Goal: Task Accomplishment & Management: Manage account settings

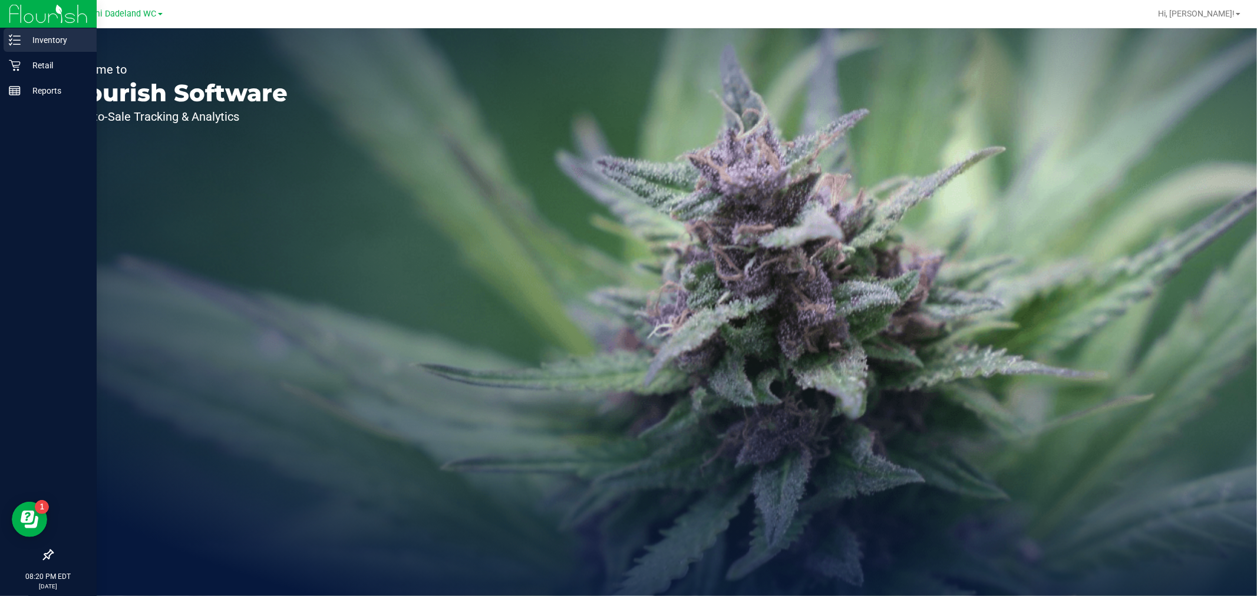
click at [24, 39] on p "Inventory" at bounding box center [56, 40] width 71 height 14
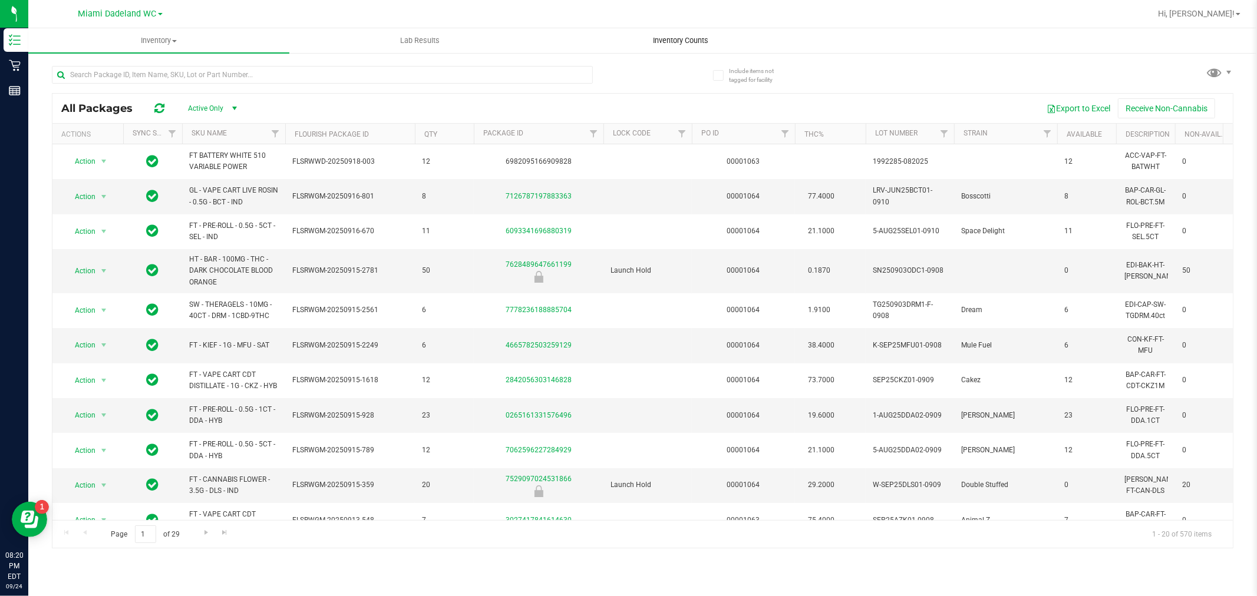
click at [694, 43] on span "Inventory Counts" at bounding box center [681, 40] width 87 height 11
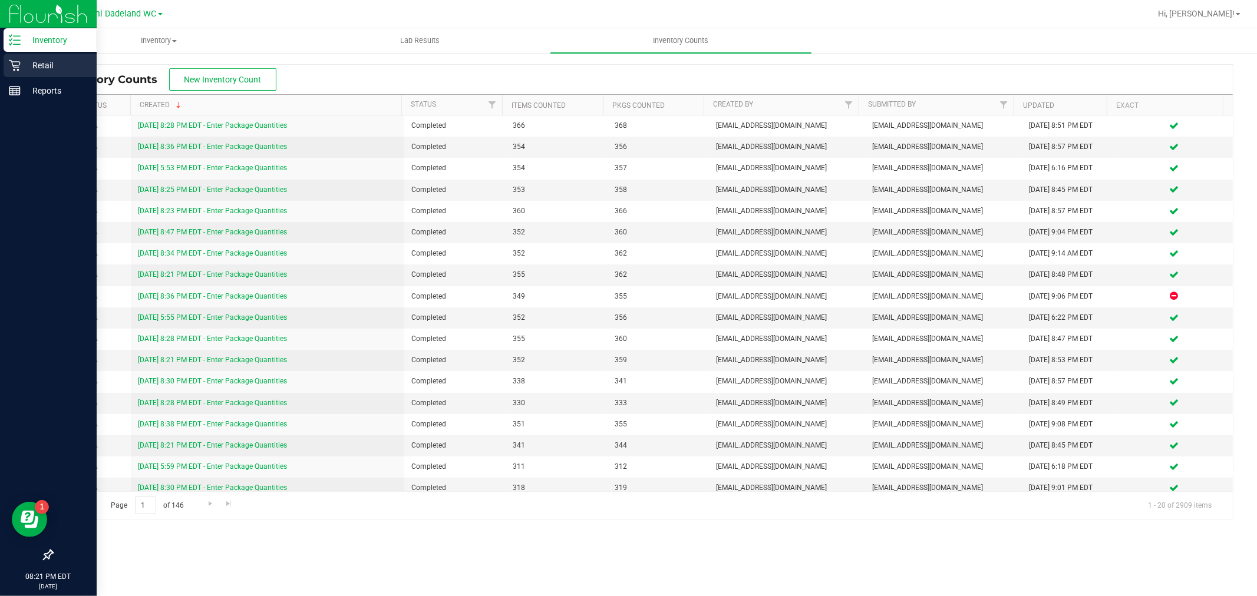
click at [34, 65] on p "Retail" at bounding box center [56, 65] width 71 height 14
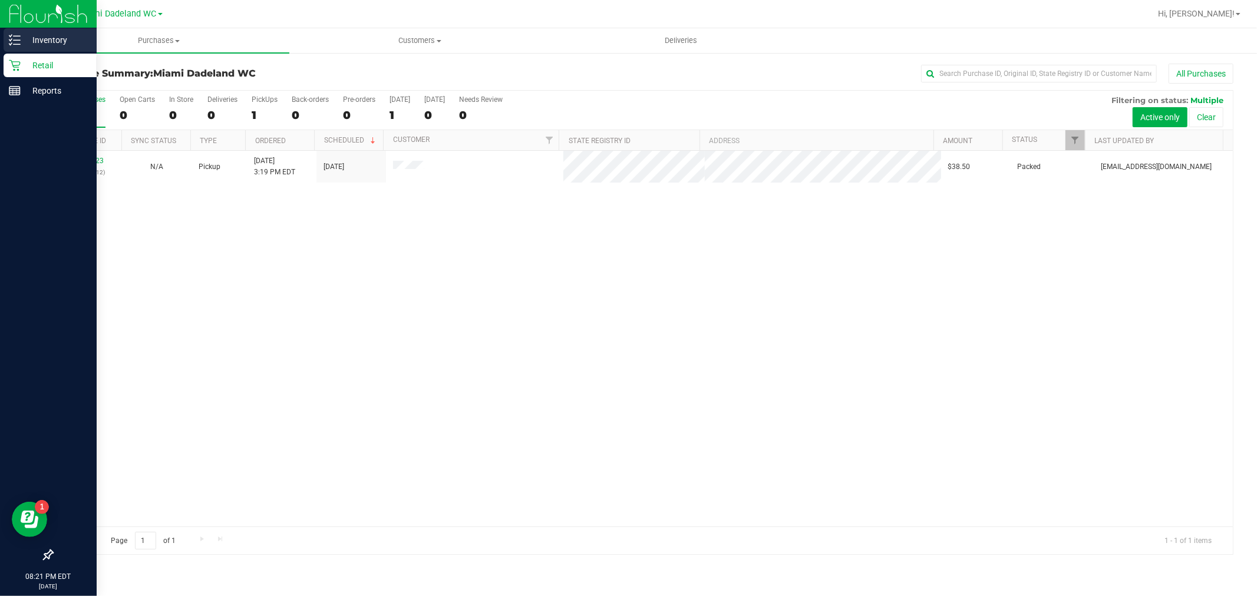
click at [67, 37] on p "Inventory" at bounding box center [56, 40] width 71 height 14
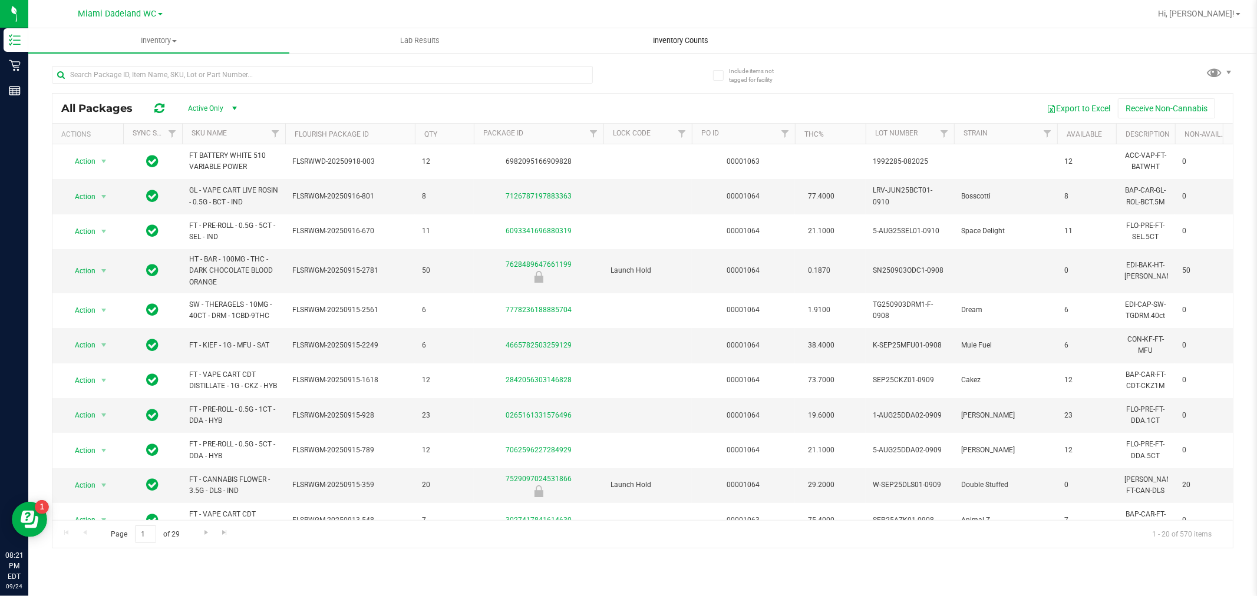
click at [696, 39] on span "Inventory Counts" at bounding box center [681, 40] width 87 height 11
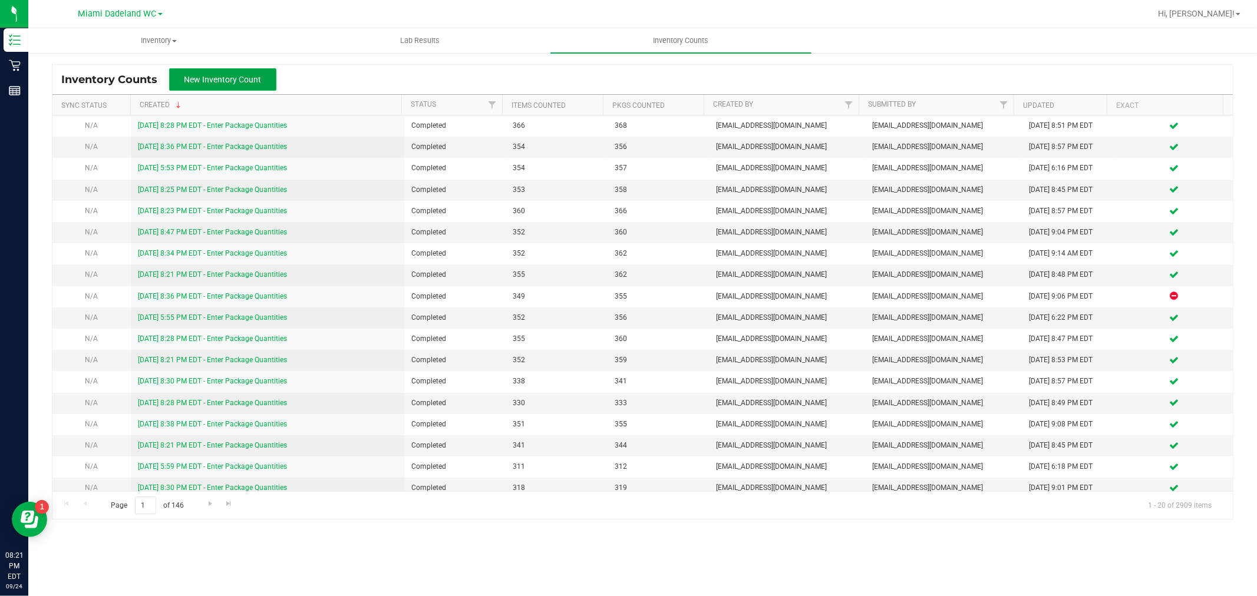
click at [235, 84] on span "New Inventory Count" at bounding box center [222, 79] width 77 height 9
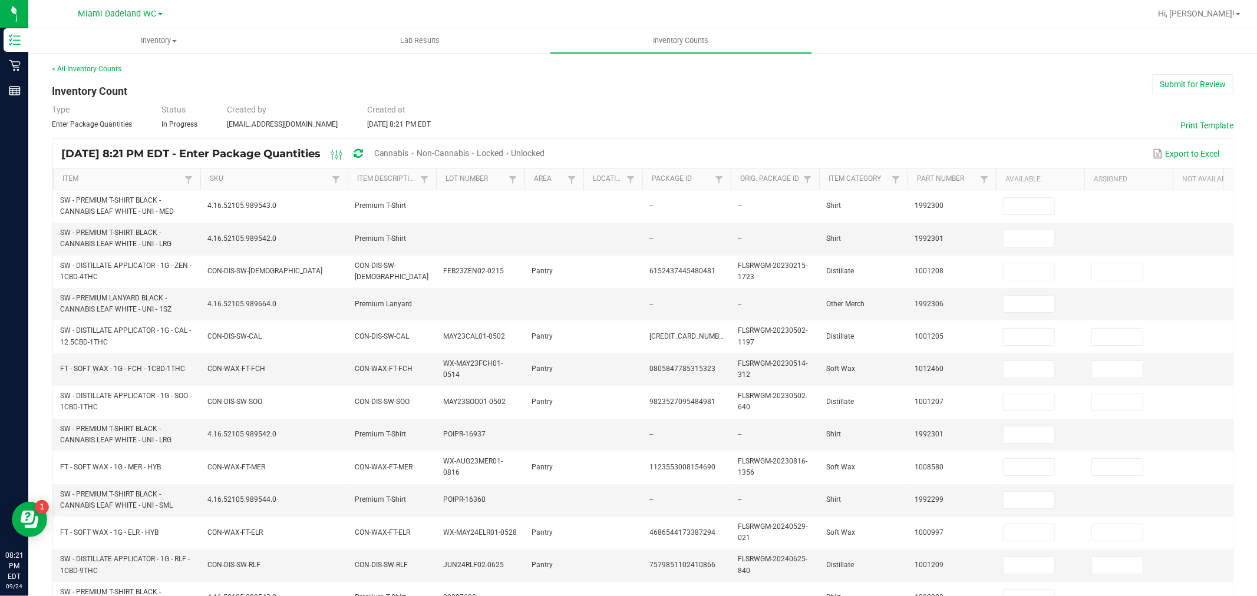
click at [545, 152] on span "Unlocked" at bounding box center [529, 153] width 34 height 9
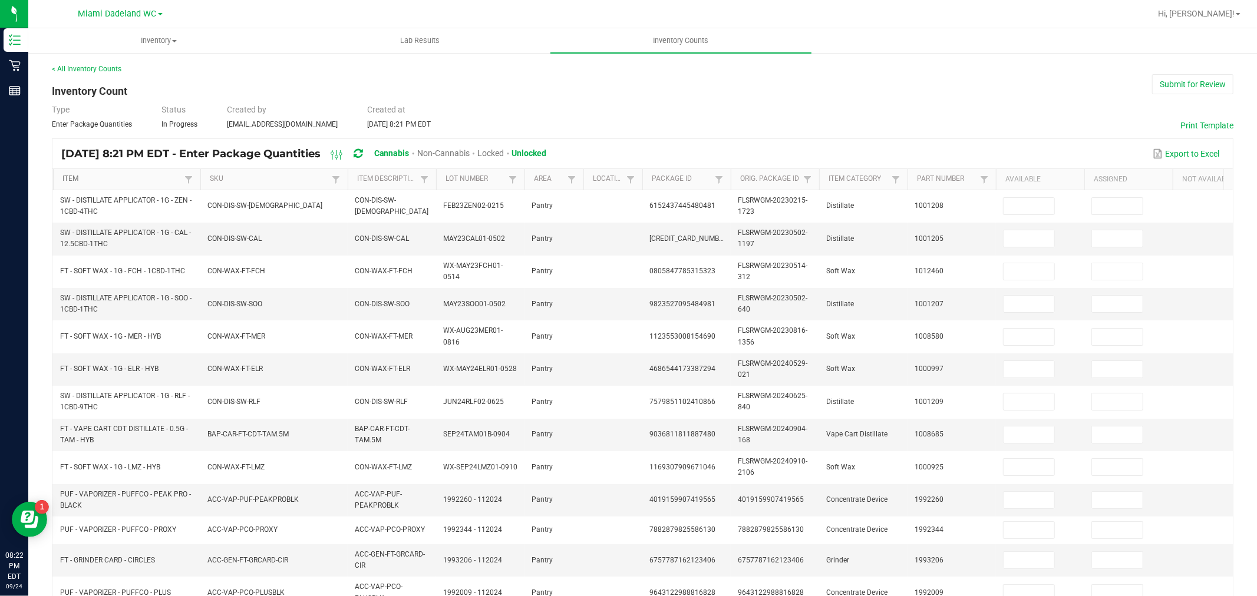
click at [77, 179] on link "Item" at bounding box center [121, 178] width 118 height 9
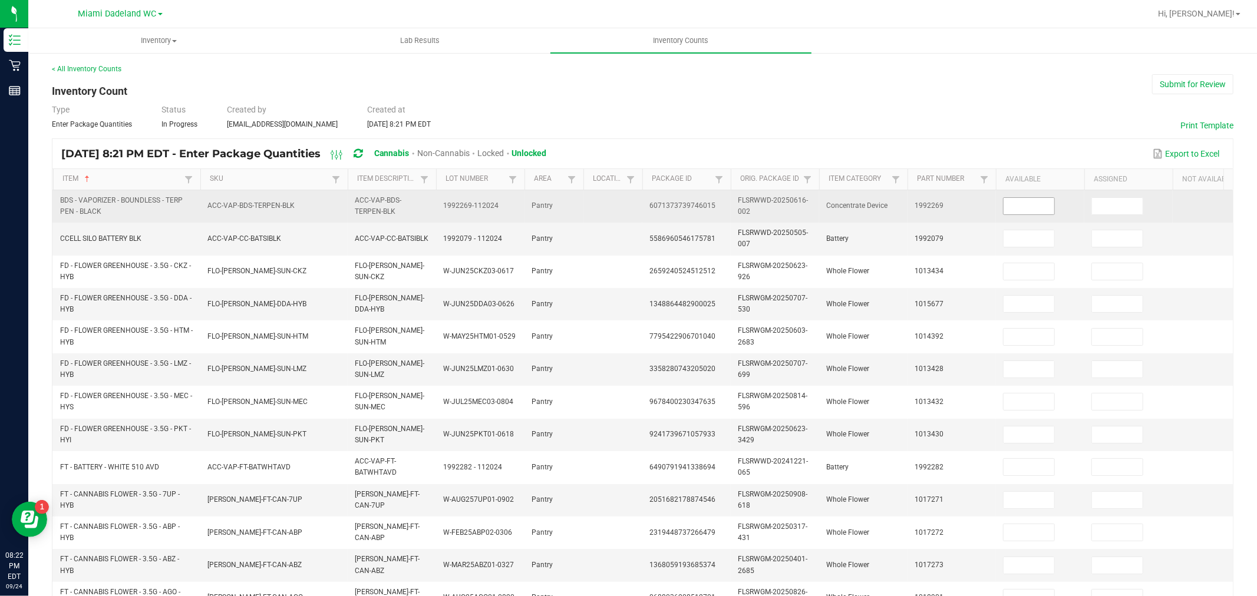
click at [1028, 198] on input at bounding box center [1029, 206] width 51 height 17
type input "1"
type input "9"
type input "2"
type input "4"
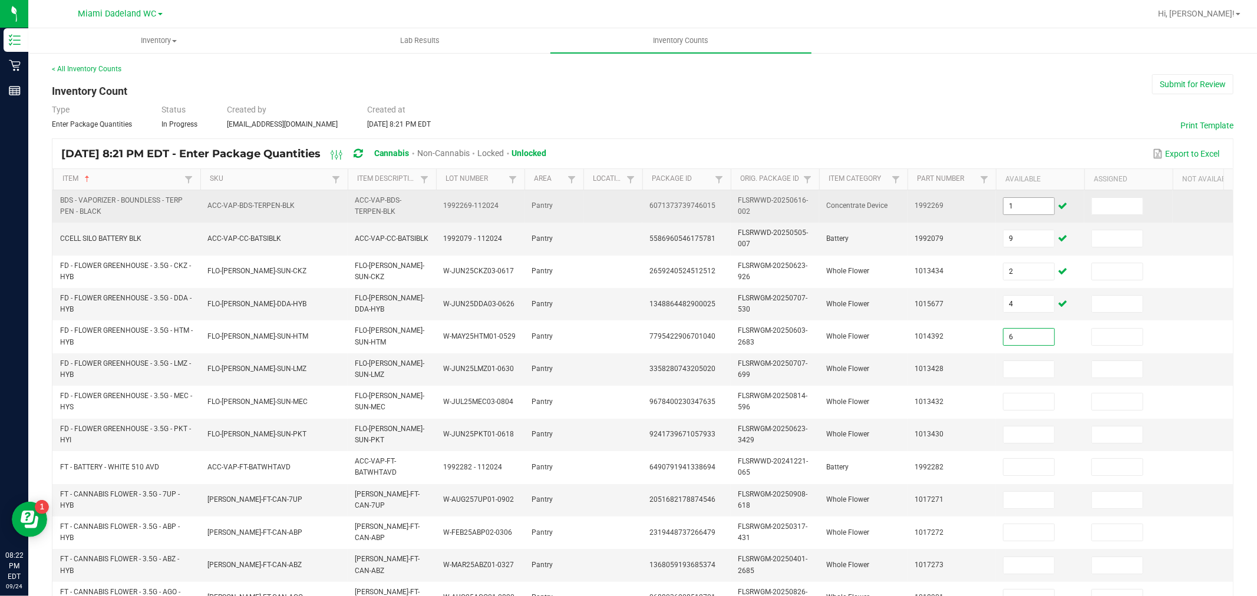
type input "6"
type input "18"
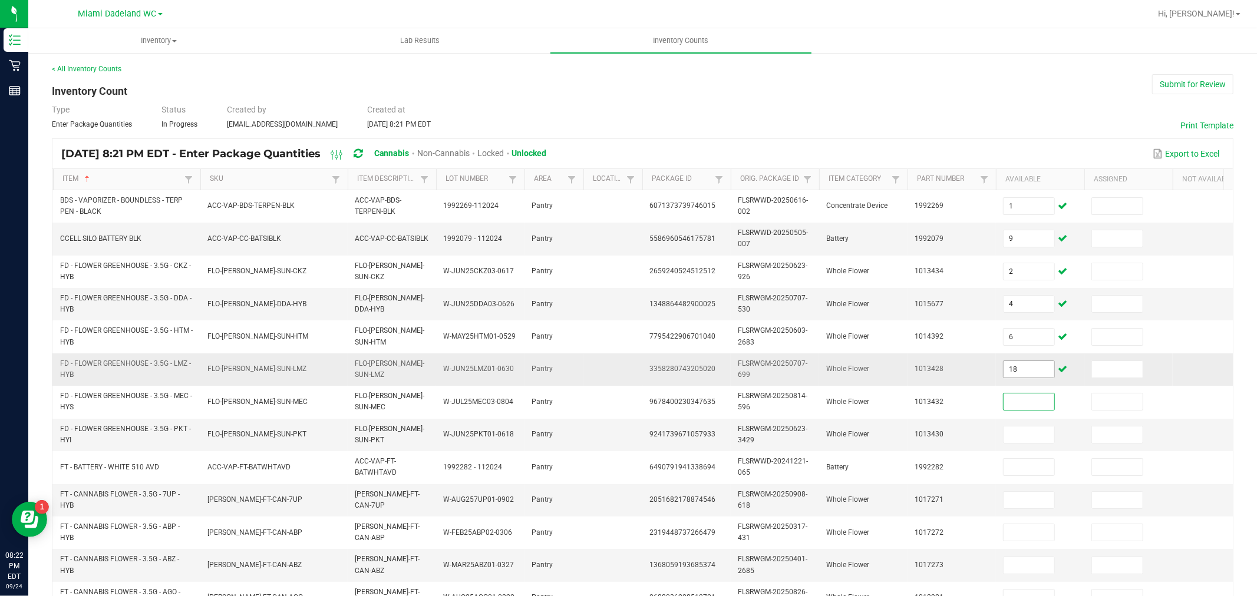
click at [1038, 370] on input "18" at bounding box center [1029, 369] width 51 height 17
type input "13"
type input "8"
type input "2"
type input "23"
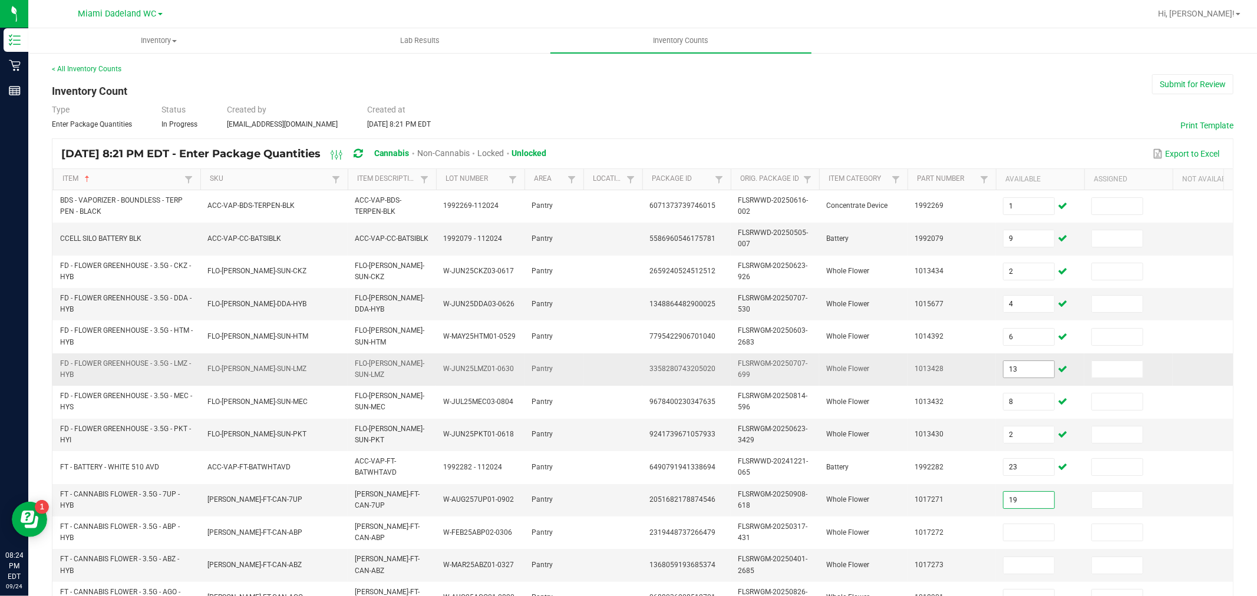
type input "19"
type input "15"
type input "11"
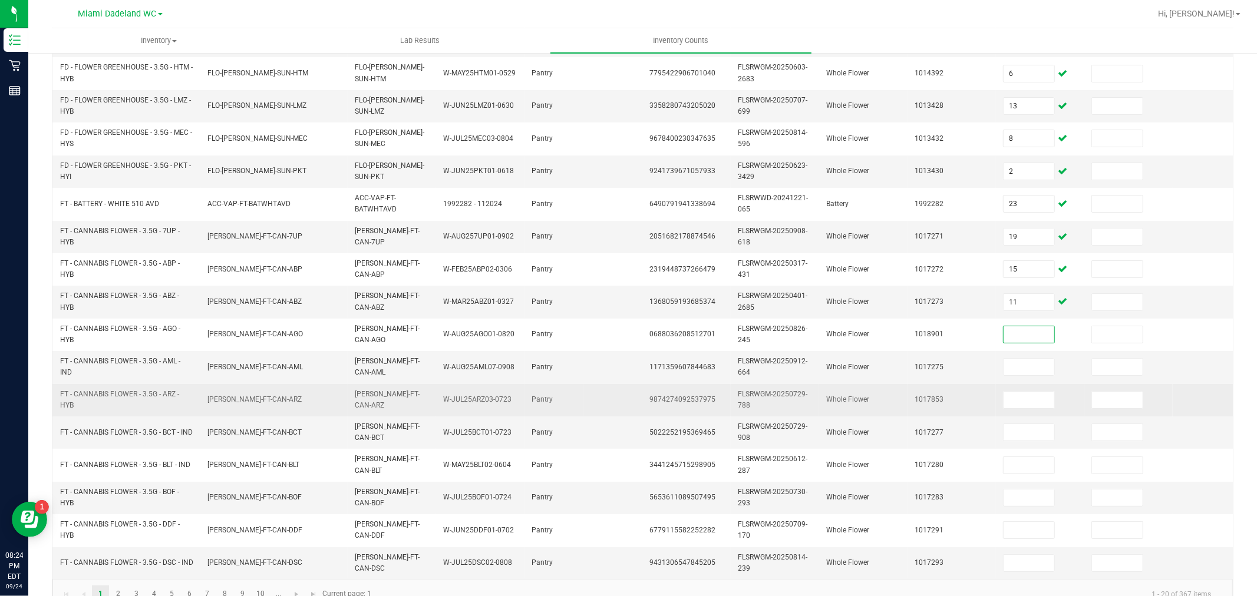
scroll to position [299, 0]
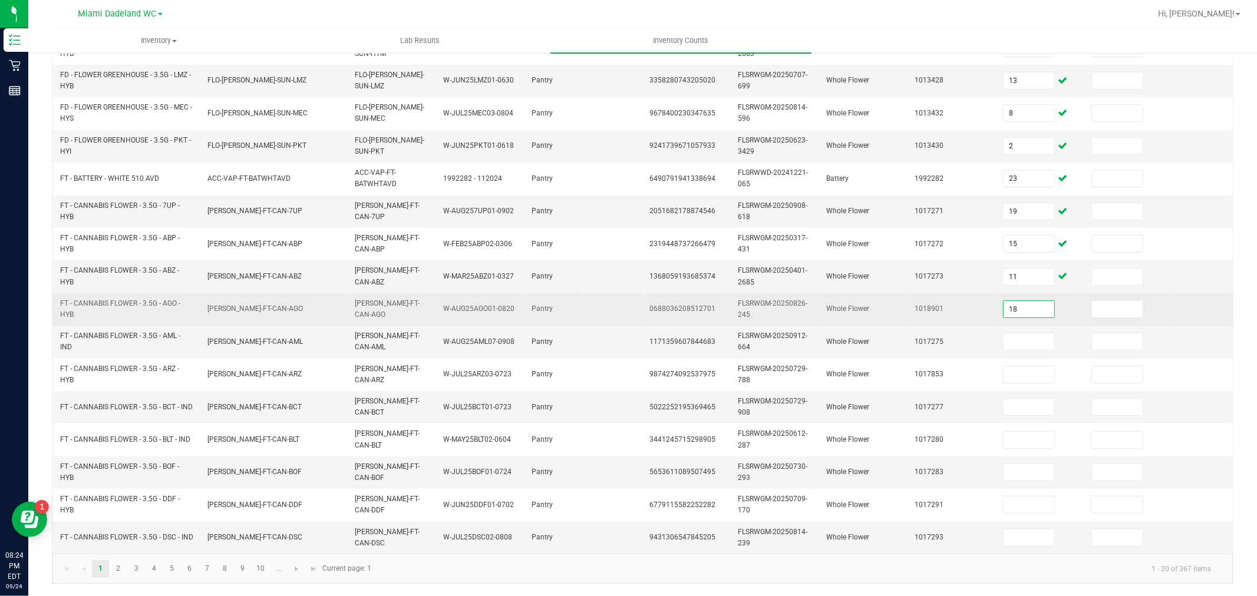
type input "18"
type input "1"
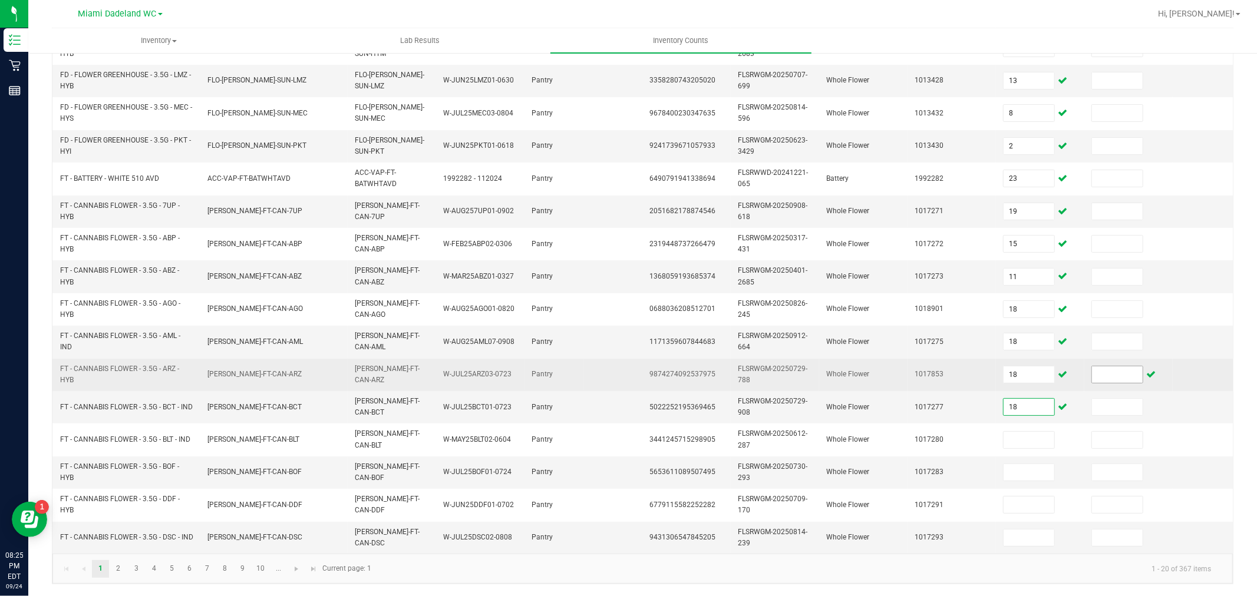
type input "18"
click at [1123, 368] on input at bounding box center [1117, 375] width 51 height 17
type input "0"
type input "18"
type input "10"
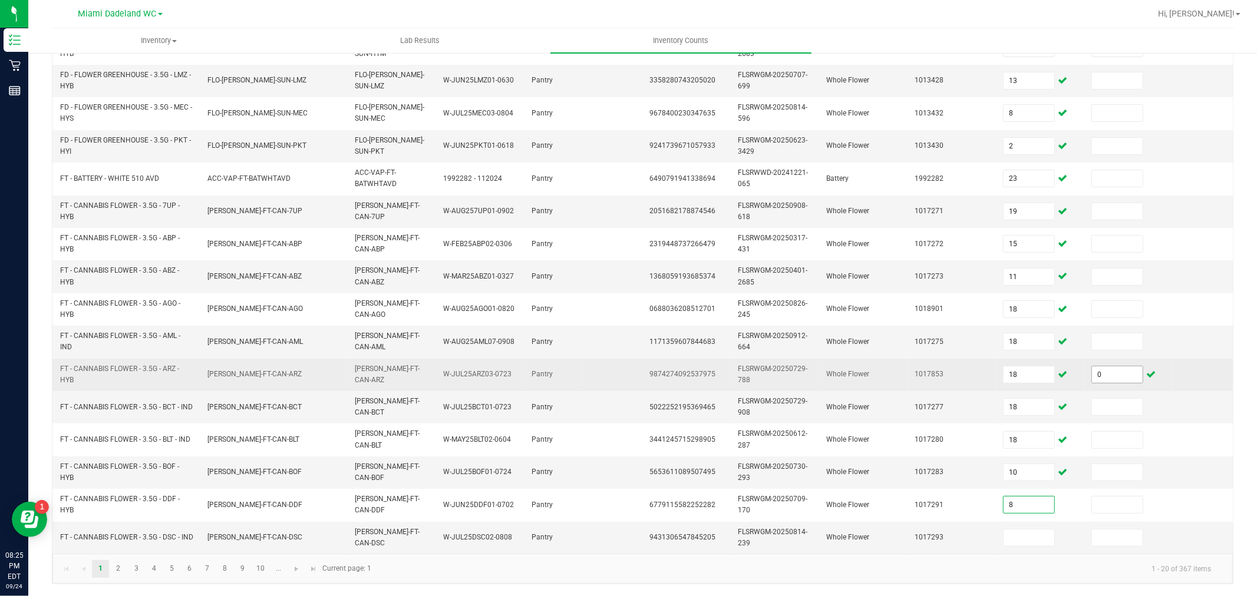
type input "8"
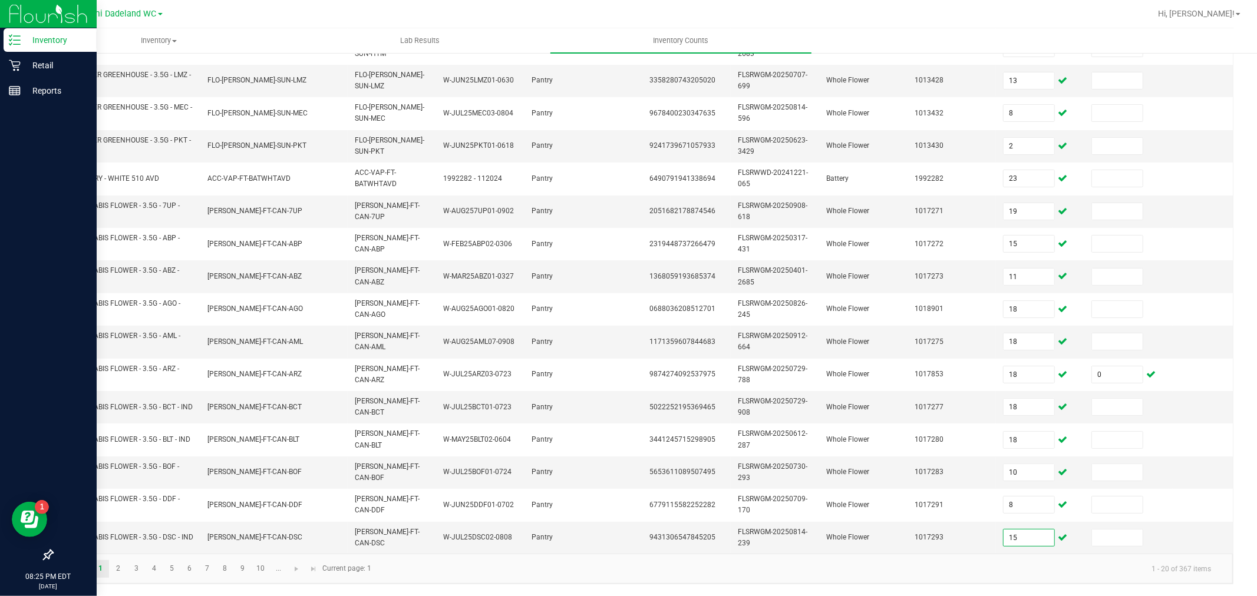
type input "15"
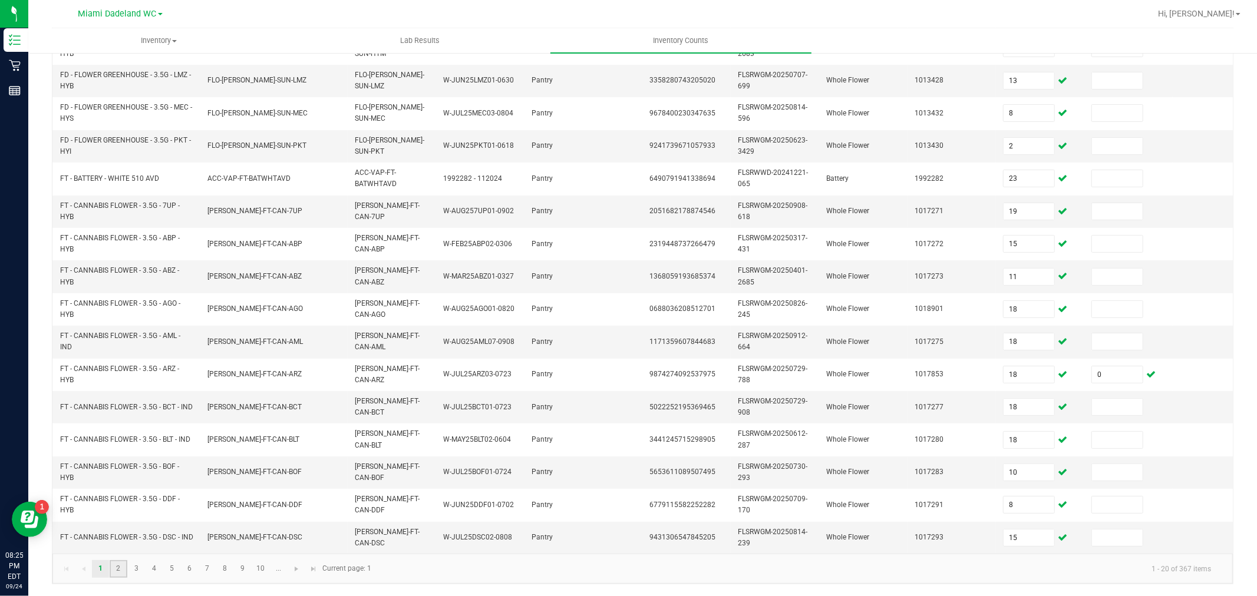
click at [120, 566] on link "2" at bounding box center [118, 569] width 17 height 18
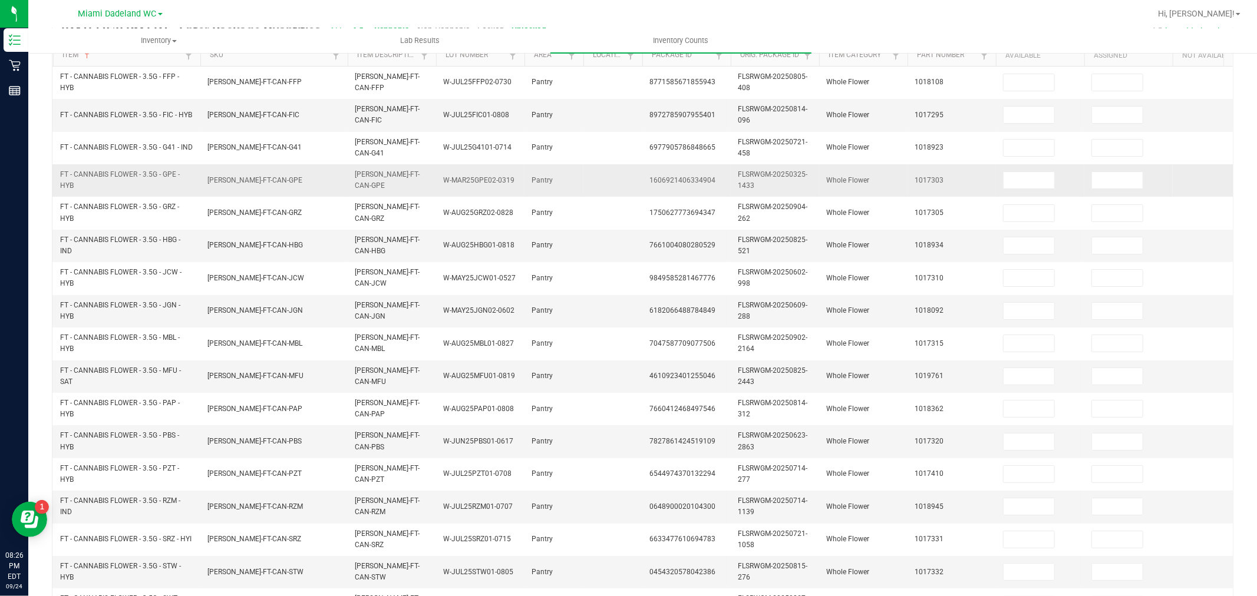
scroll to position [0, 0]
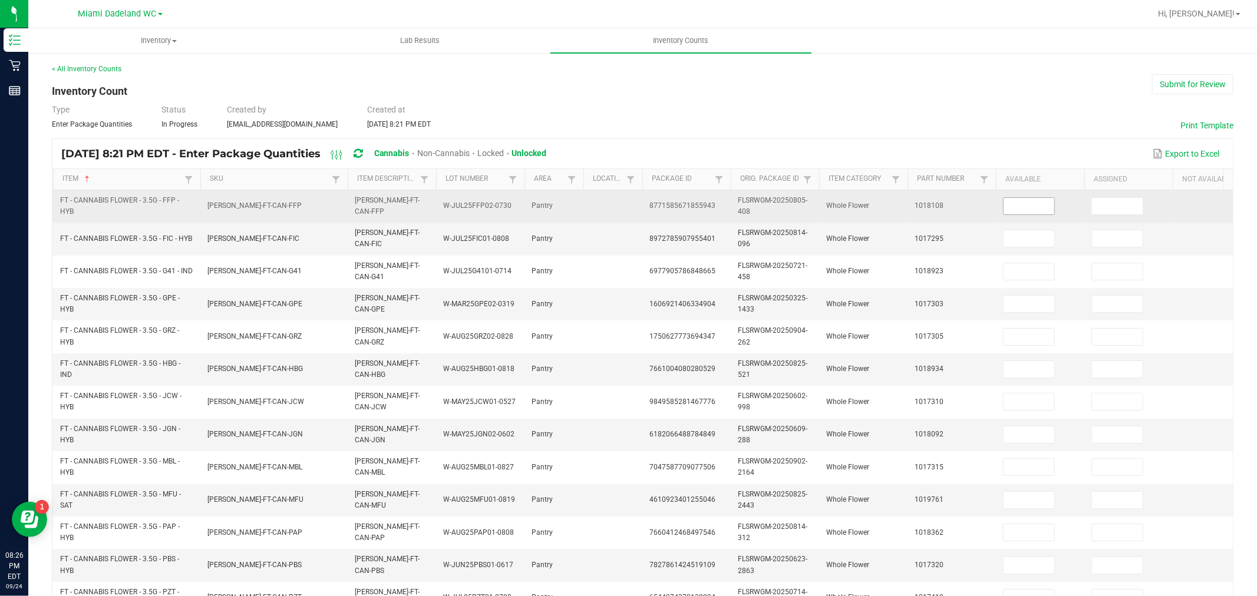
click at [1024, 204] on input at bounding box center [1029, 206] width 51 height 17
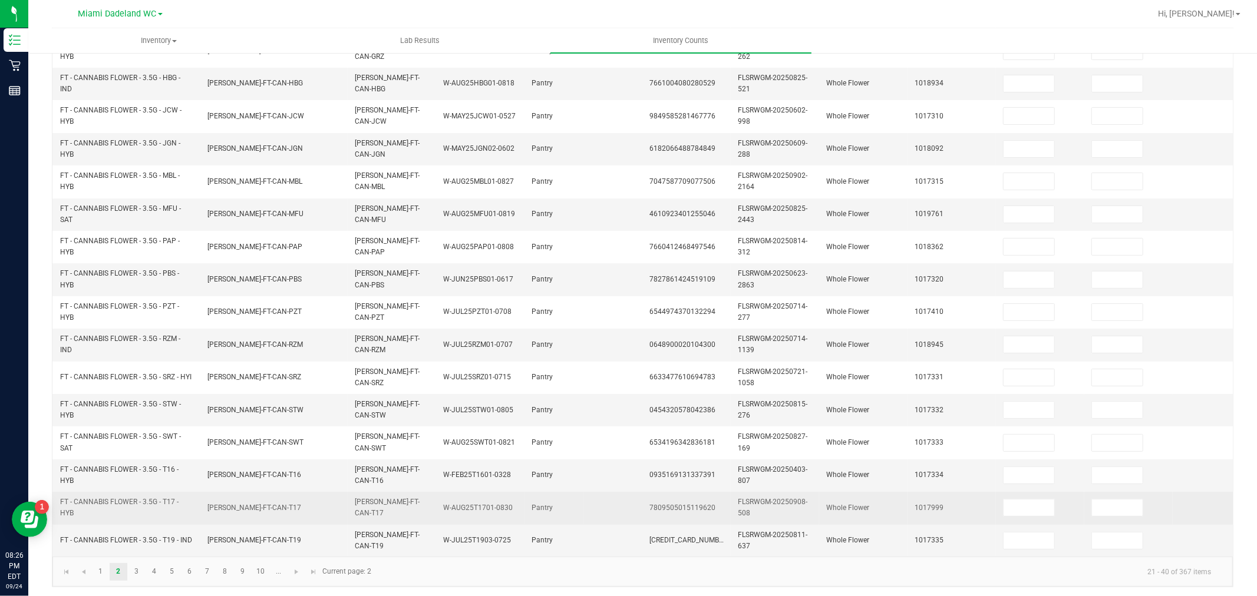
scroll to position [299, 0]
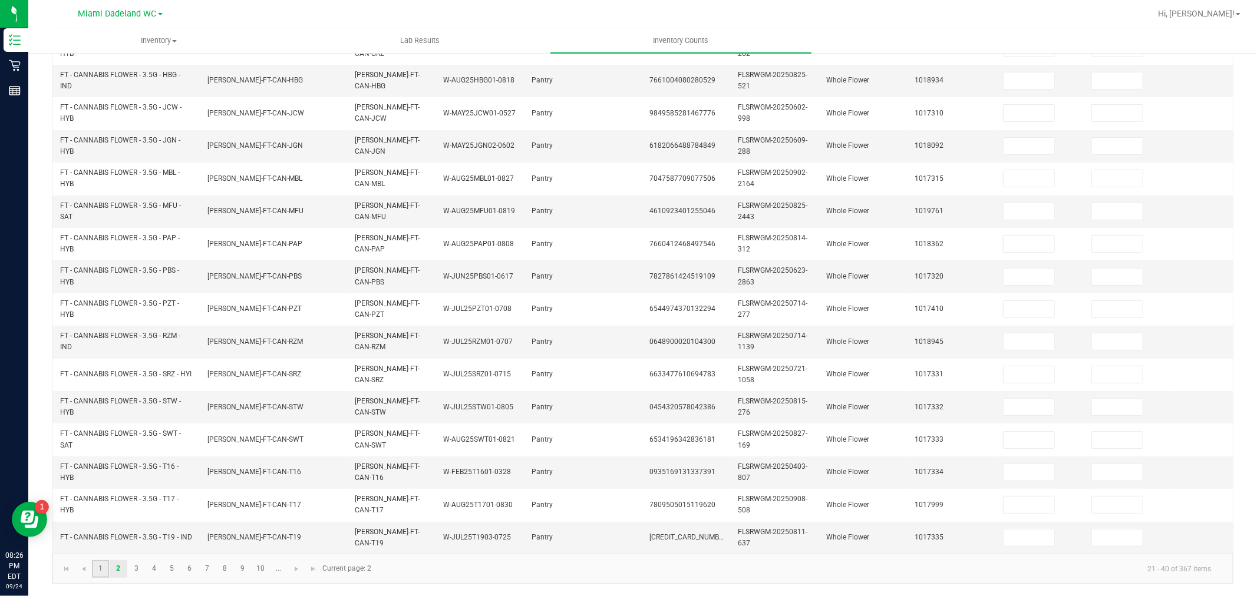
click at [101, 568] on link "1" at bounding box center [100, 569] width 17 height 18
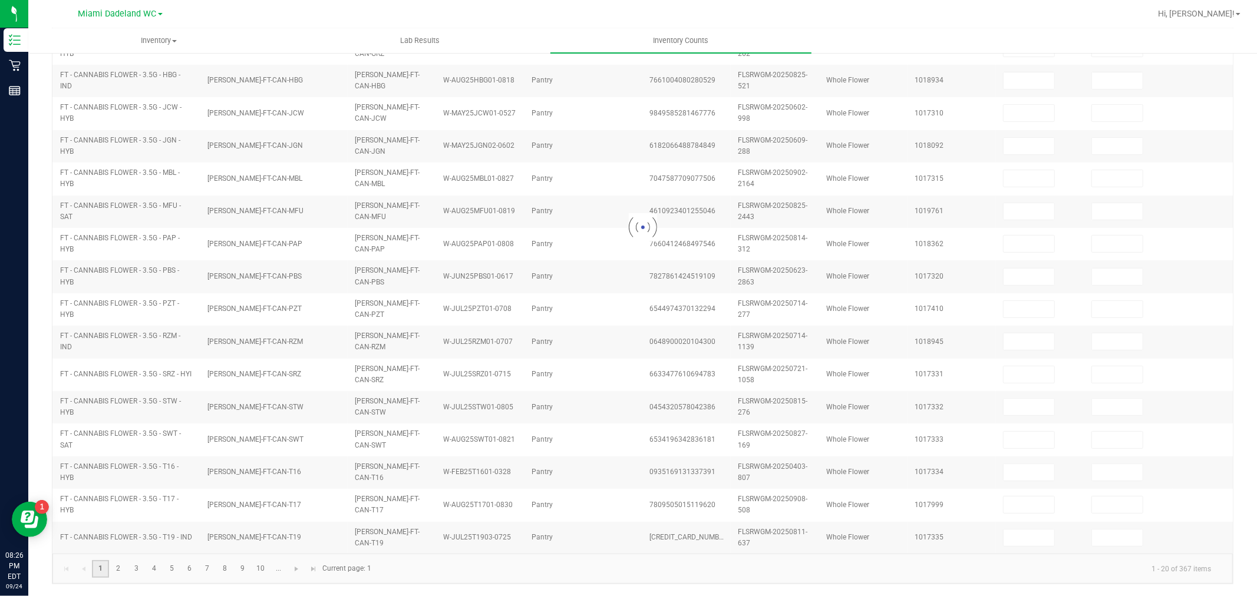
type input "1"
type input "9"
type input "2"
type input "4"
type input "6"
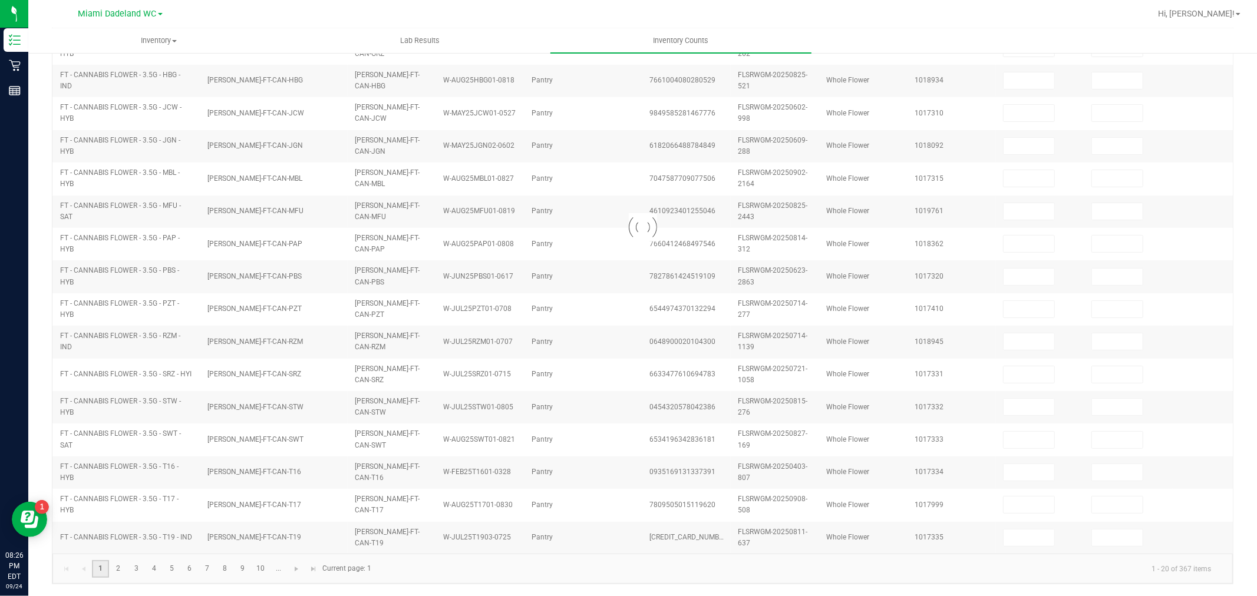
type input "13"
type input "8"
type input "2"
type input "23"
type input "19"
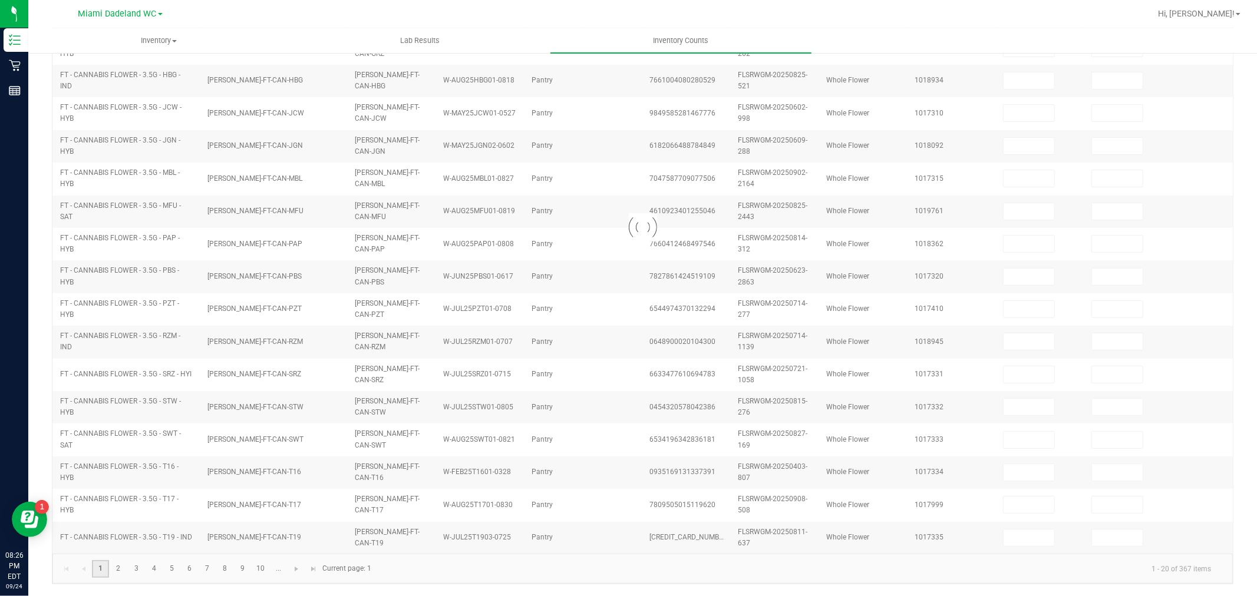
type input "15"
type input "11"
type input "18"
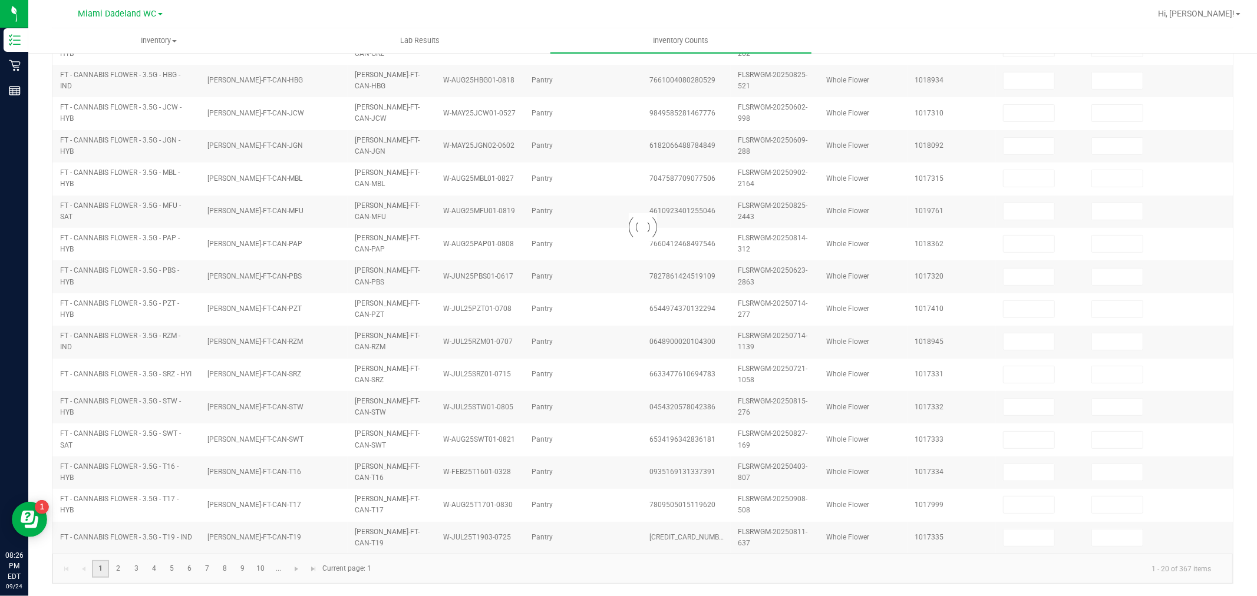
type input "18"
type input "10"
type input "8"
type input "15"
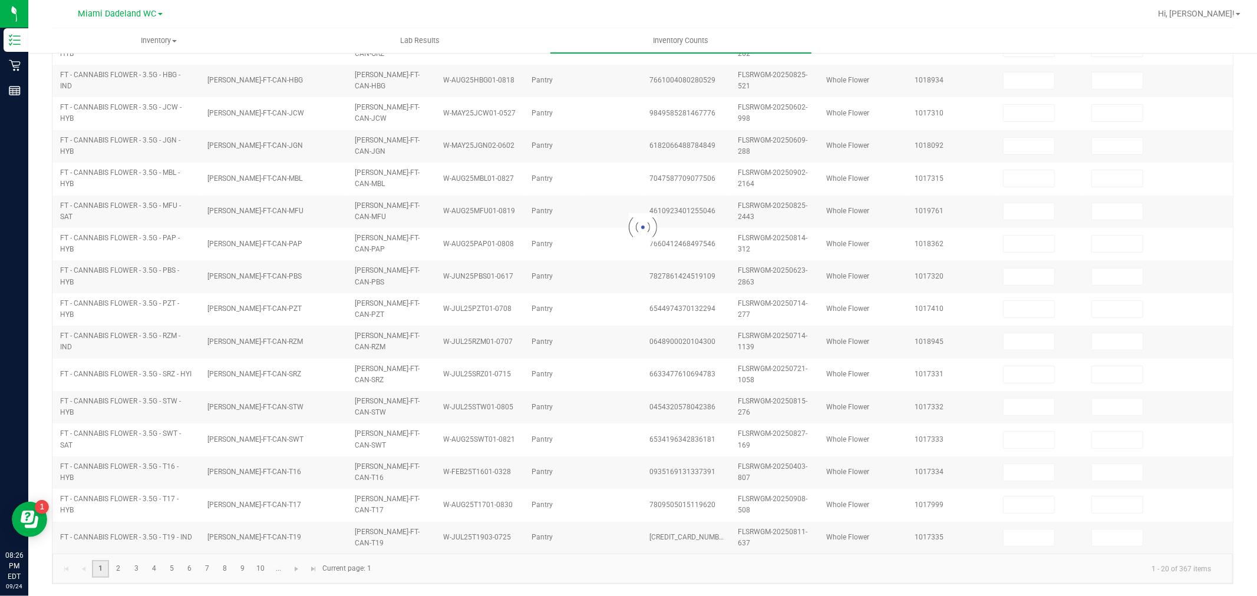
type input "0"
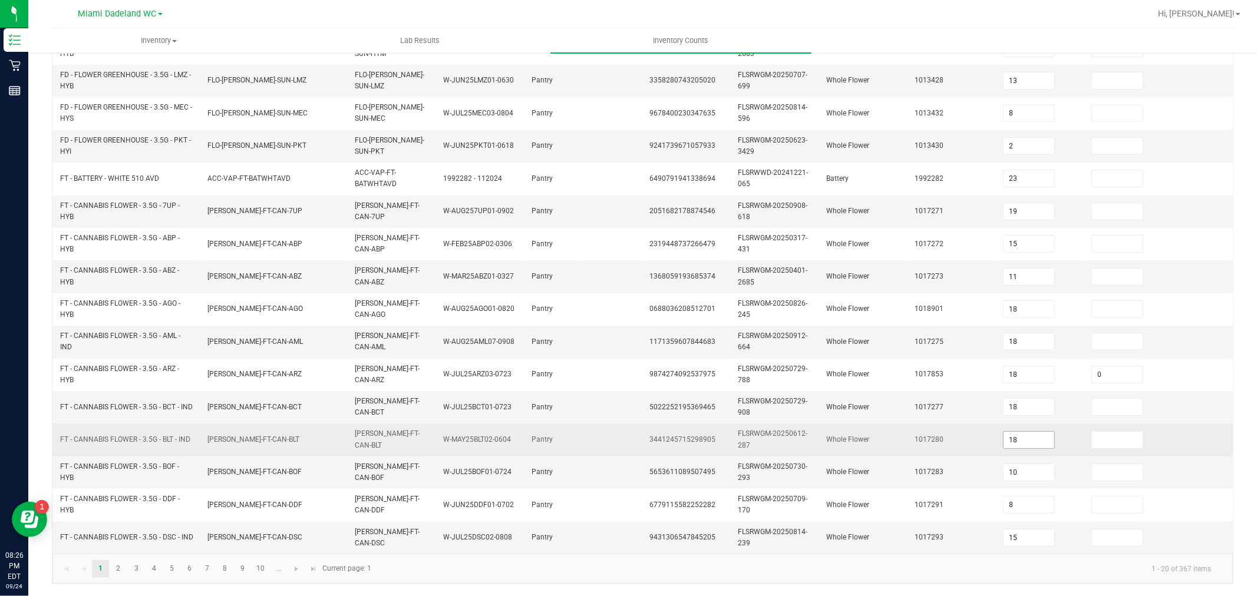
click at [1027, 432] on input "18" at bounding box center [1029, 440] width 51 height 17
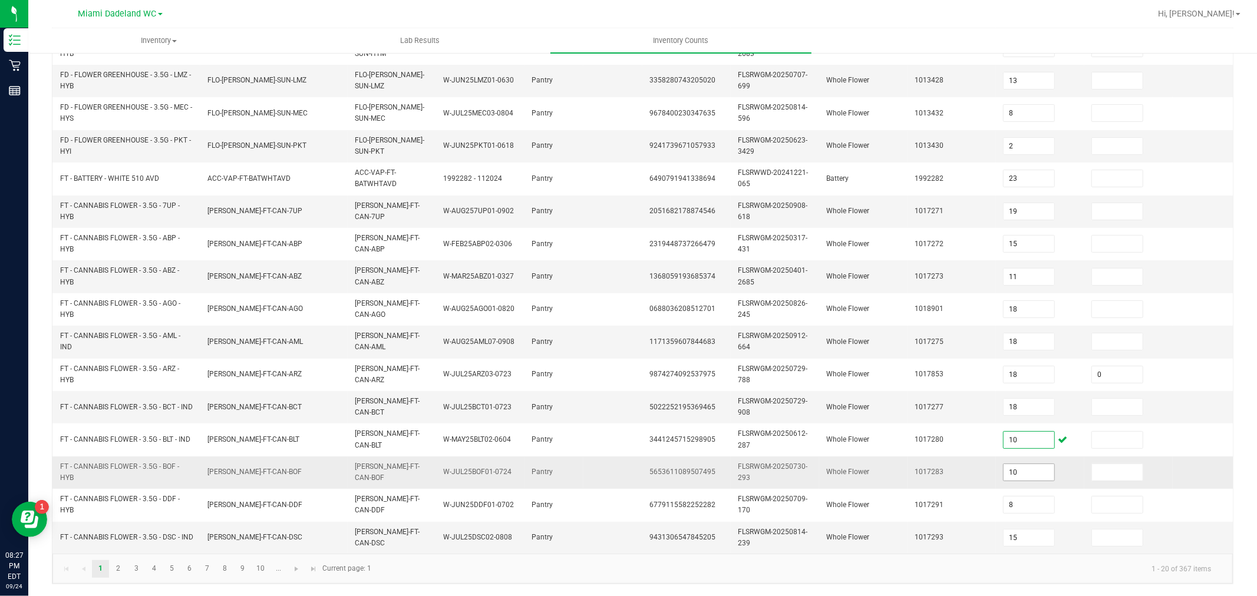
type input "10"
click at [1029, 464] on input "10" at bounding box center [1029, 472] width 51 height 17
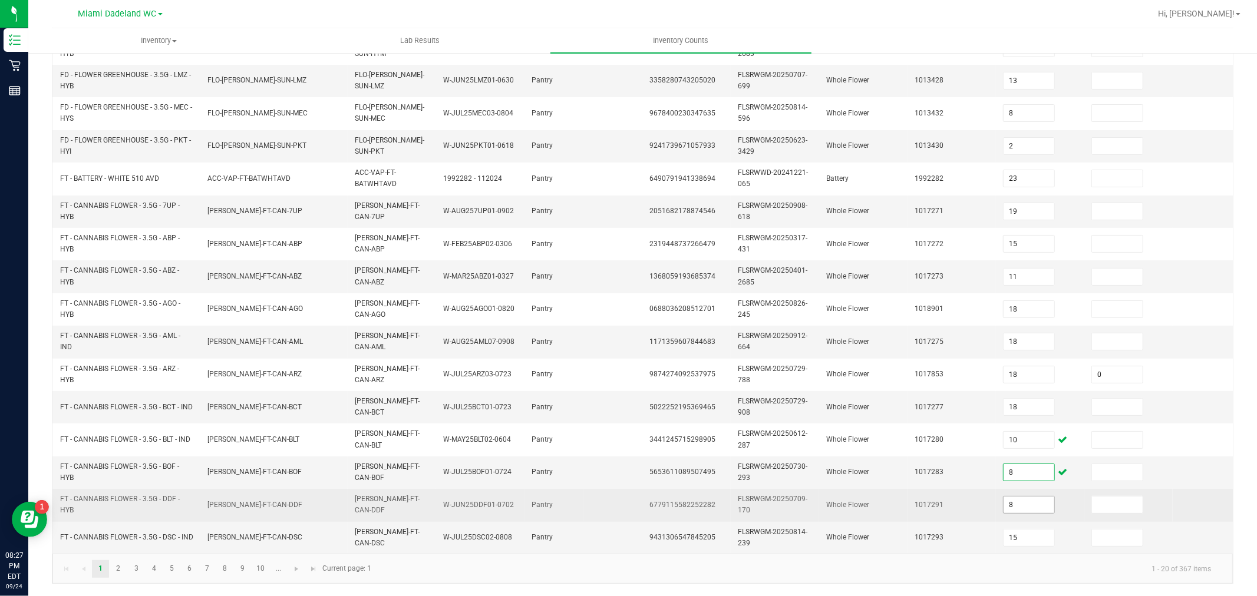
type input "8"
click at [1031, 497] on input "8" at bounding box center [1029, 505] width 51 height 17
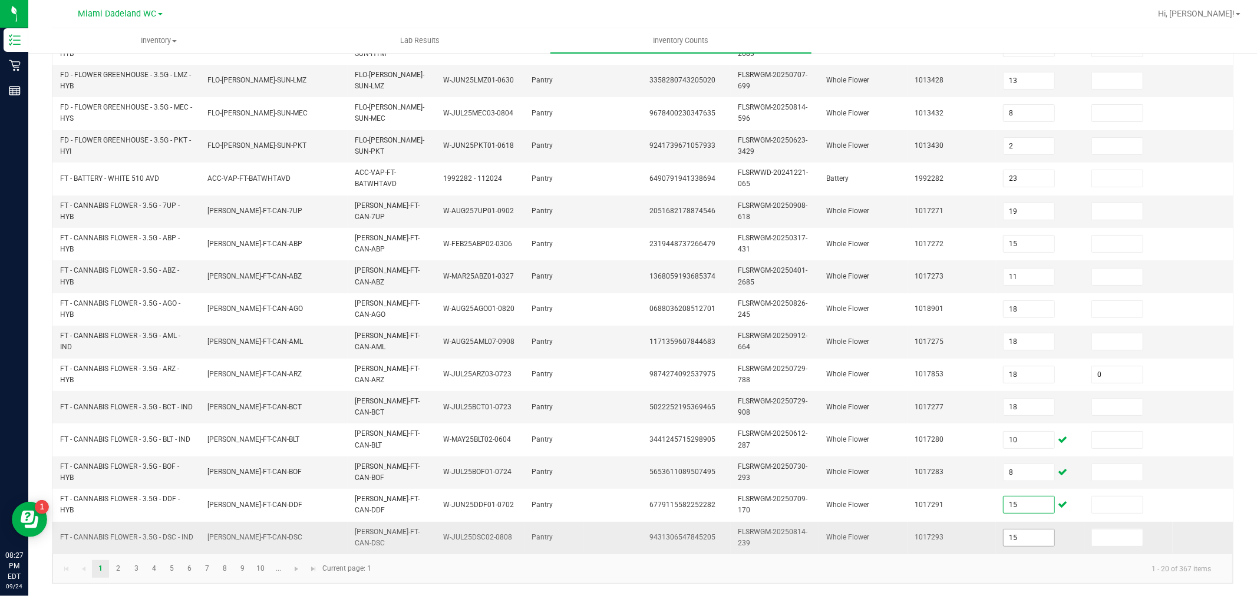
type input "15"
click at [1028, 534] on input "15" at bounding box center [1029, 538] width 51 height 17
type input "6"
click at [116, 568] on link "2" at bounding box center [118, 569] width 17 height 18
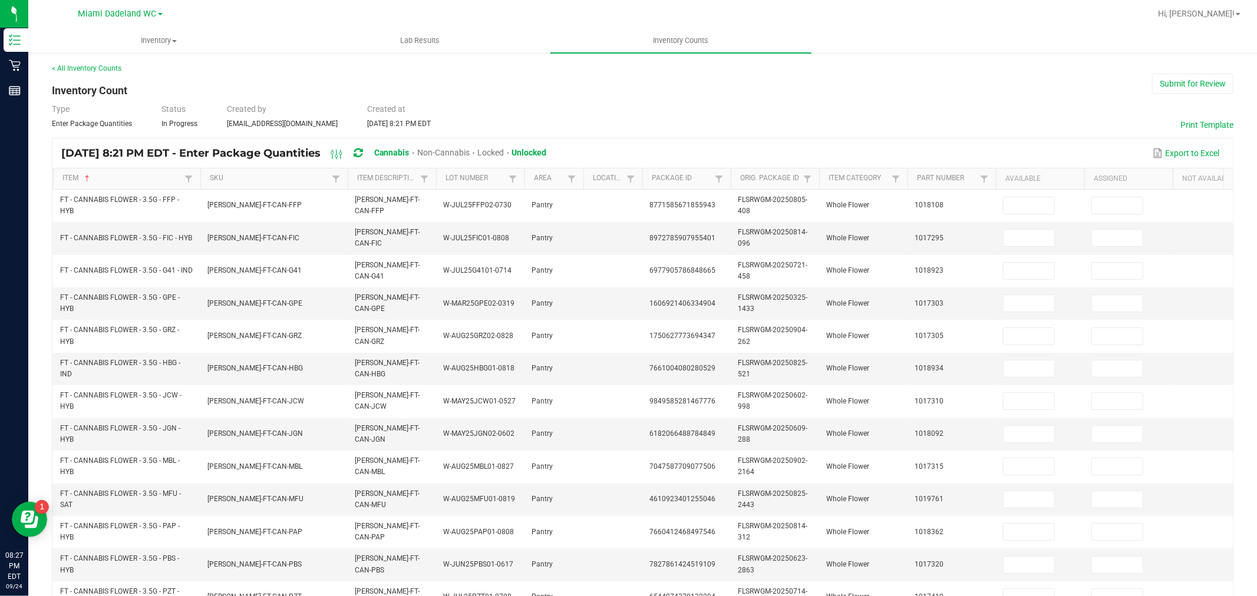
scroll to position [0, 0]
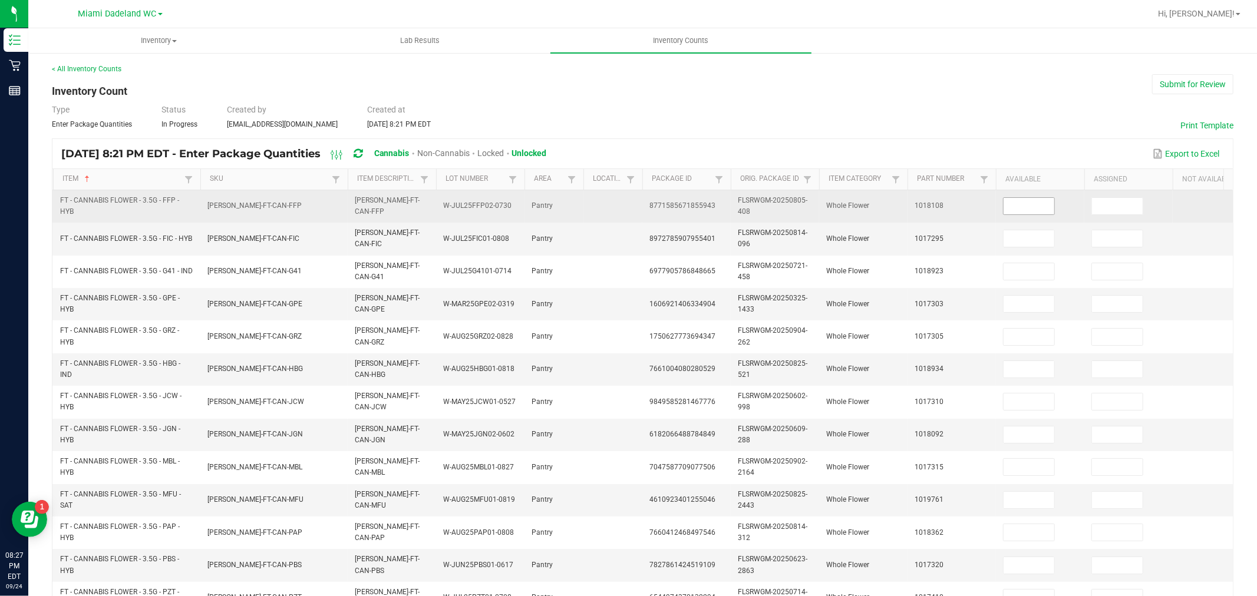
click at [1041, 201] on input at bounding box center [1029, 206] width 51 height 17
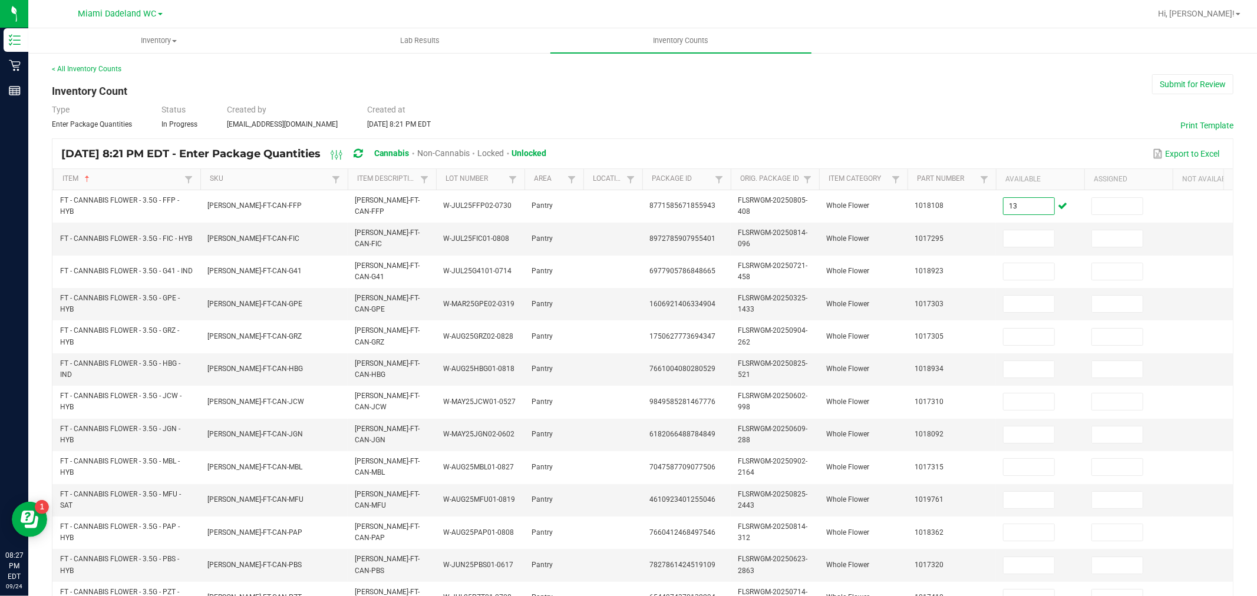
type input "13"
type input "10"
type input "4"
type input "6"
type input "8"
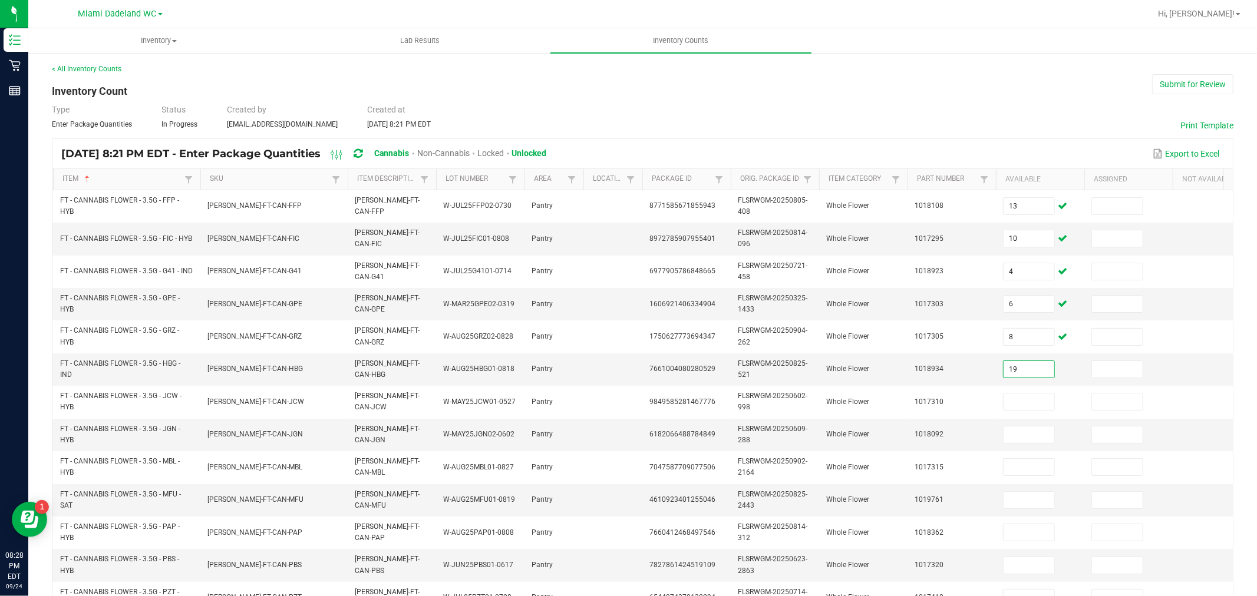
type input "19"
type input "16"
type input "20"
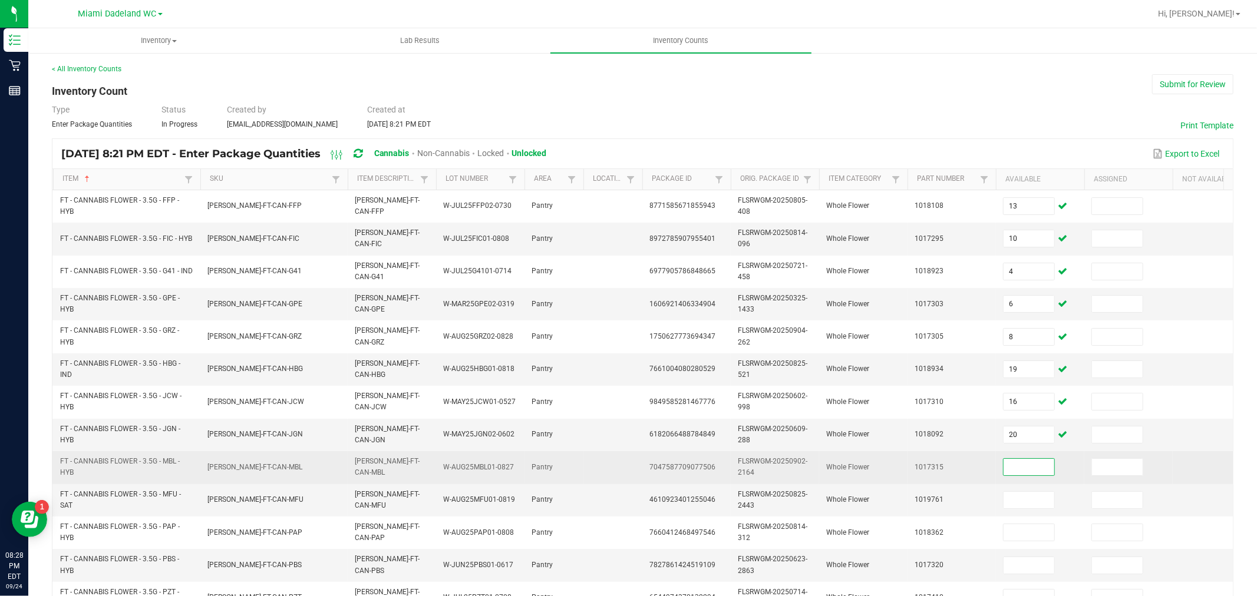
click at [1025, 461] on input at bounding box center [1029, 467] width 51 height 17
type input "0"
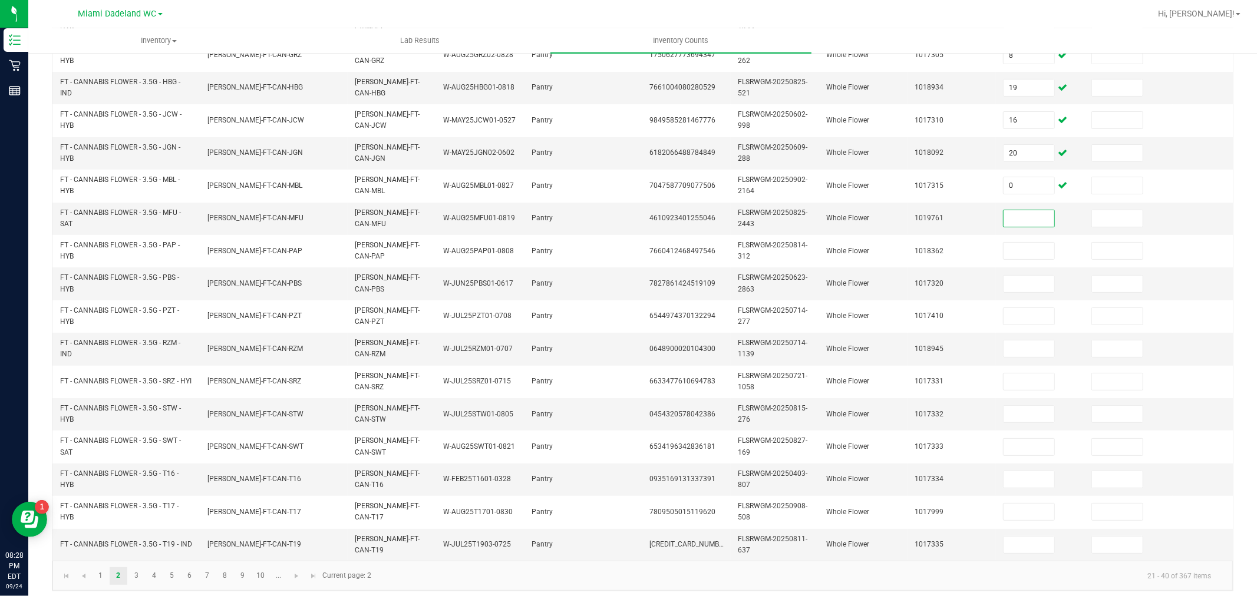
scroll to position [299, 0]
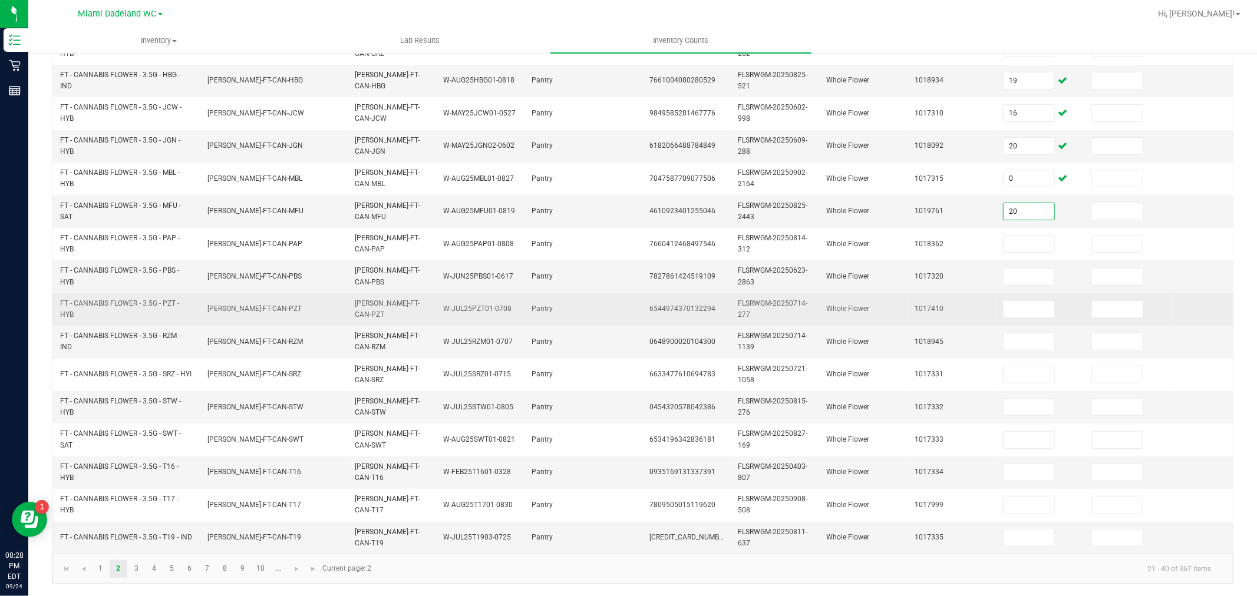
type input "20"
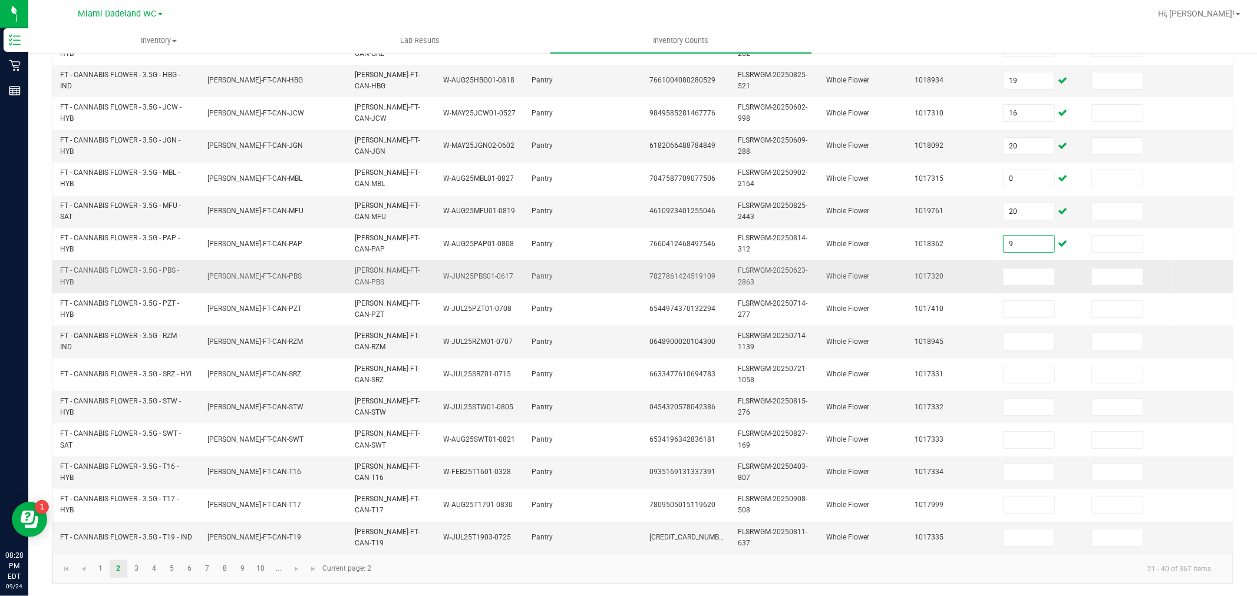
type input "9"
type input "17"
type input "6"
type input "4"
type input "20"
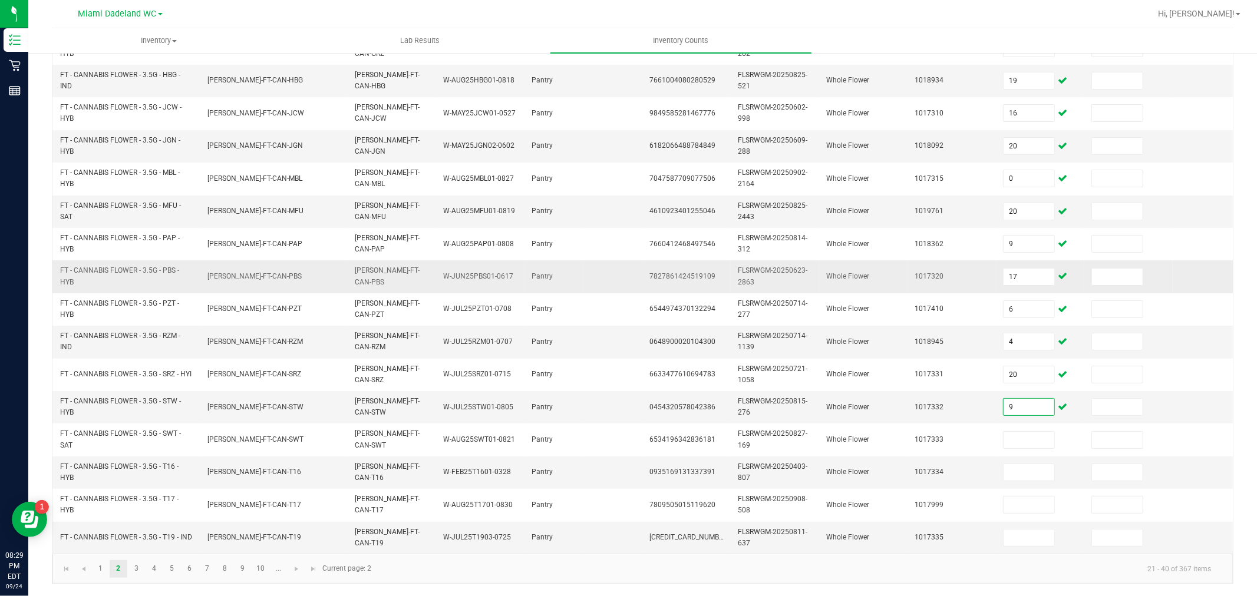
type input "9"
type input "17"
type input "6"
type input "4"
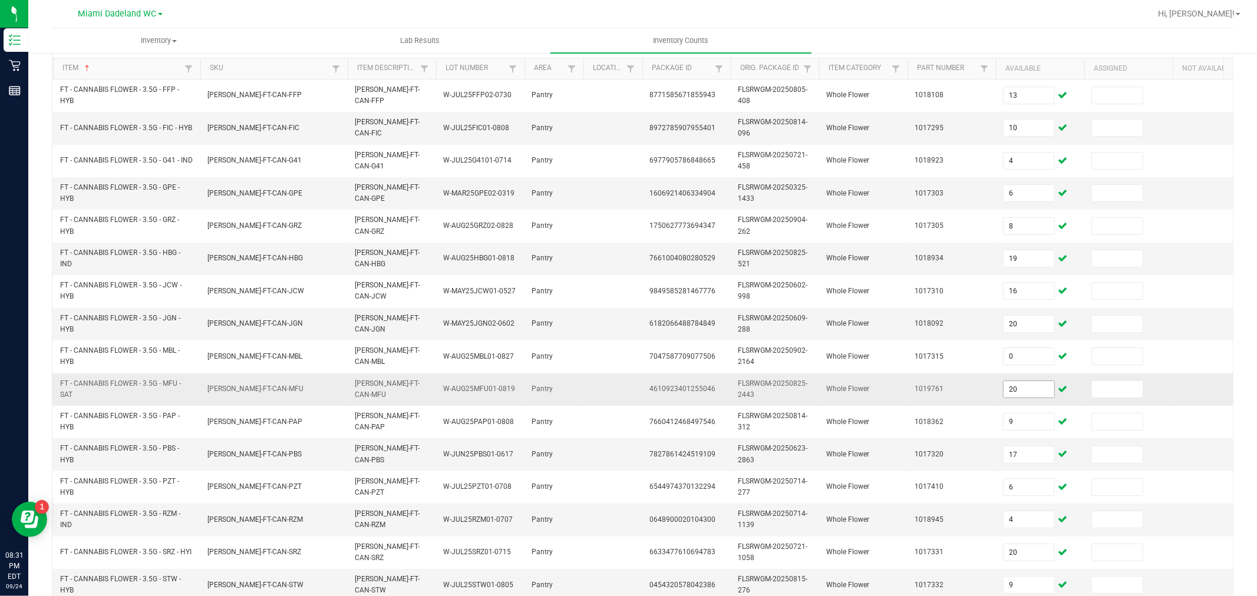
scroll to position [131, 0]
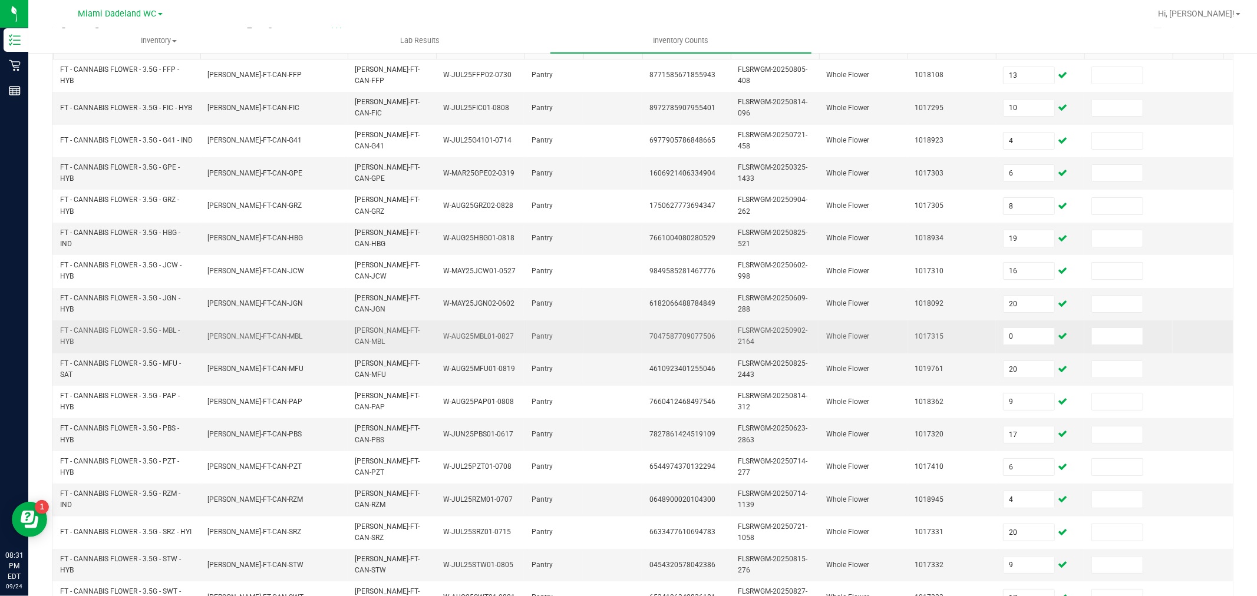
type input "20"
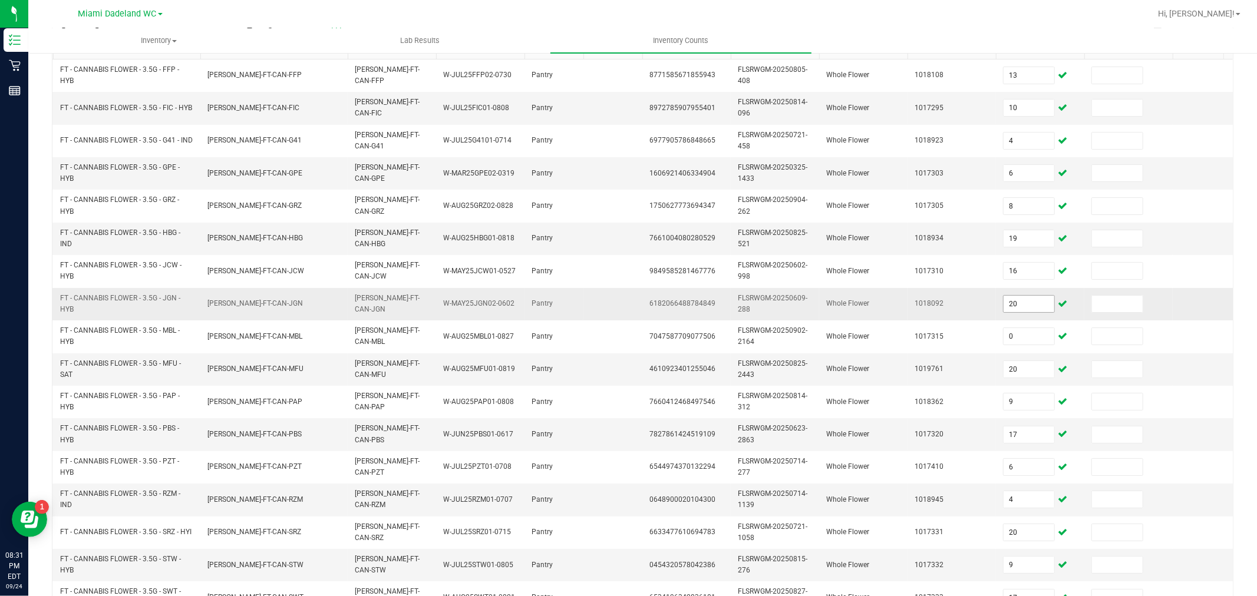
drag, startPoint x: 1026, startPoint y: 327, endPoint x: 1027, endPoint y: 302, distance: 25.3
click at [1027, 302] on input "20" at bounding box center [1029, 304] width 51 height 17
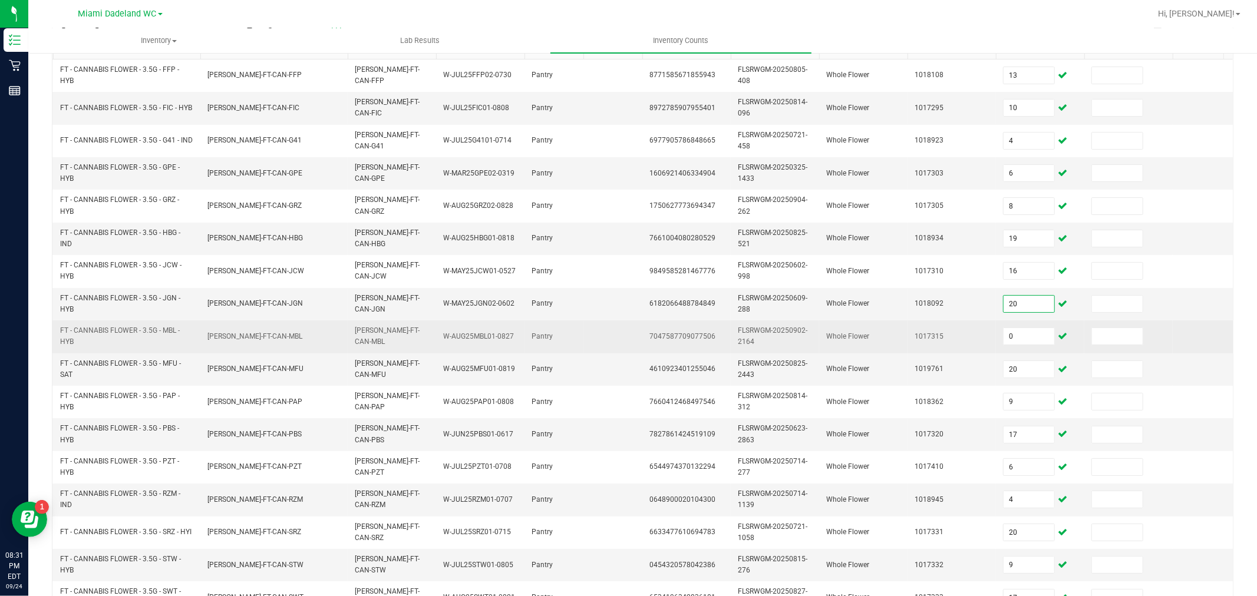
click at [1028, 321] on td "0" at bounding box center [1040, 337] width 88 height 32
click at [1027, 336] on input "0" at bounding box center [1029, 336] width 51 height 17
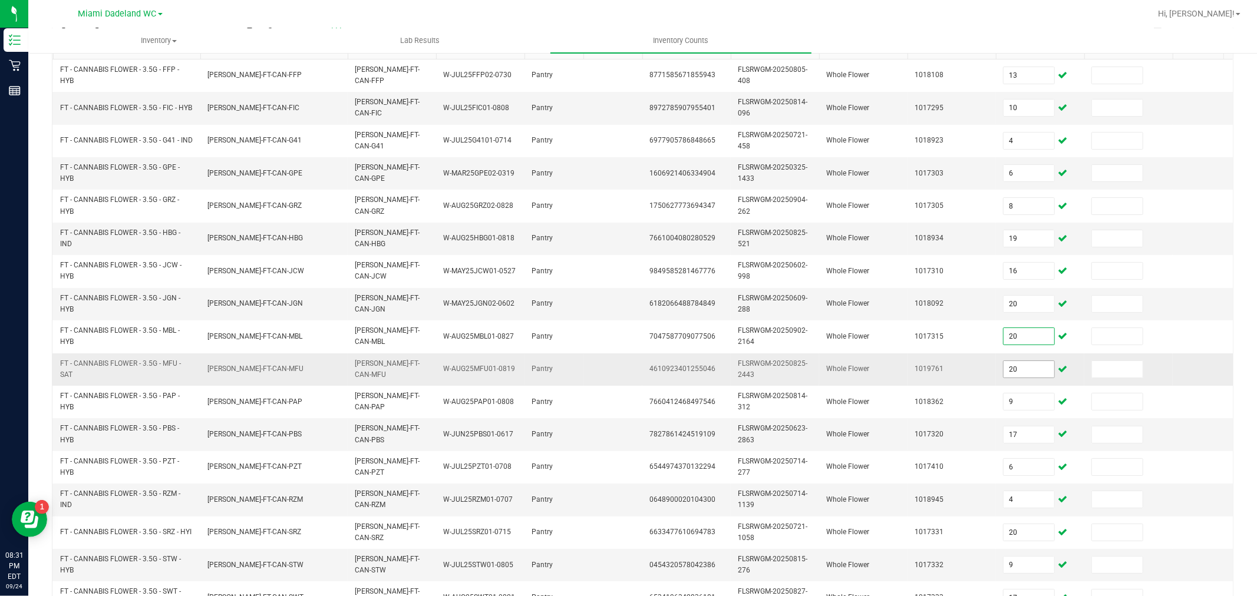
type input "20"
click at [1024, 370] on input "20" at bounding box center [1029, 369] width 51 height 17
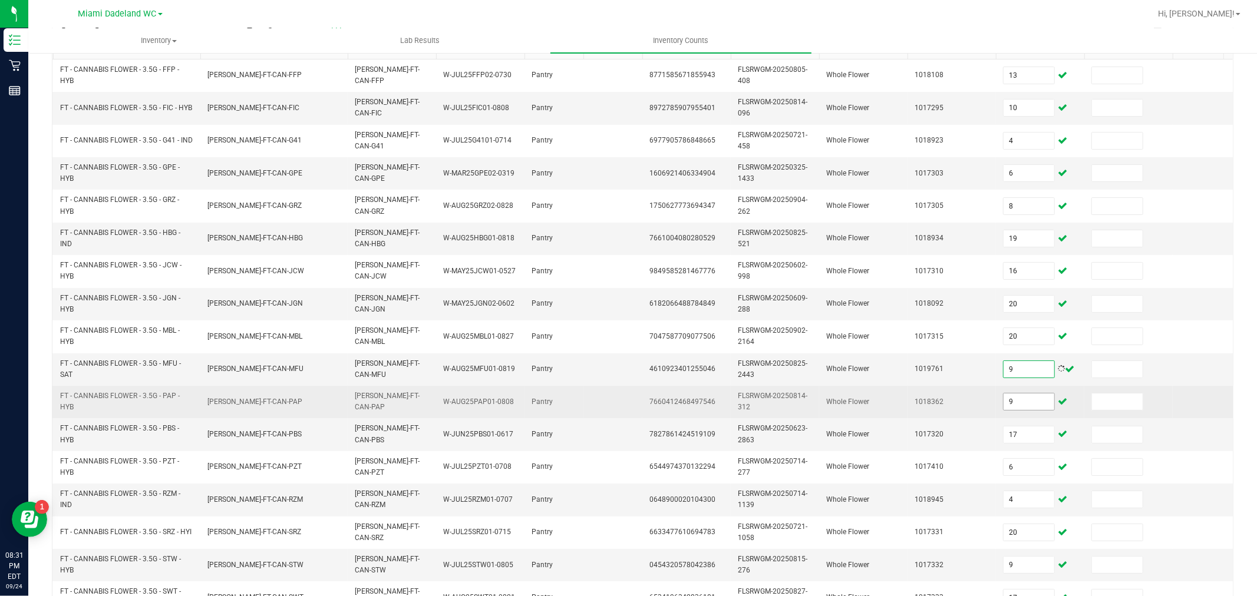
type input "9"
click at [1027, 401] on input "9" at bounding box center [1029, 402] width 51 height 17
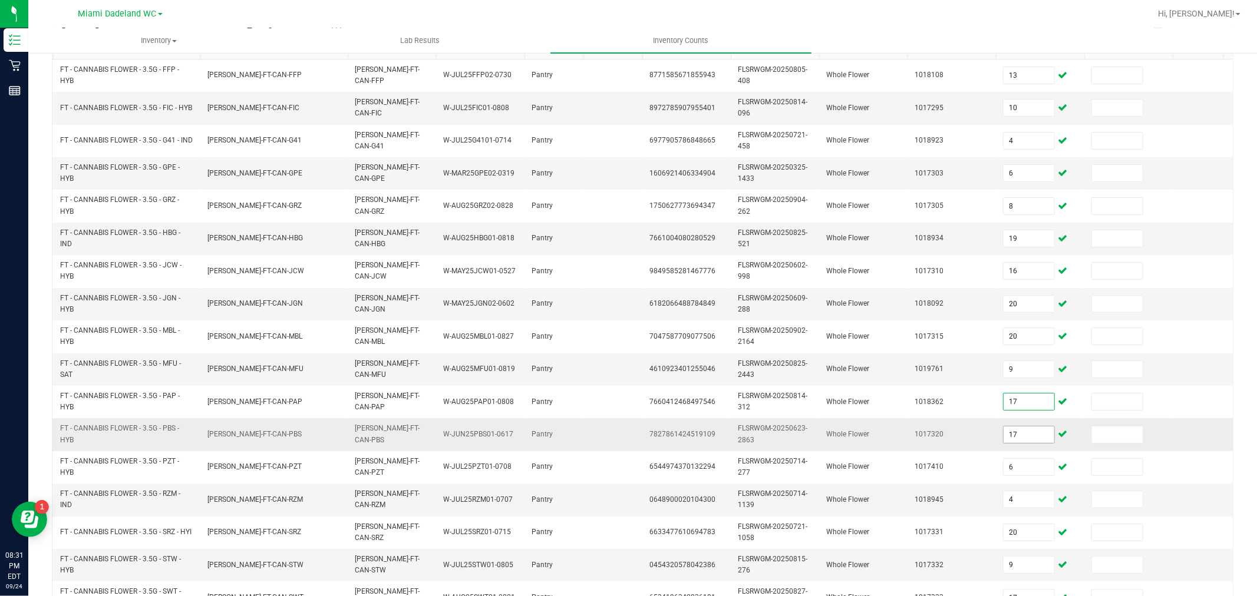
type input "17"
click at [1033, 434] on input "17" at bounding box center [1029, 435] width 51 height 17
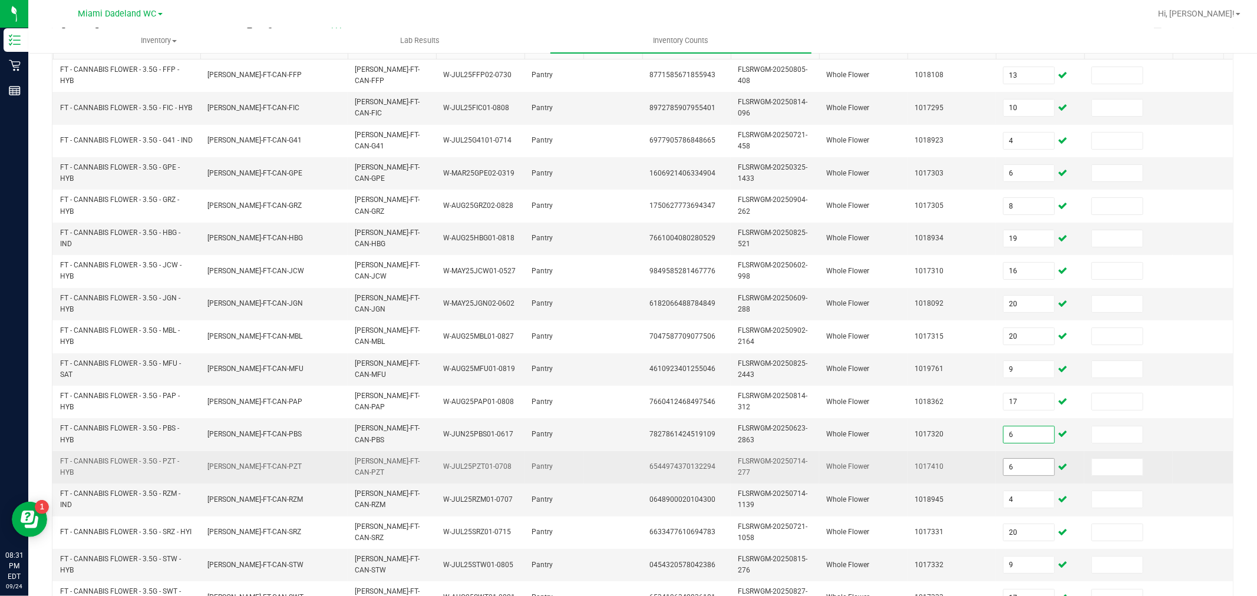
type input "6"
click at [1031, 467] on input "6" at bounding box center [1029, 467] width 51 height 17
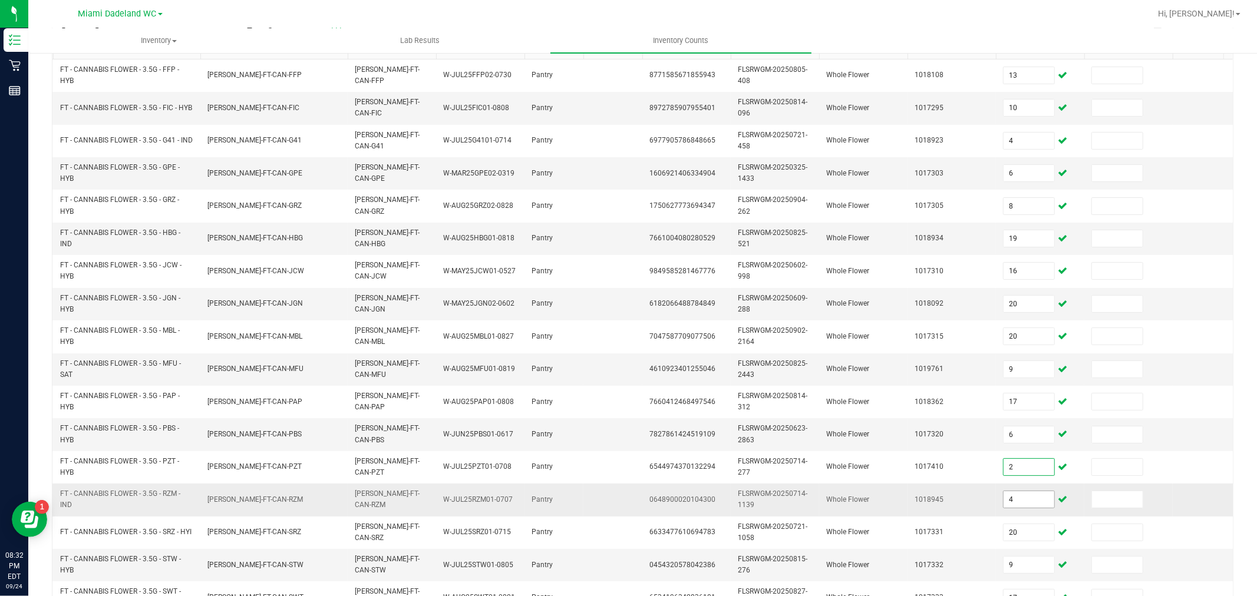
type input "2"
click at [1022, 506] on input "4" at bounding box center [1029, 499] width 51 height 17
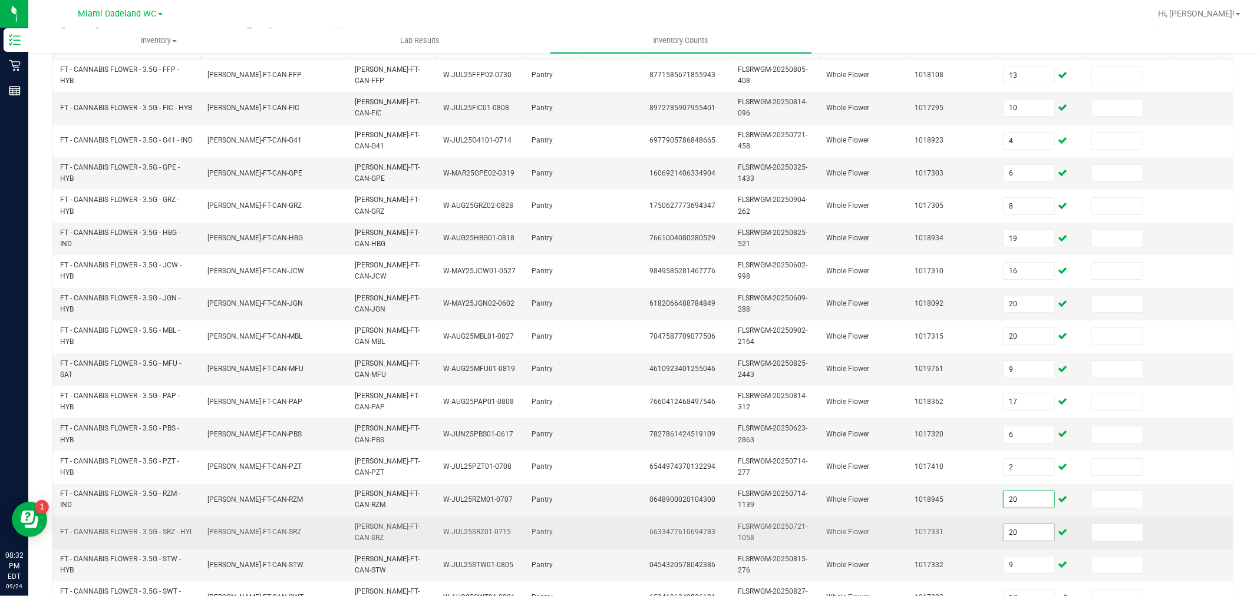
type input "20"
click at [1034, 536] on input "20" at bounding box center [1029, 532] width 51 height 17
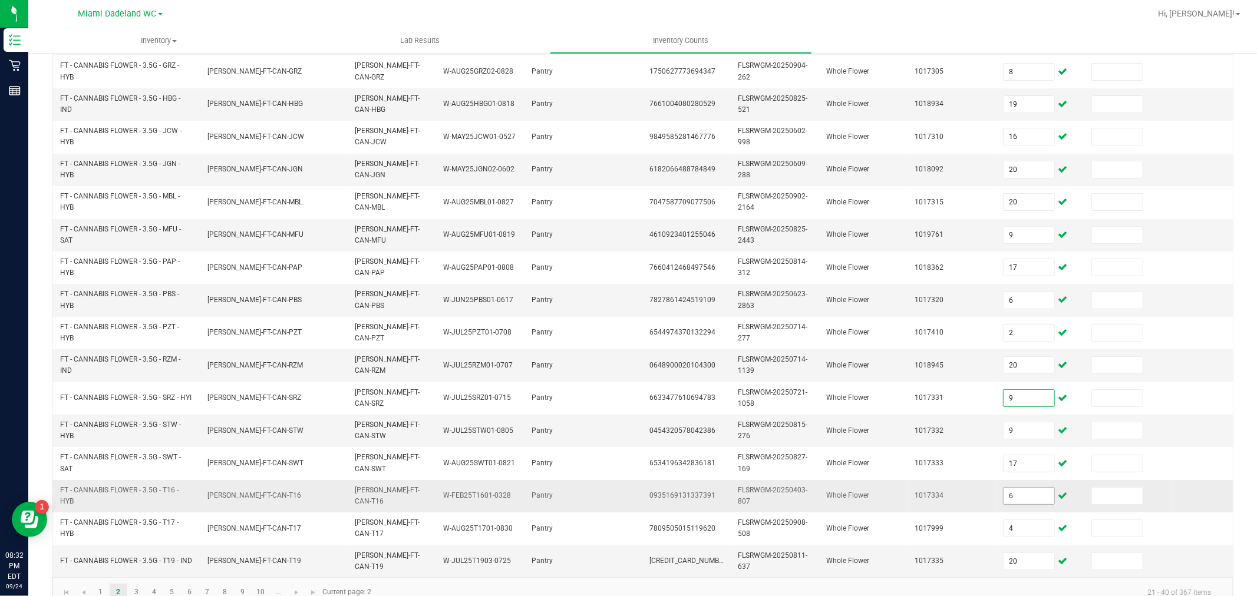
scroll to position [299, 0]
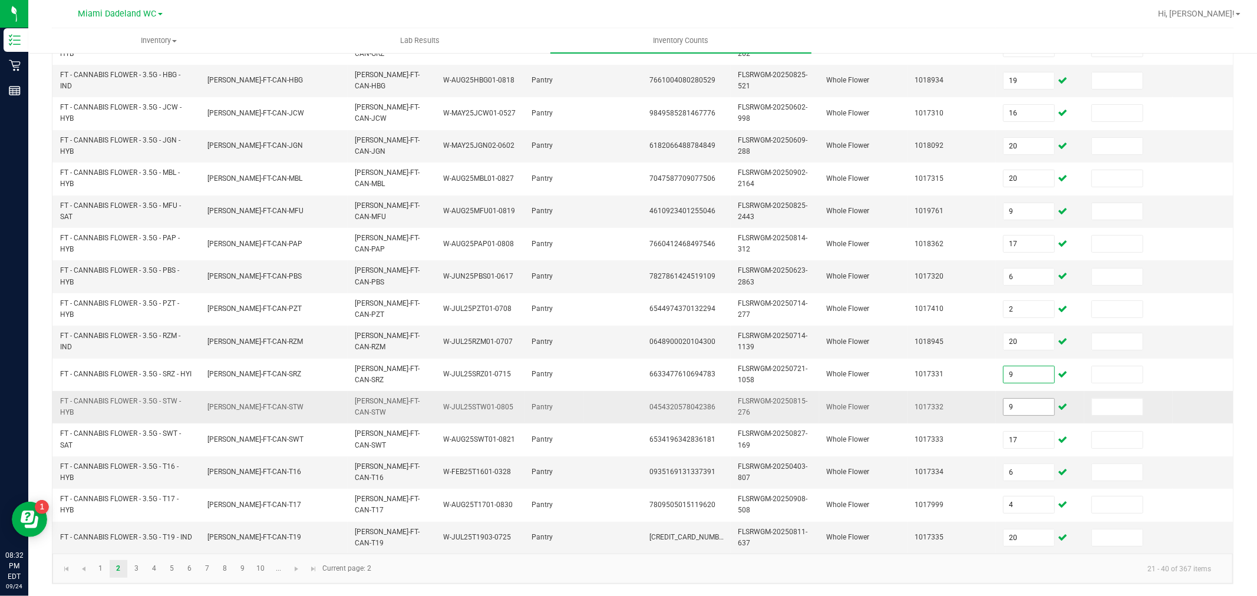
type input "9"
click at [1032, 399] on input "9" at bounding box center [1029, 407] width 51 height 17
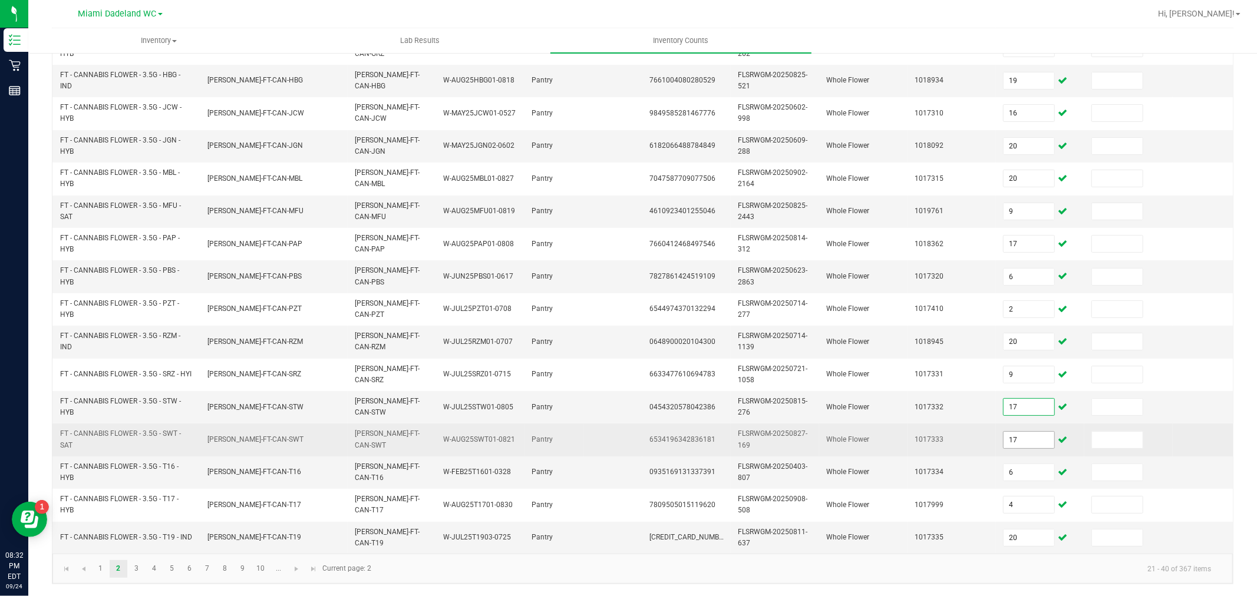
type input "17"
click at [1028, 432] on input "17" at bounding box center [1029, 440] width 51 height 17
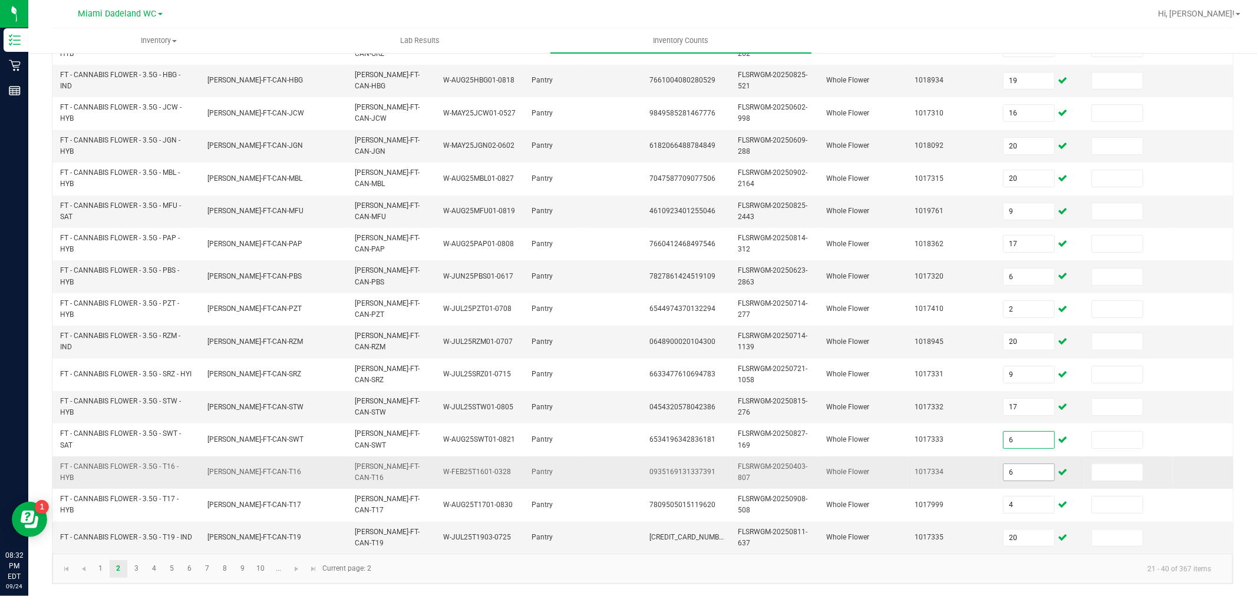
type input "6"
click at [1022, 466] on input "6" at bounding box center [1029, 472] width 51 height 17
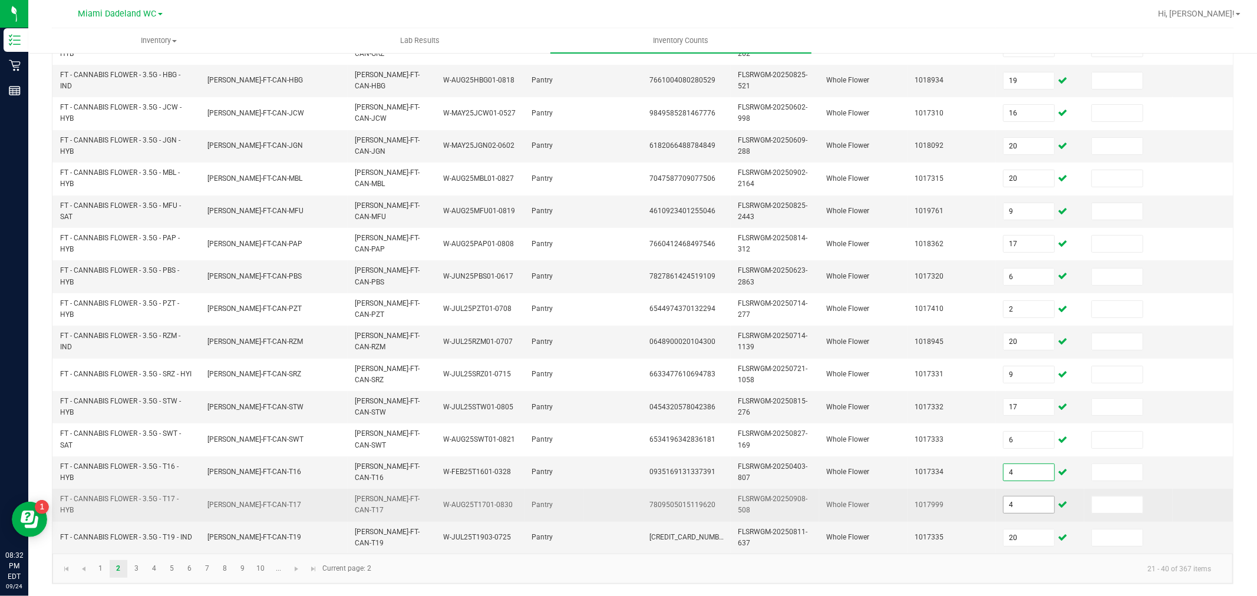
type input "4"
click at [1028, 498] on input "4" at bounding box center [1029, 505] width 51 height 17
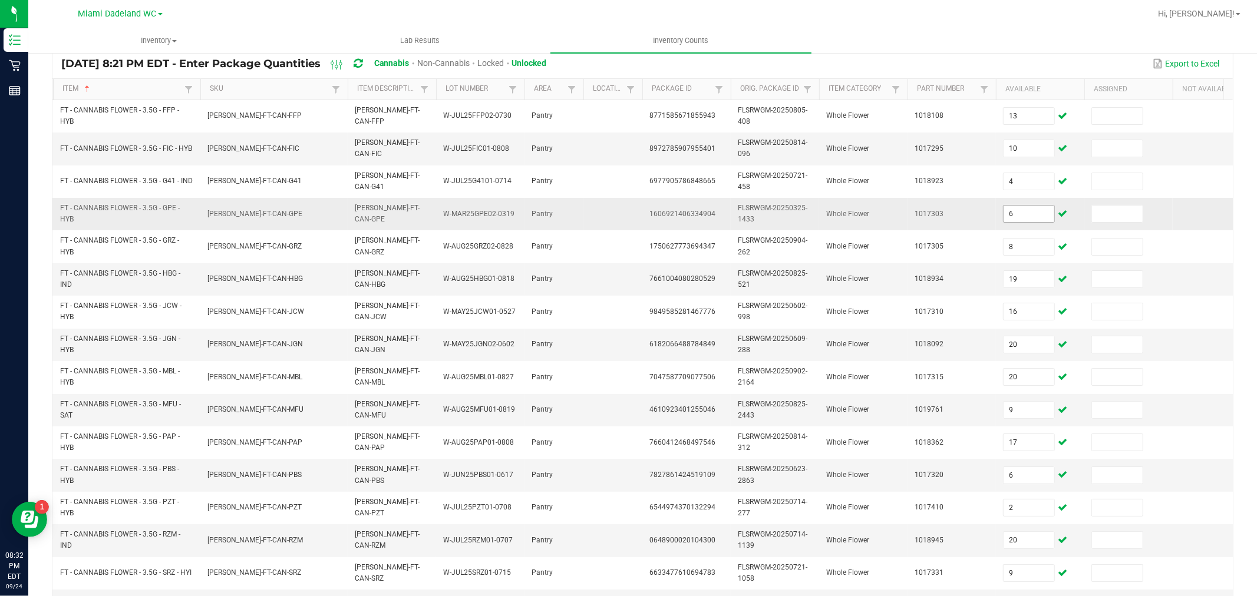
scroll to position [131, 0]
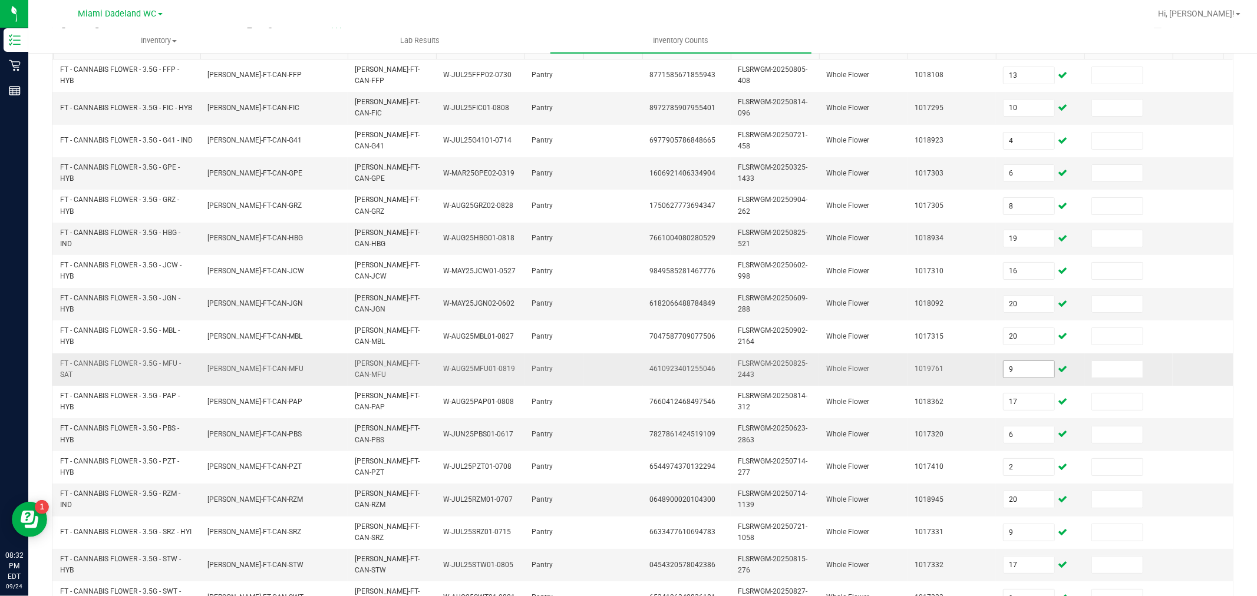
type input "20"
click at [1025, 366] on input "9" at bounding box center [1029, 369] width 51 height 17
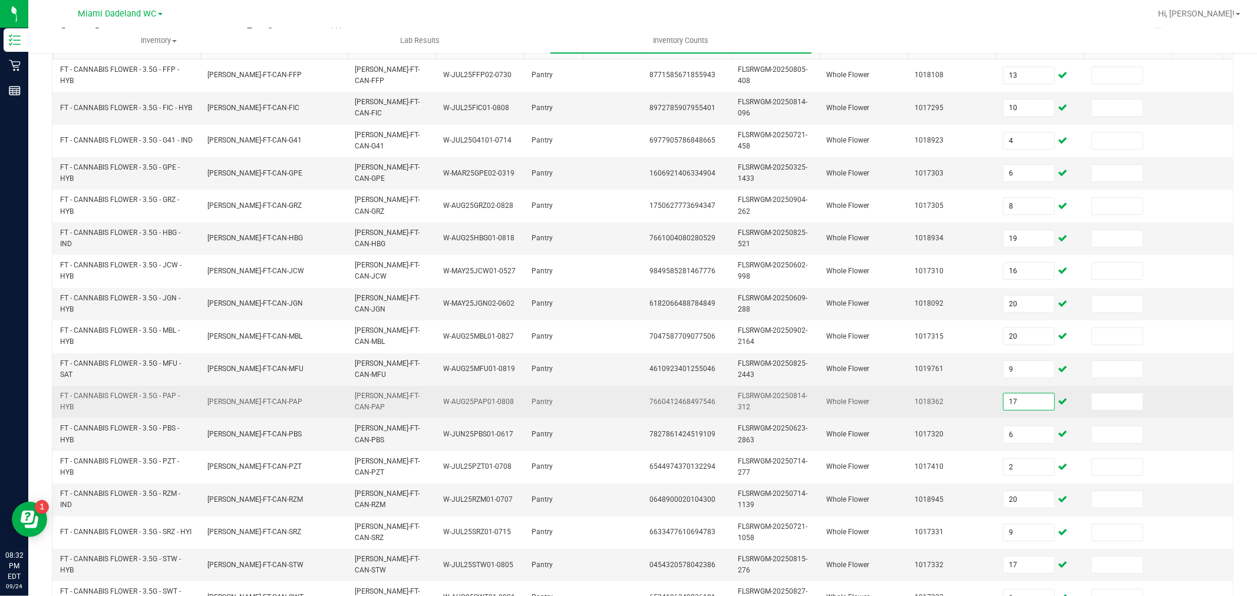
click at [1035, 402] on input "17" at bounding box center [1029, 402] width 51 height 17
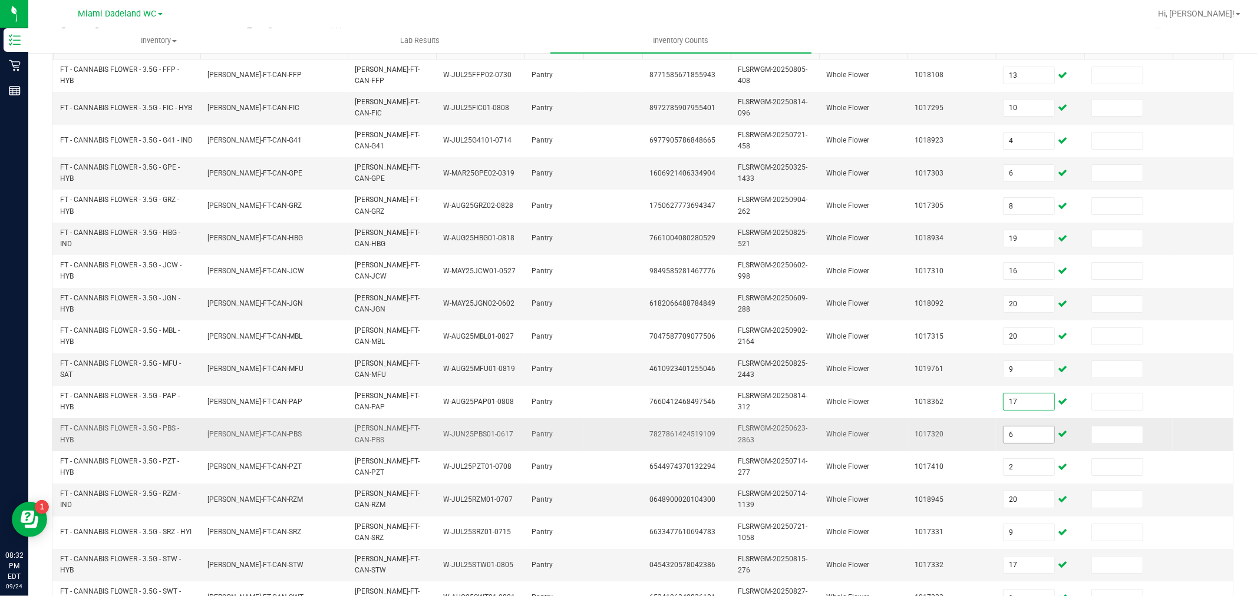
click at [1037, 438] on input "6" at bounding box center [1029, 435] width 51 height 17
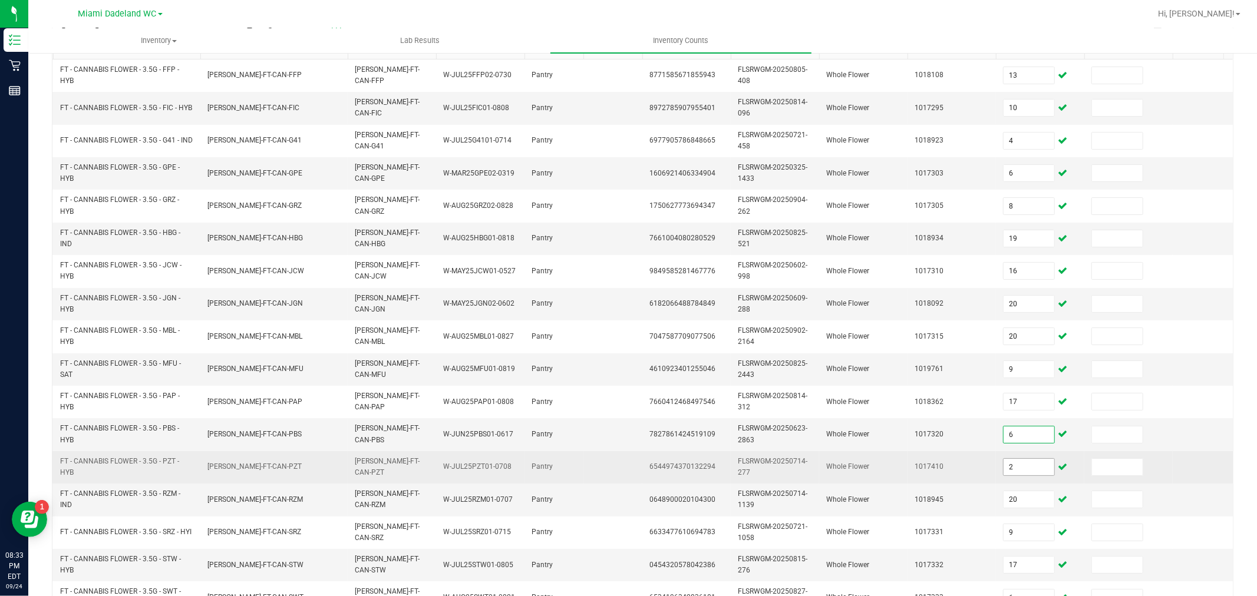
click at [1037, 469] on input "2" at bounding box center [1029, 467] width 51 height 17
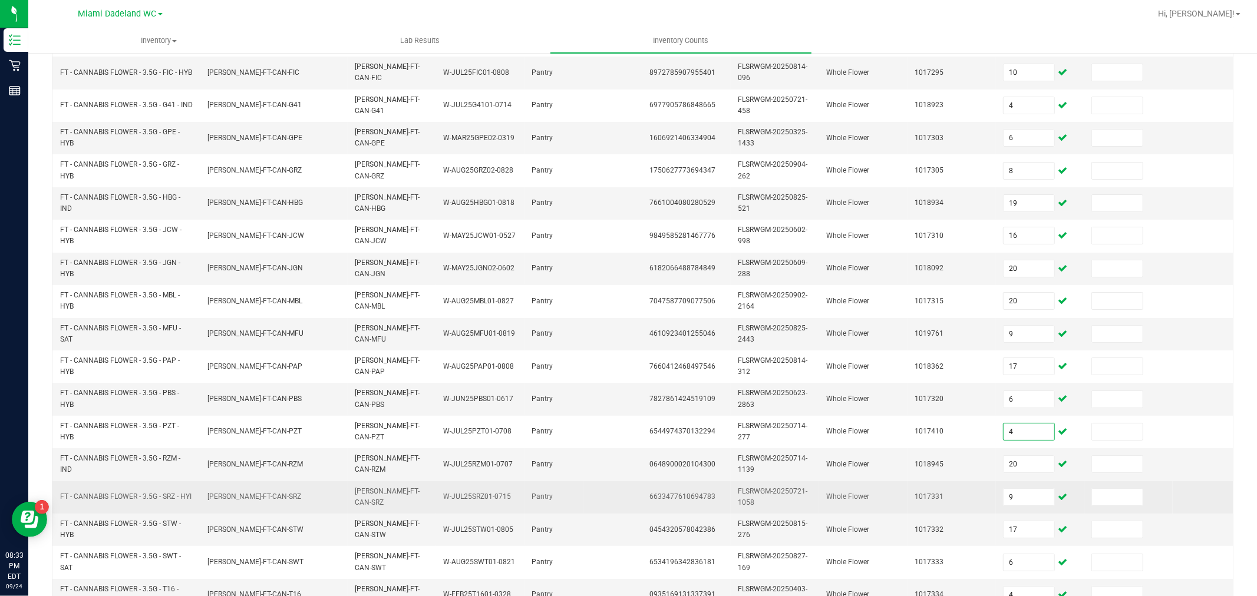
scroll to position [196, 0]
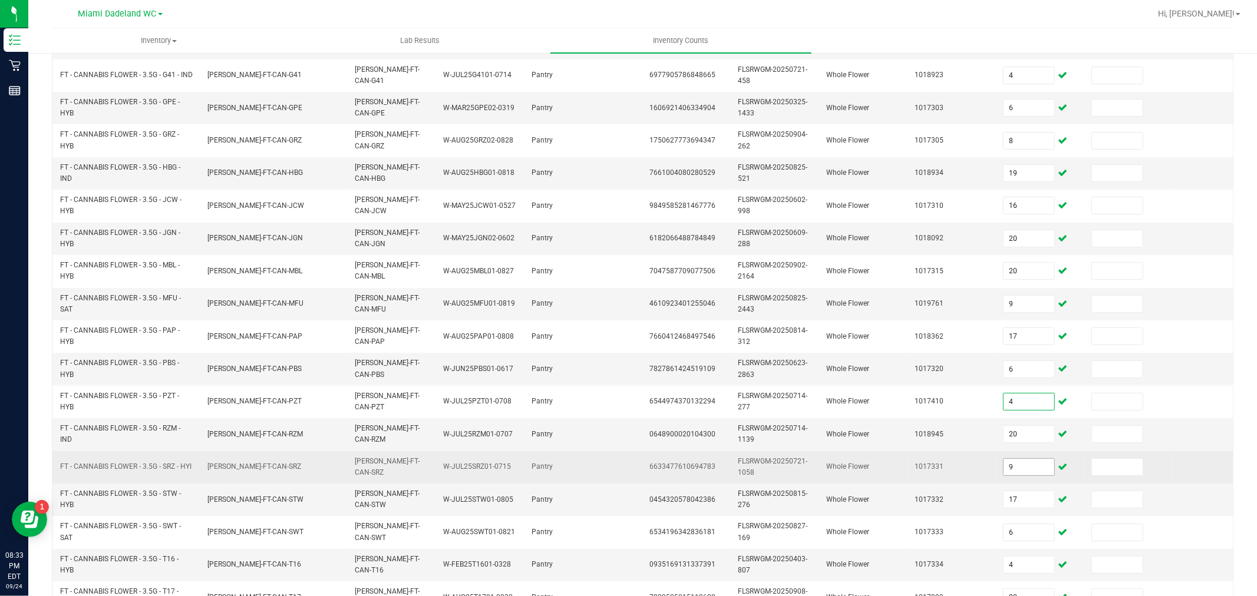
type input "4"
drag, startPoint x: 1017, startPoint y: 472, endPoint x: 1047, endPoint y: 463, distance: 31.3
click at [1017, 470] on input "9" at bounding box center [1029, 467] width 51 height 17
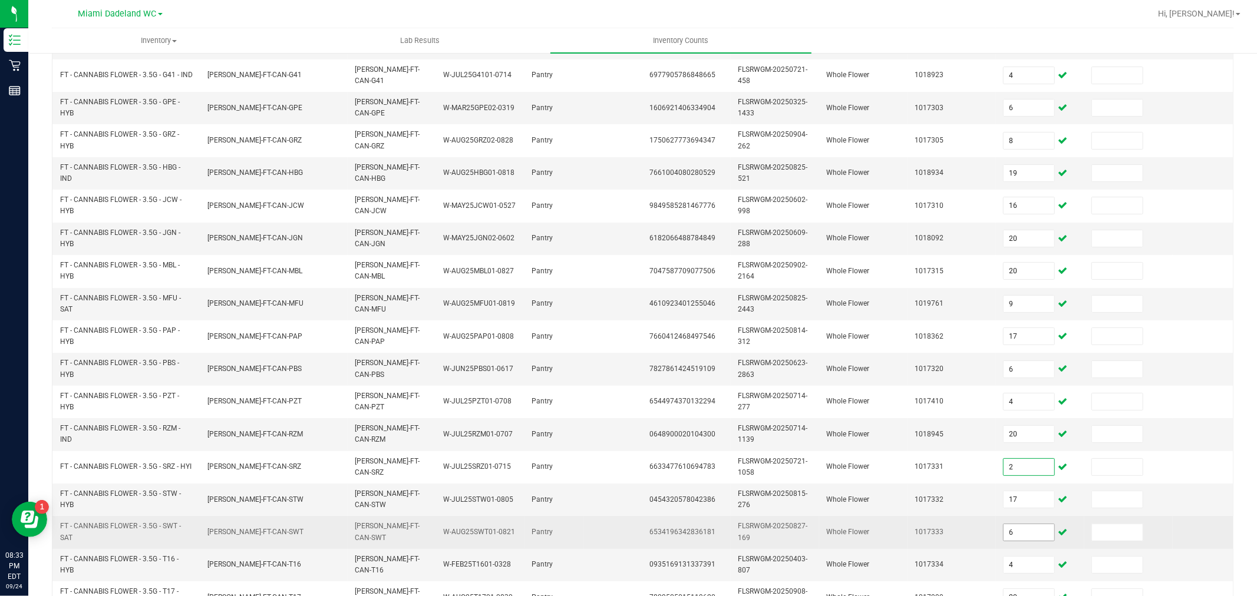
type input "2"
click at [1029, 532] on input "6" at bounding box center [1029, 532] width 51 height 17
type input "1"
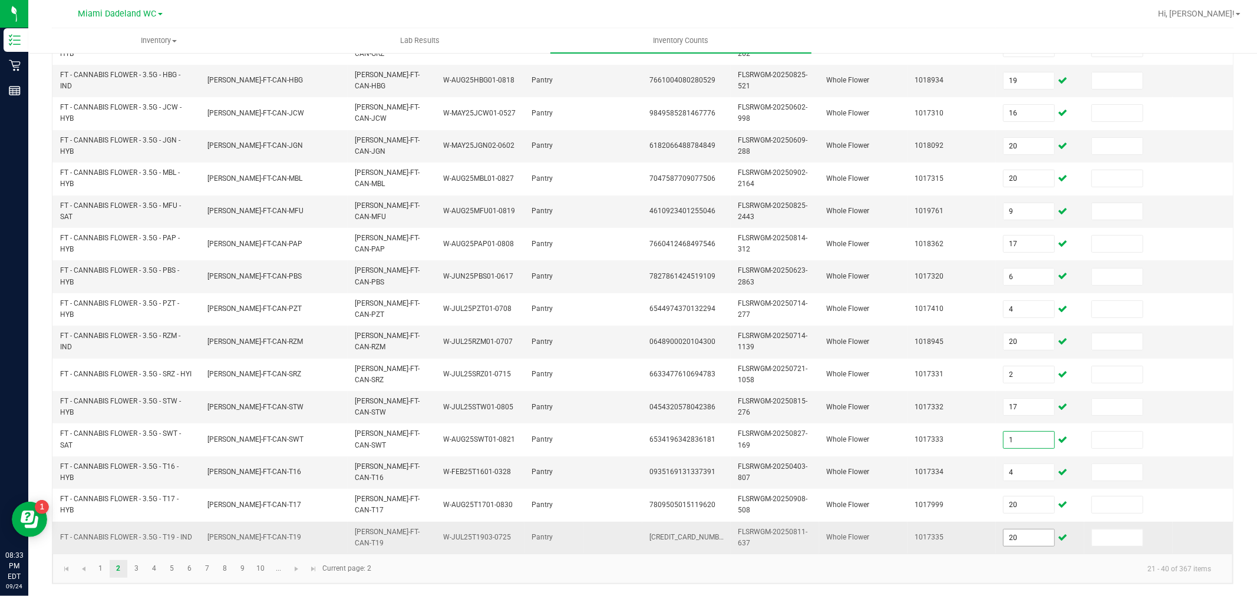
scroll to position [299, 0]
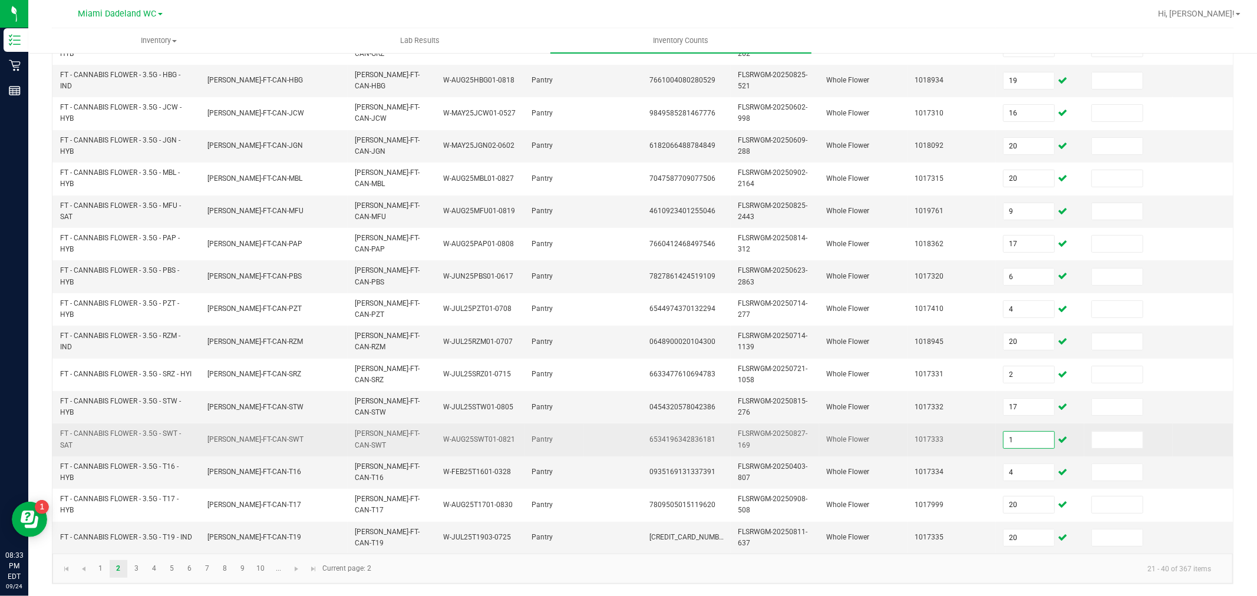
click at [1021, 432] on input "1" at bounding box center [1029, 440] width 51 height 17
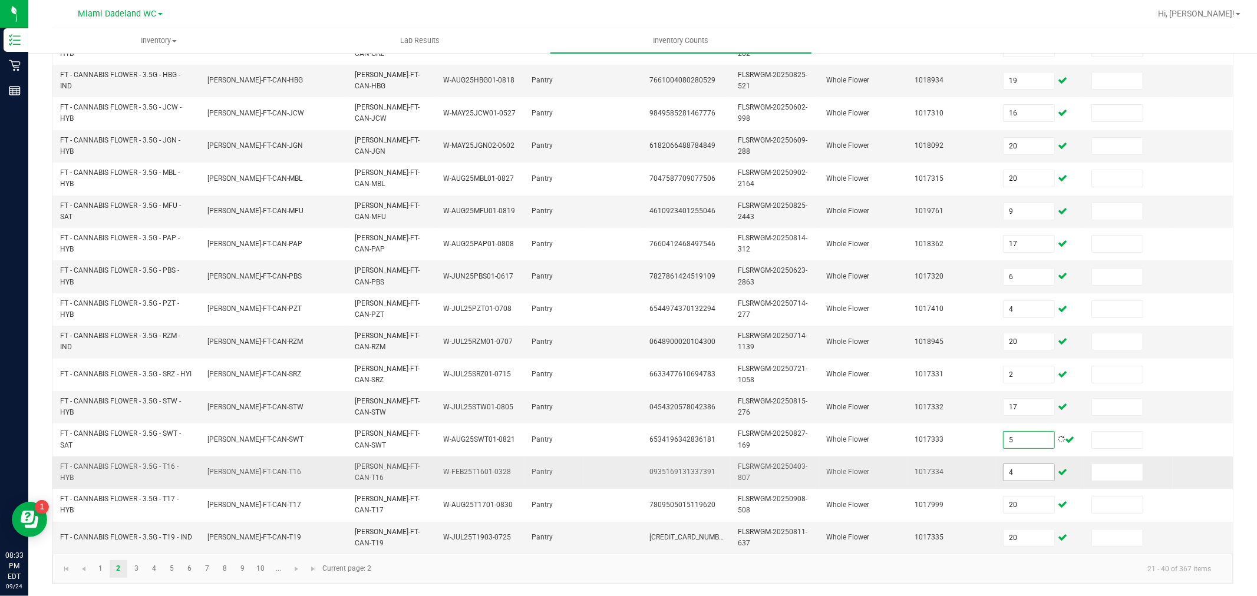
type input "5"
click at [1028, 464] on input "4" at bounding box center [1029, 472] width 51 height 17
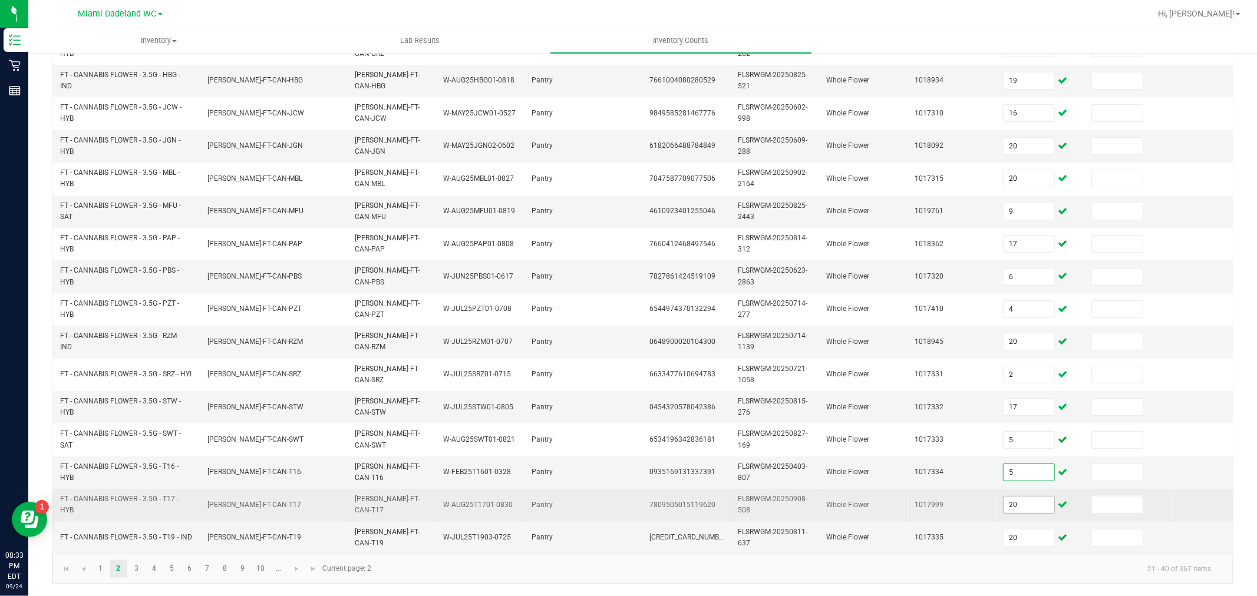
type input "5"
click at [1027, 497] on input "20" at bounding box center [1029, 505] width 51 height 17
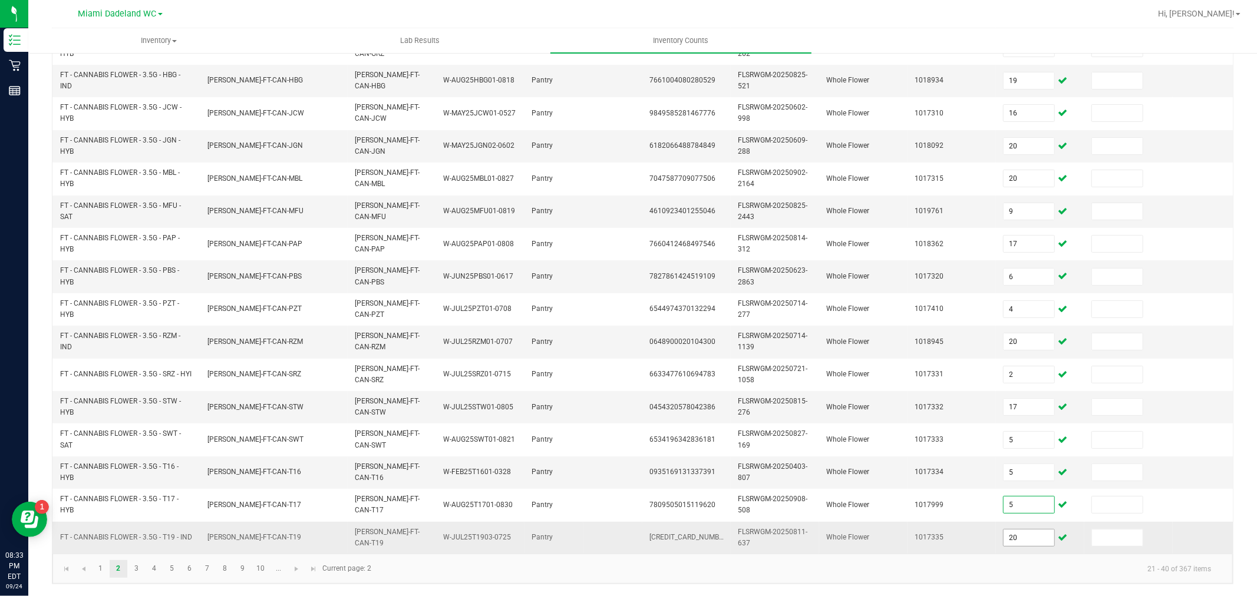
type input "5"
drag, startPoint x: 1035, startPoint y: 533, endPoint x: 1025, endPoint y: 524, distance: 12.5
click at [1035, 533] on input "20" at bounding box center [1029, 538] width 51 height 17
type input "9"
click at [140, 573] on link "3" at bounding box center [136, 569] width 17 height 18
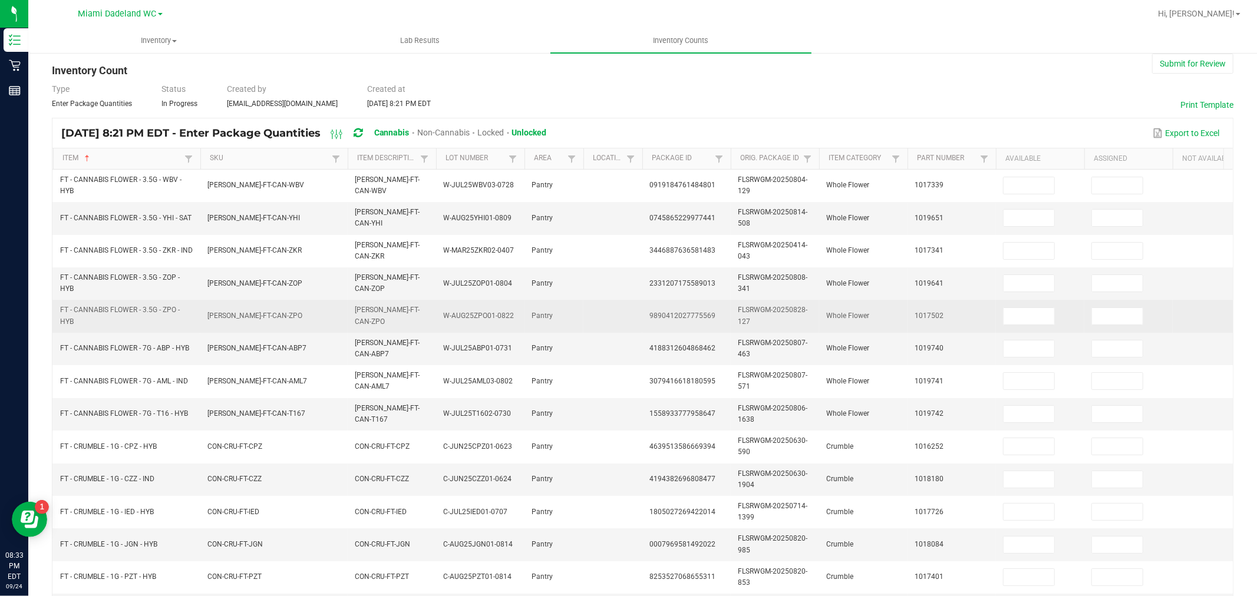
scroll to position [0, 0]
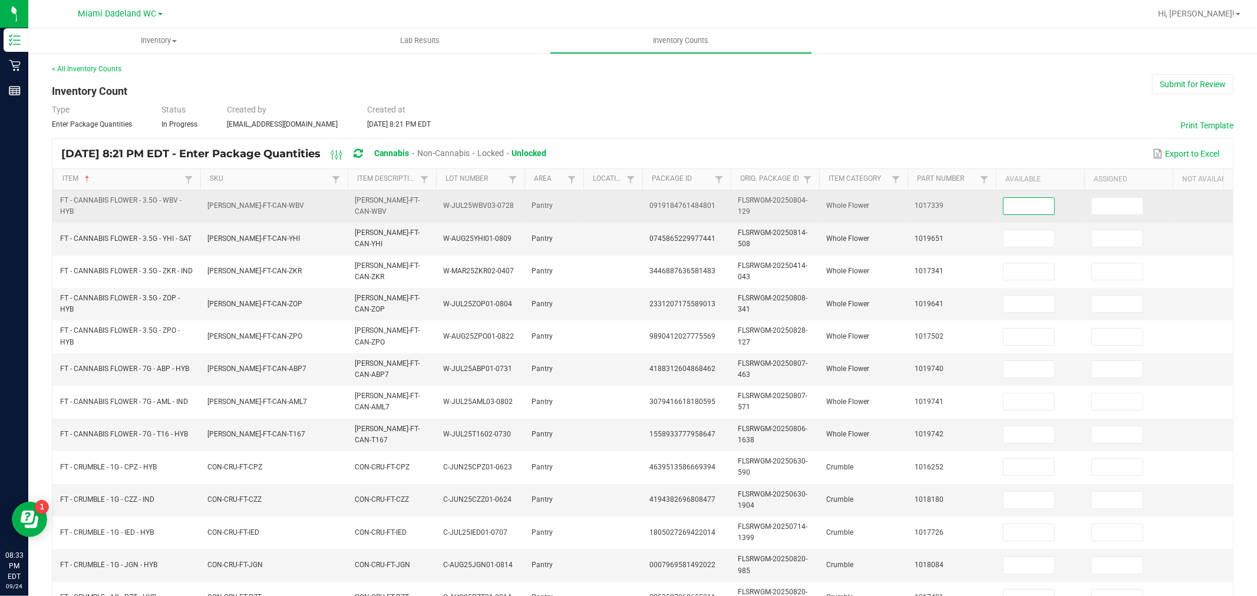
click at [1038, 209] on input at bounding box center [1029, 206] width 51 height 17
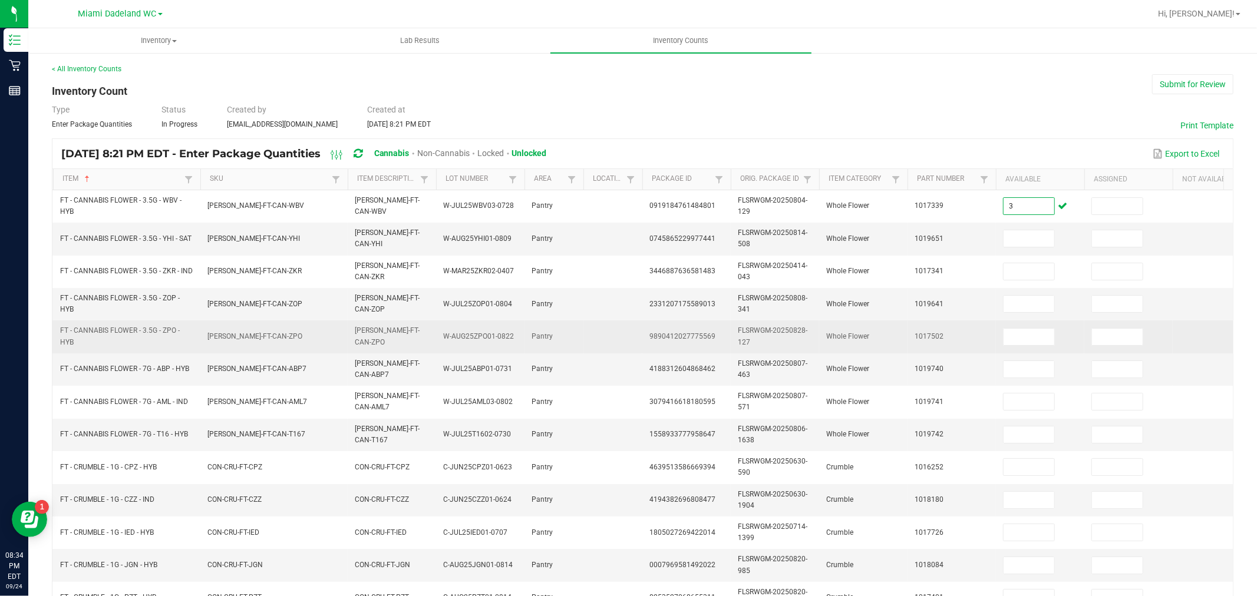
type input "3"
type input "2"
type input "20"
type input "19"
type input "20"
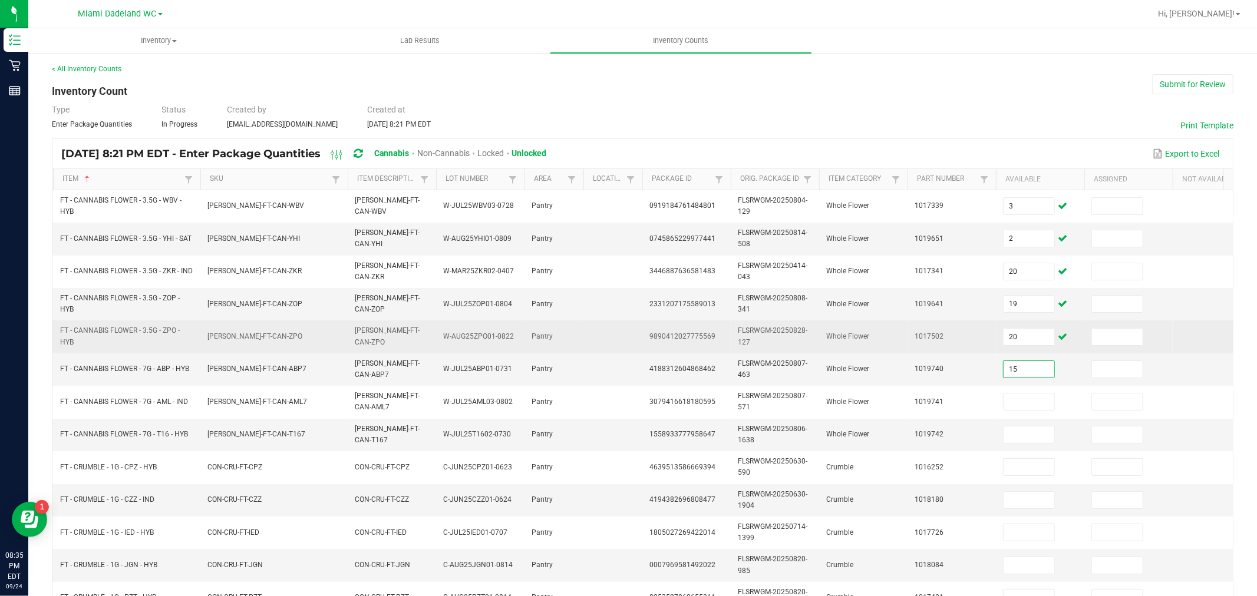
type input "15"
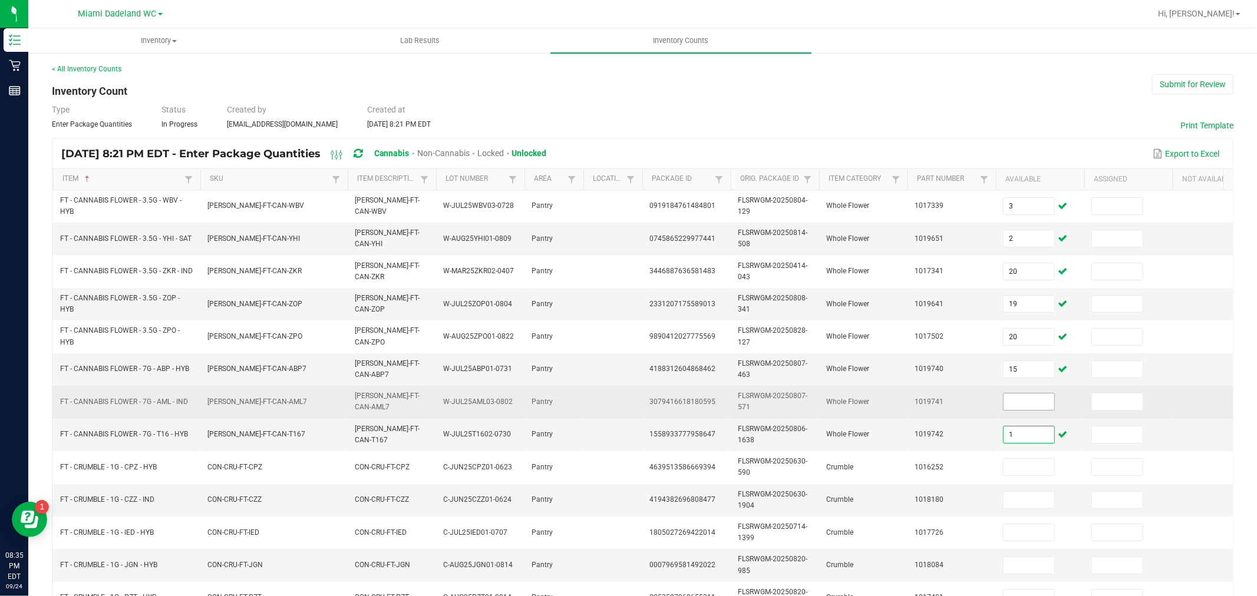
type input "1"
click at [1018, 401] on input at bounding box center [1029, 402] width 51 height 17
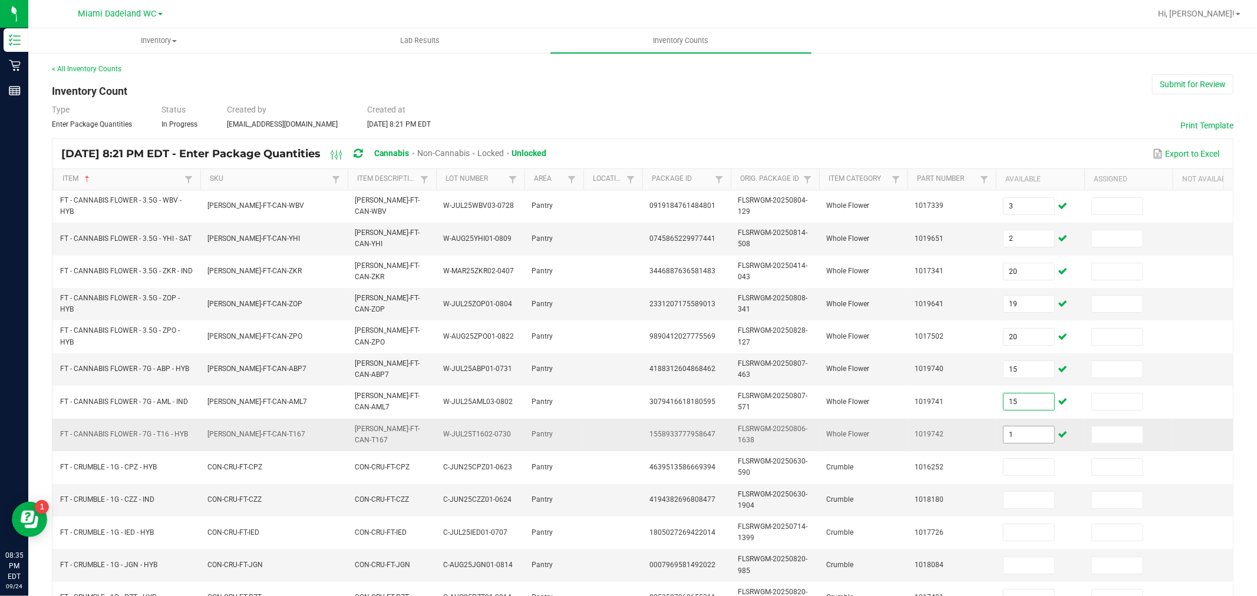
type input "15"
click at [1021, 443] on input "1" at bounding box center [1029, 435] width 51 height 17
type input "5"
type input "4"
type input "3"
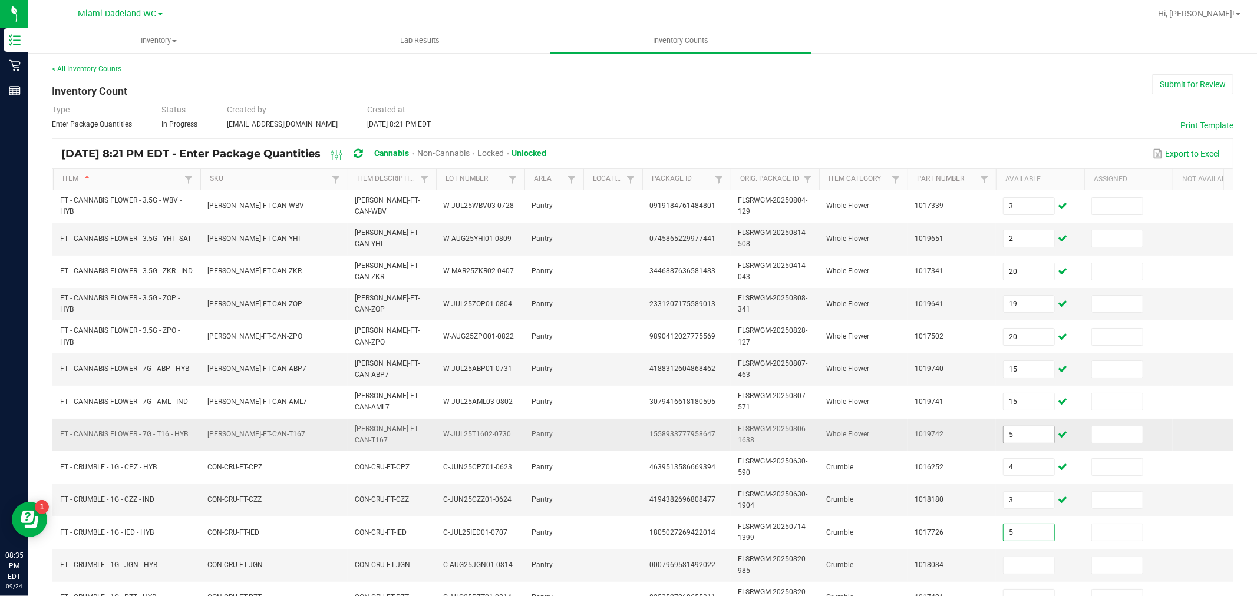
type input "5"
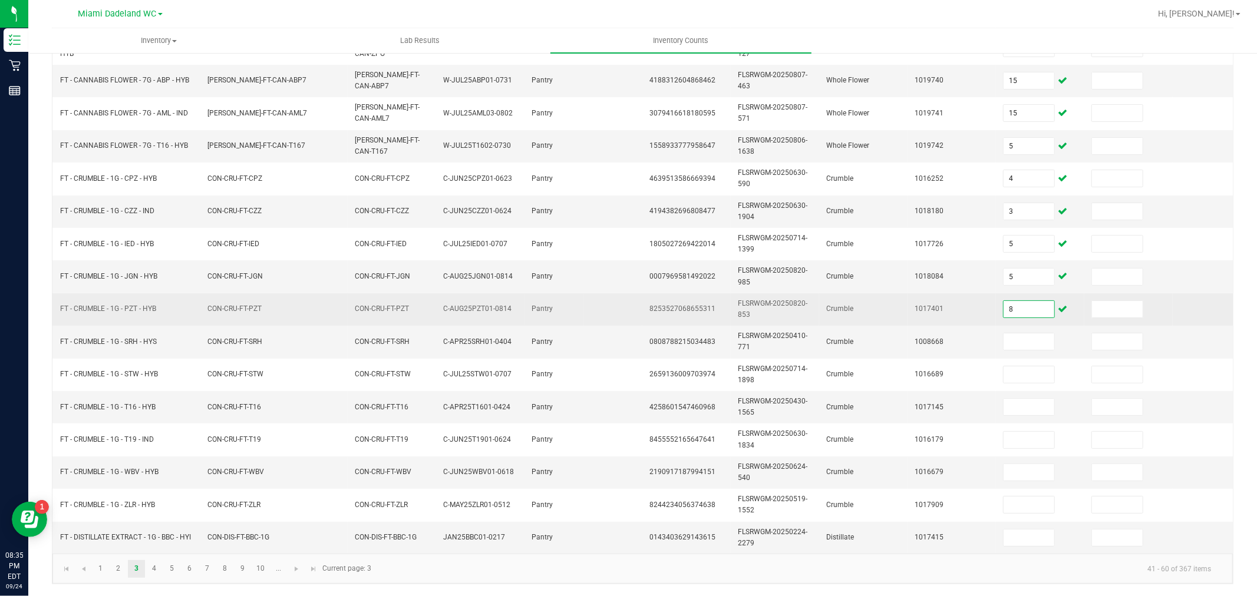
scroll to position [299, 0]
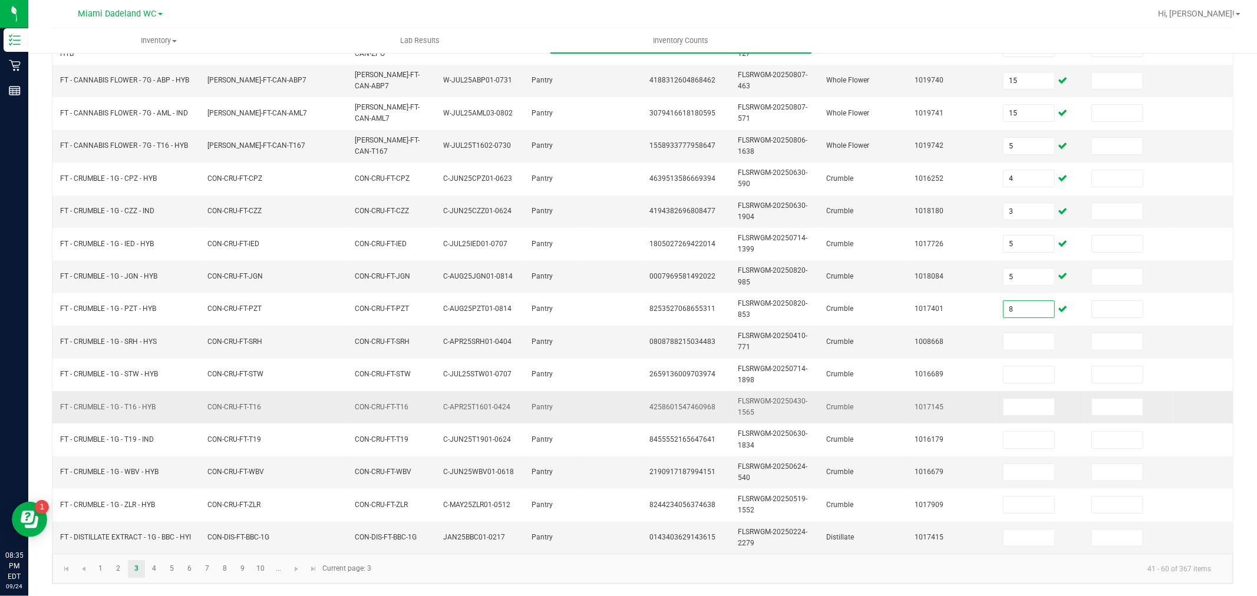
type input "8"
type input "1"
type input "7"
type input "1"
type input "6"
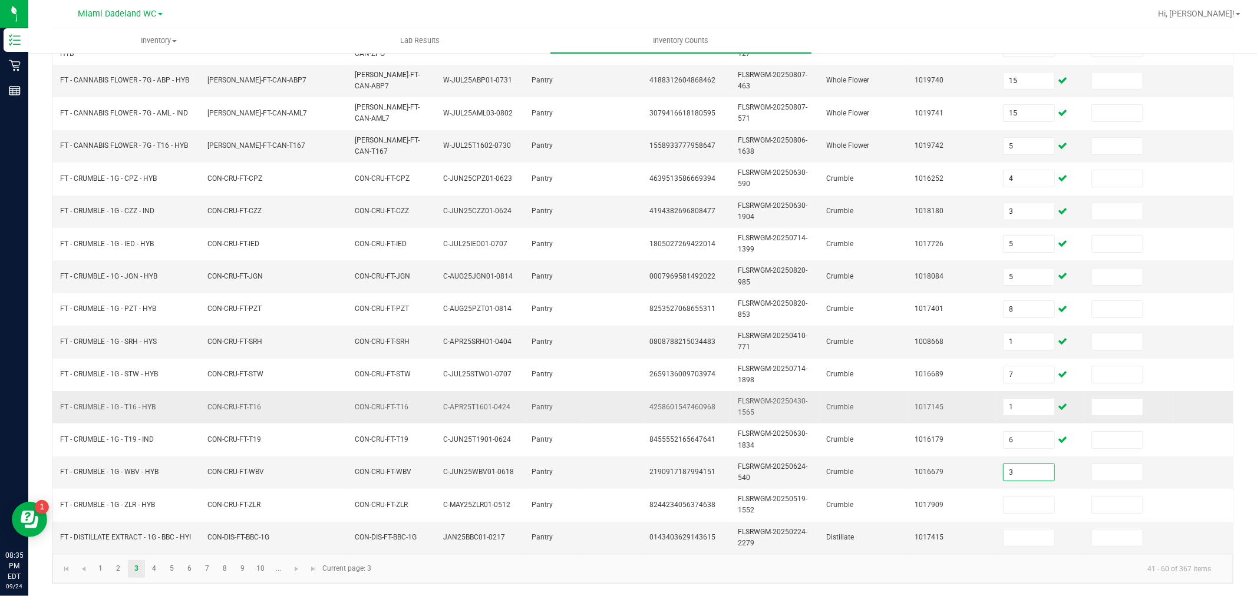
type input "3"
type input "2"
type input "10"
click at [150, 572] on link "4" at bounding box center [154, 569] width 17 height 18
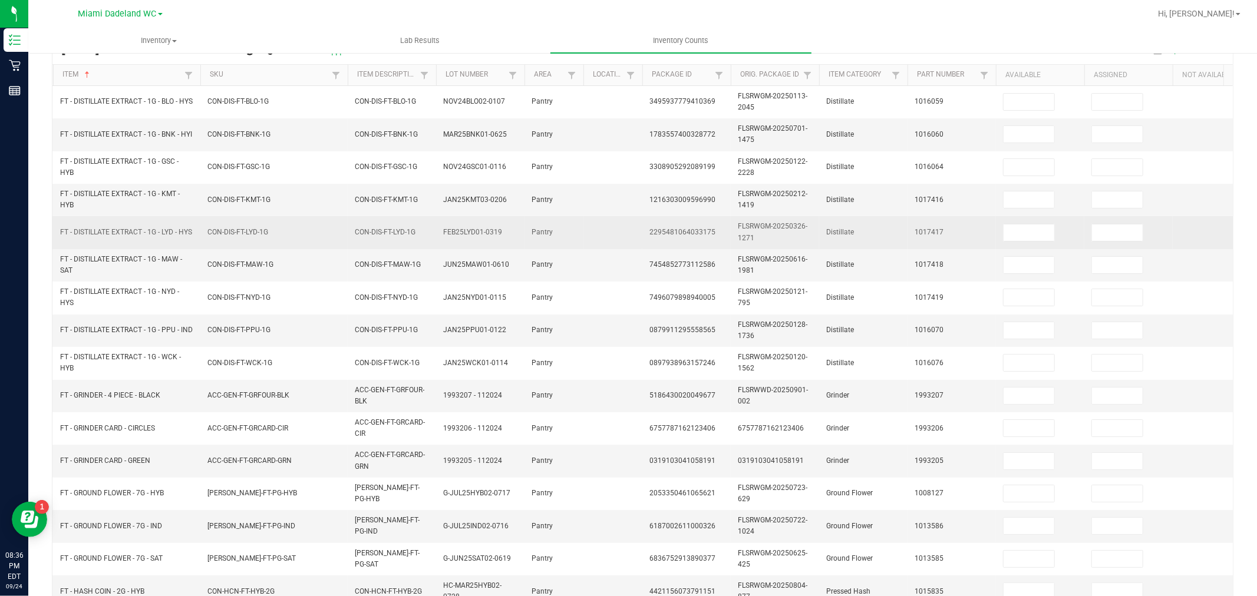
scroll to position [0, 0]
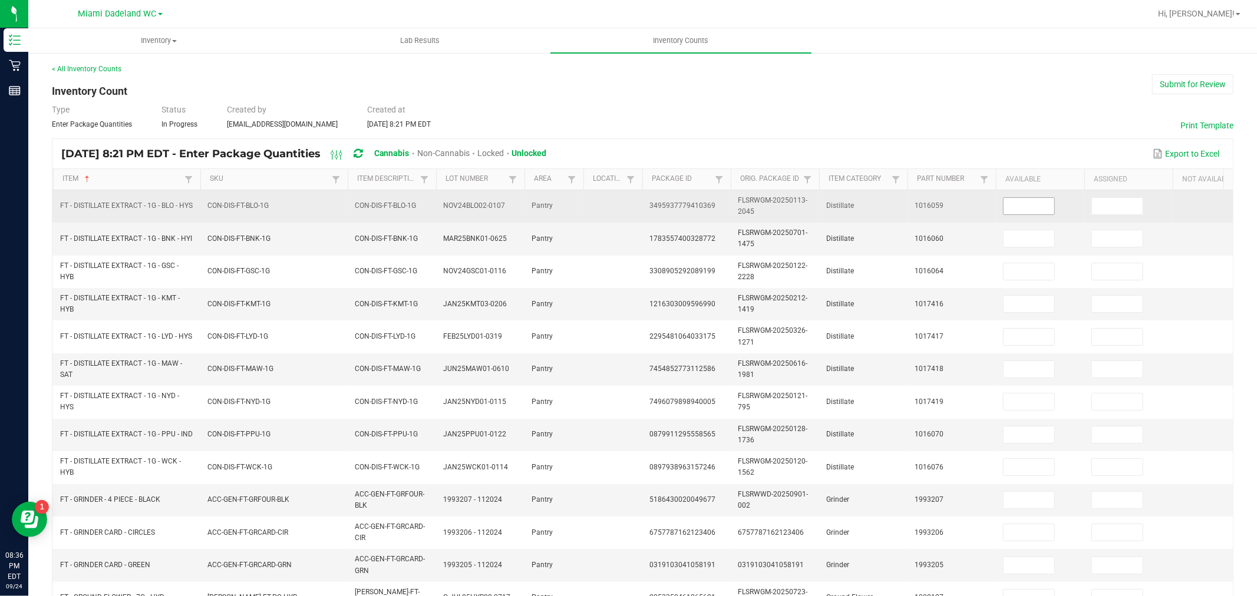
click at [1021, 206] on input at bounding box center [1029, 206] width 51 height 17
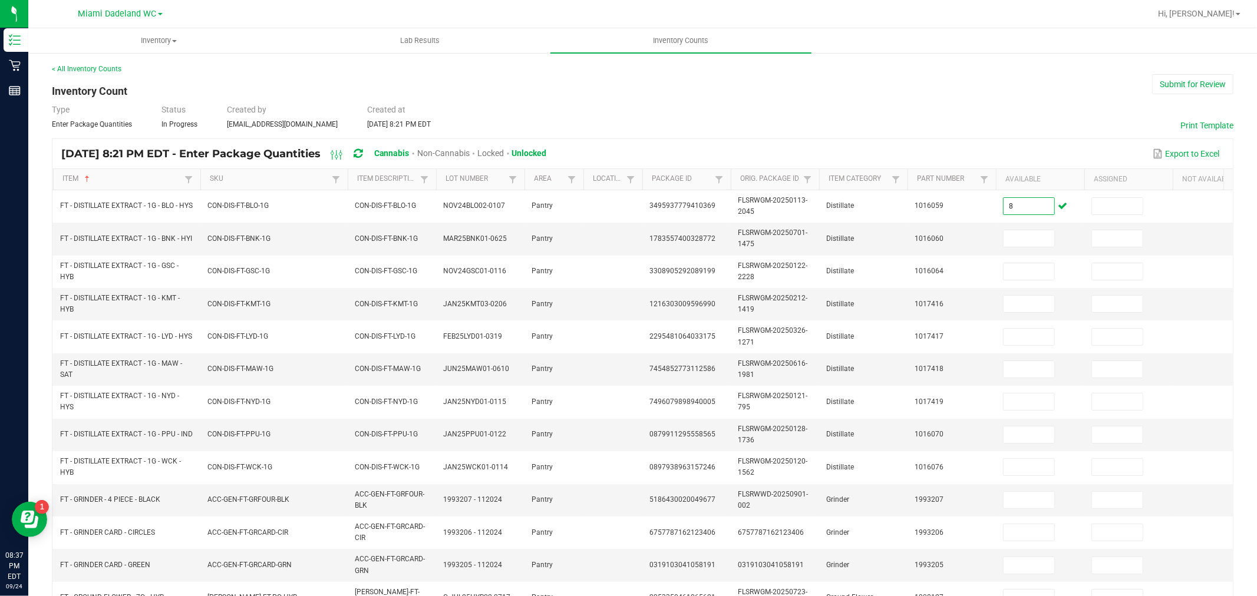
type input "8"
type input "1"
type input "5"
type input "4"
type input "6"
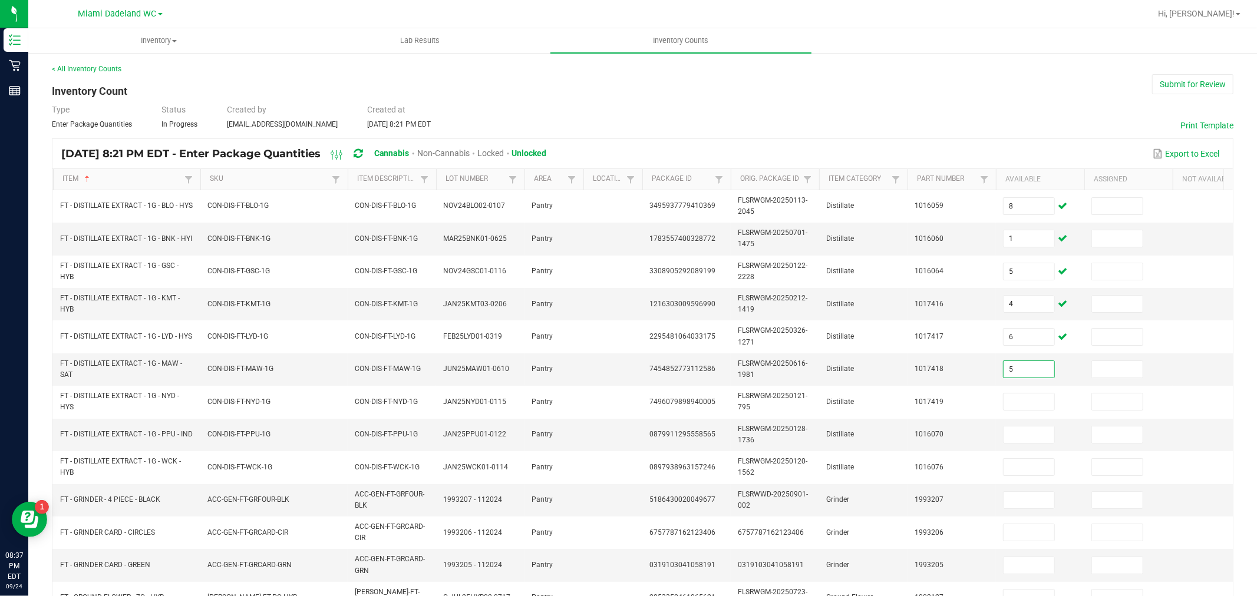
type input "5"
type input "1"
type input "7"
type input "9"
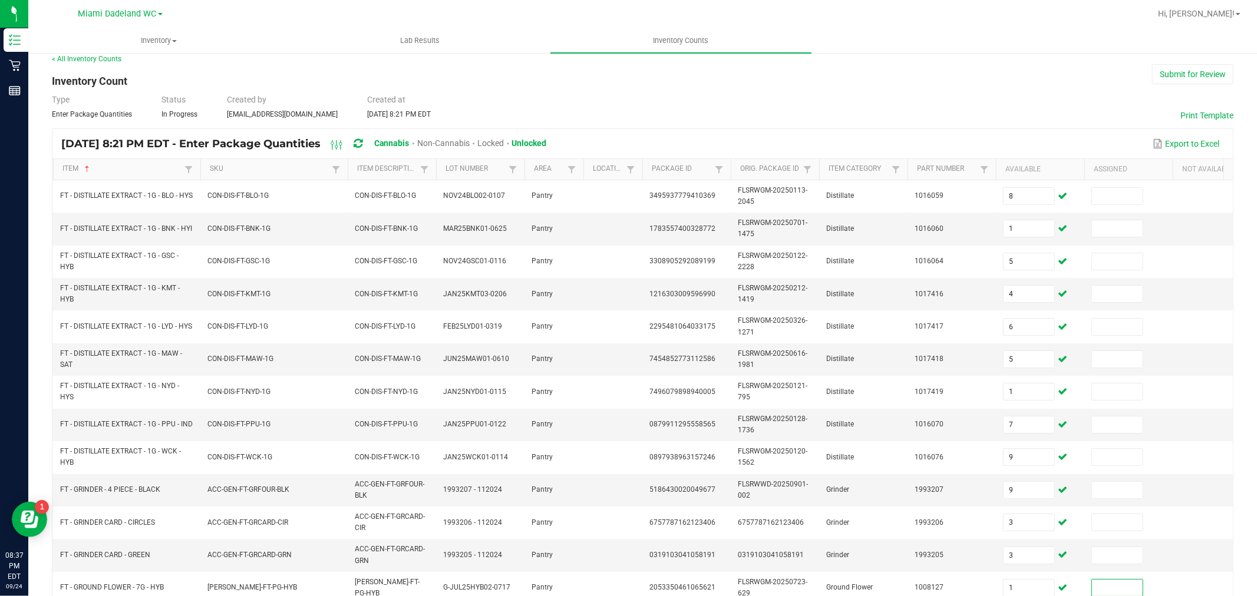
scroll to position [299, 0]
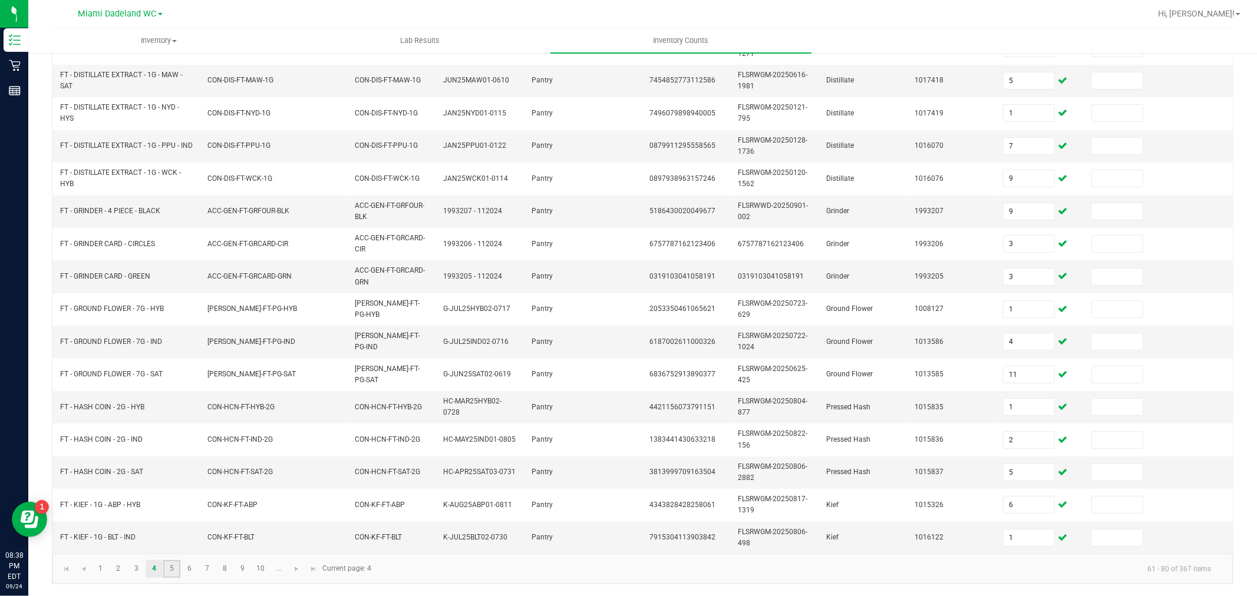
click at [169, 569] on link "5" at bounding box center [171, 569] width 17 height 18
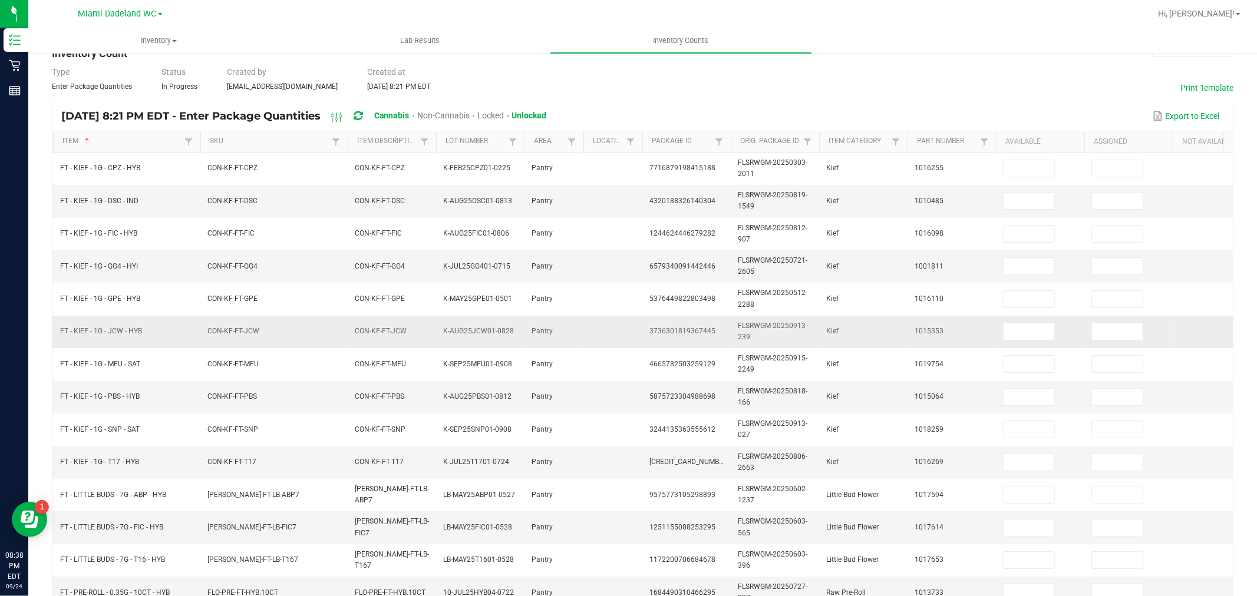
scroll to position [0, 0]
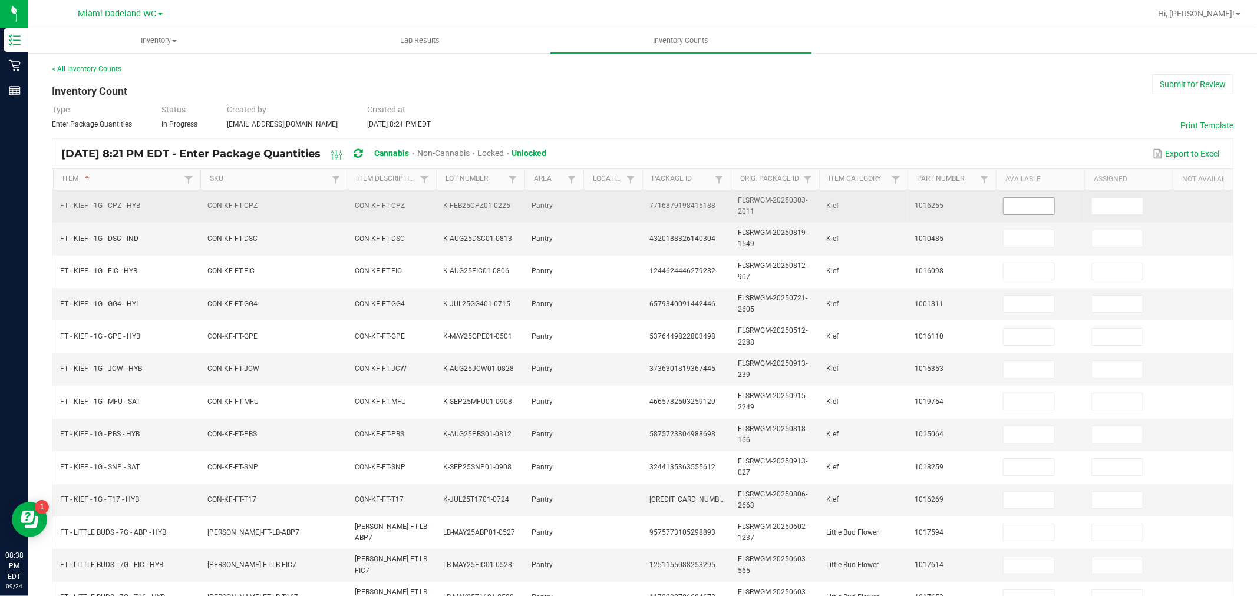
click at [1022, 199] on input at bounding box center [1029, 206] width 51 height 17
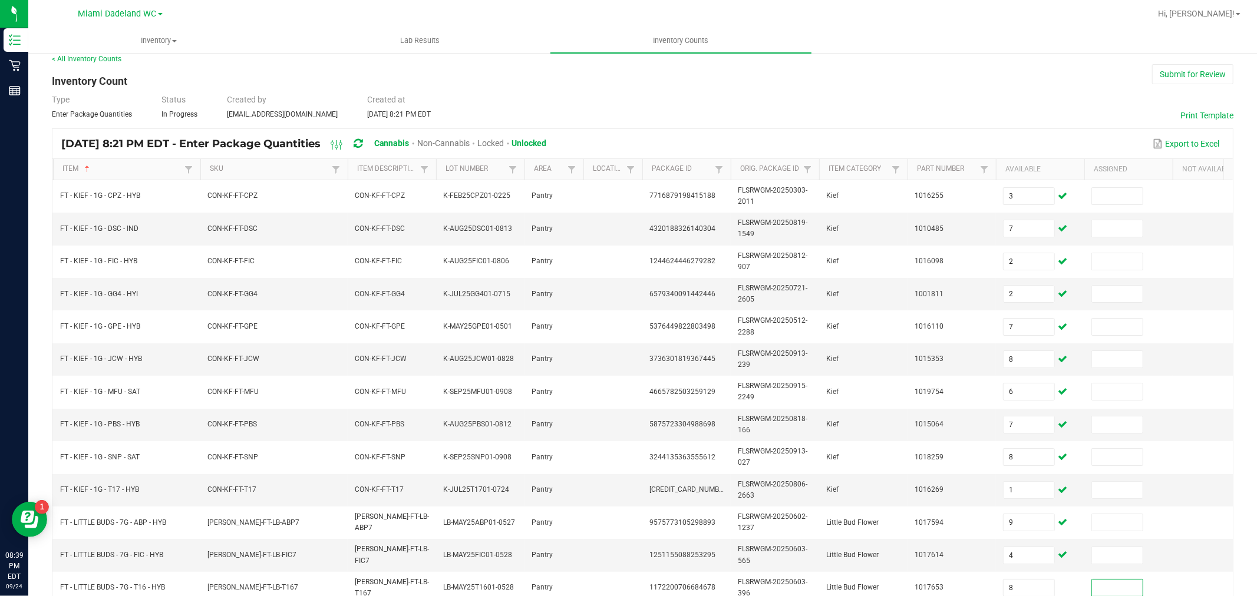
scroll to position [299, 0]
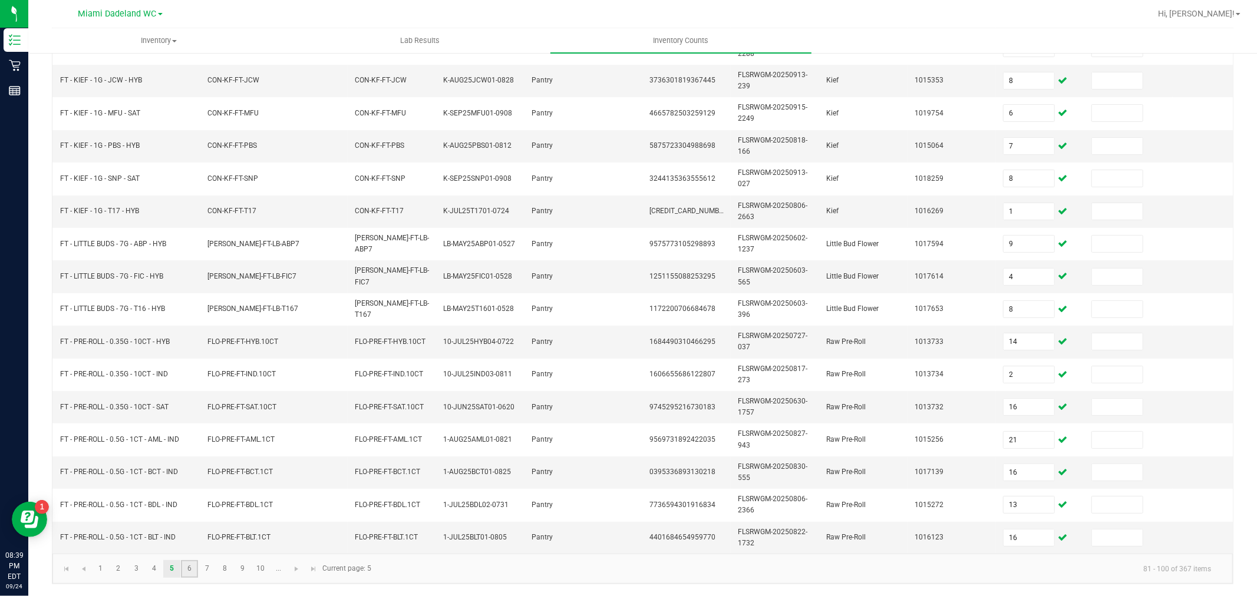
click at [191, 572] on link "6" at bounding box center [189, 569] width 17 height 18
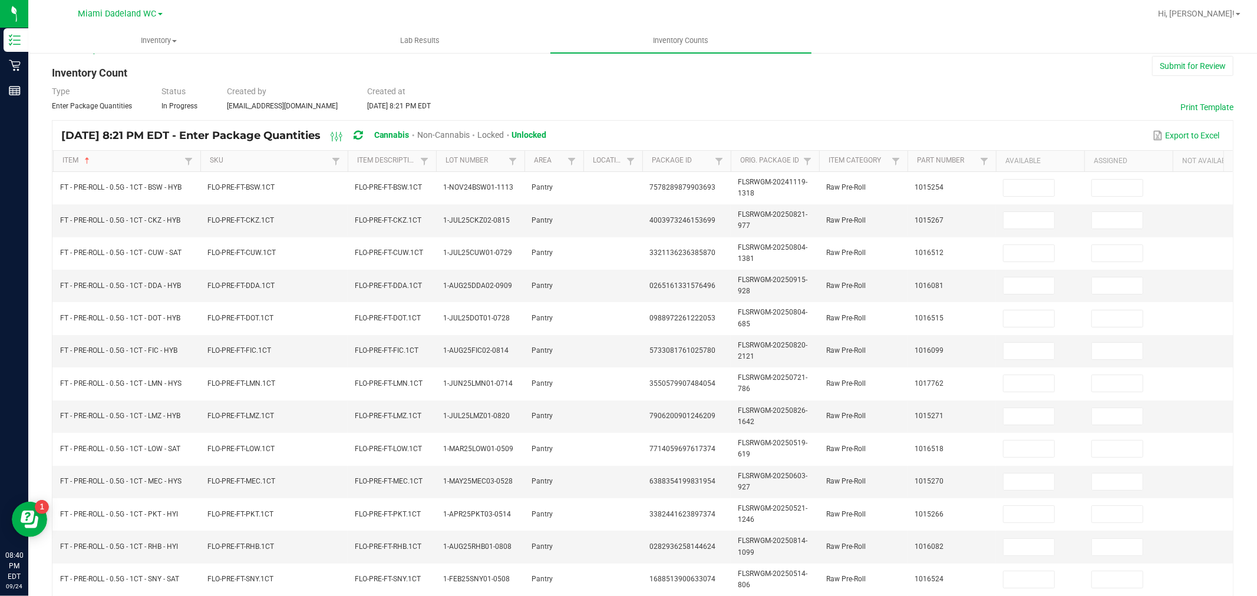
scroll to position [0, 0]
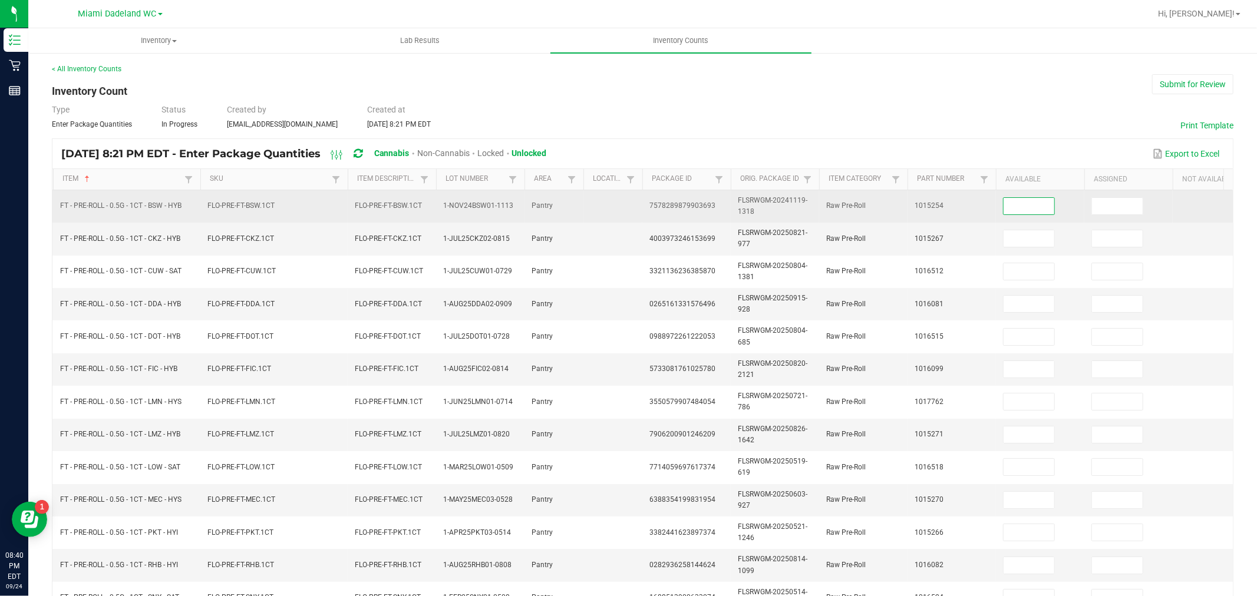
click at [1037, 205] on input at bounding box center [1029, 206] width 51 height 17
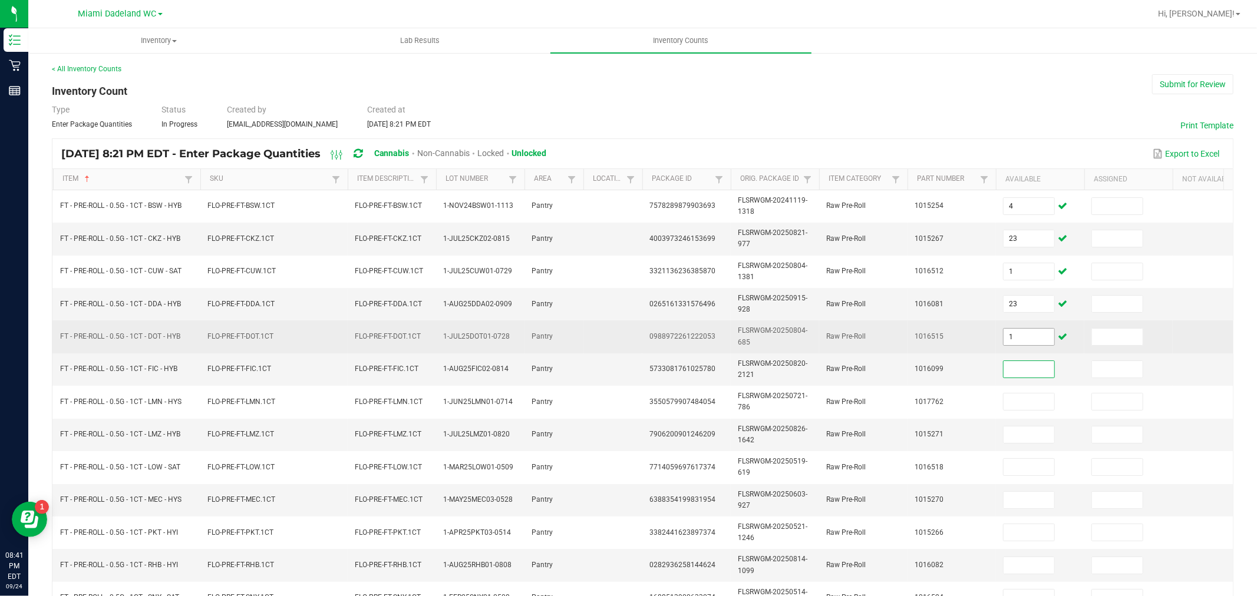
click at [1020, 344] on input "1" at bounding box center [1029, 337] width 51 height 17
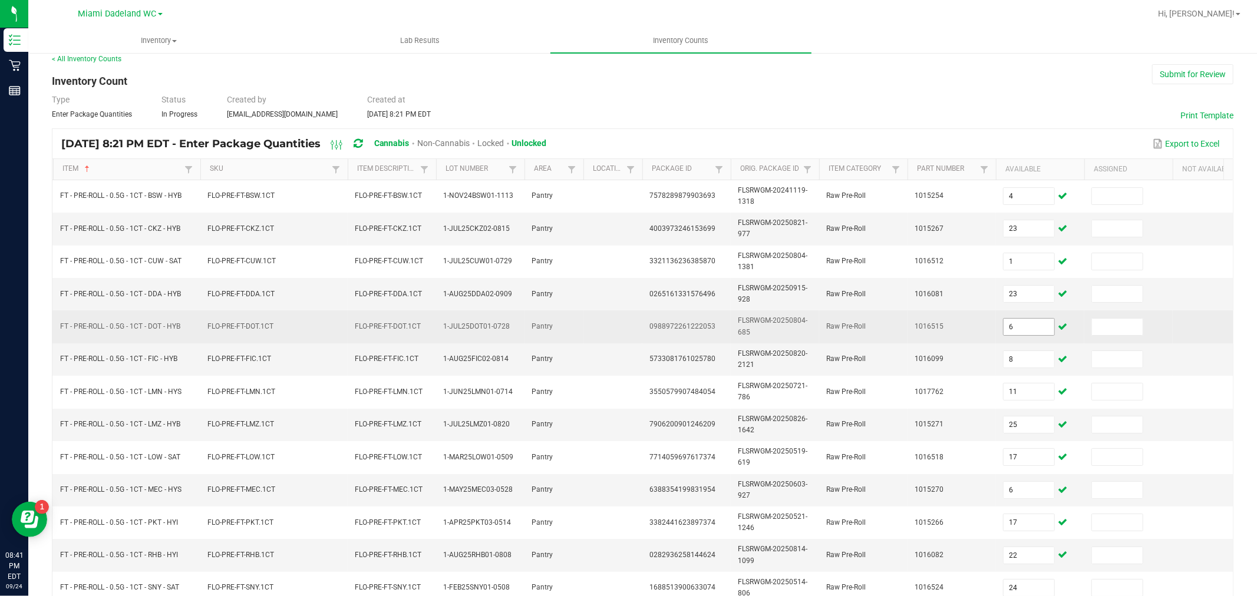
scroll to position [299, 0]
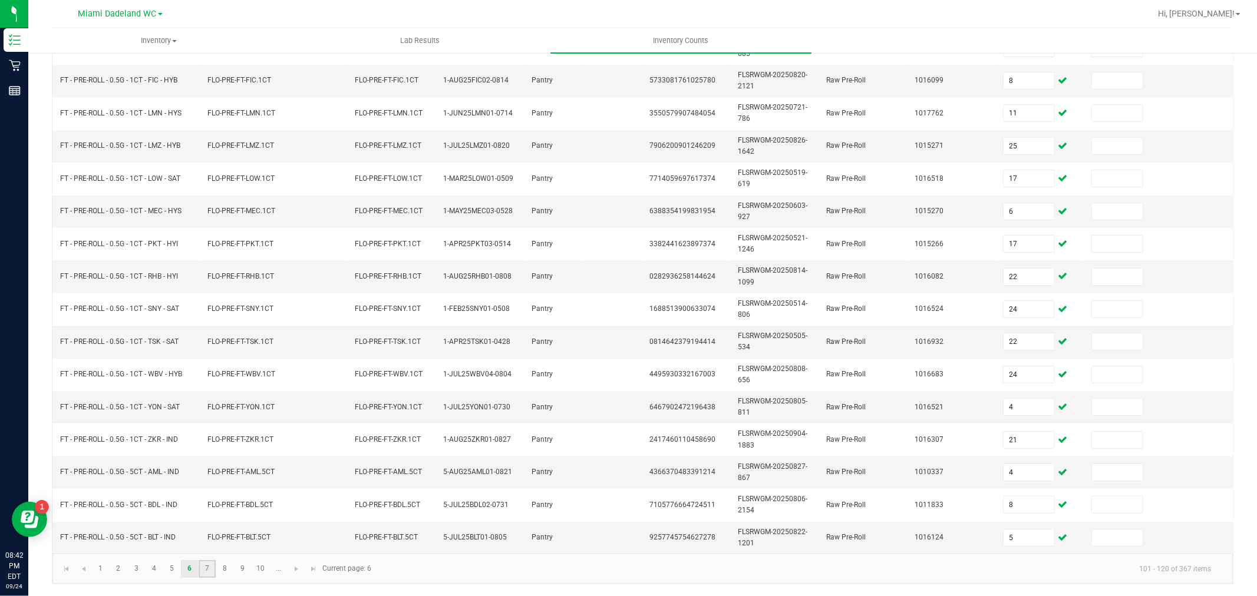
click at [209, 575] on link "7" at bounding box center [207, 569] width 17 height 18
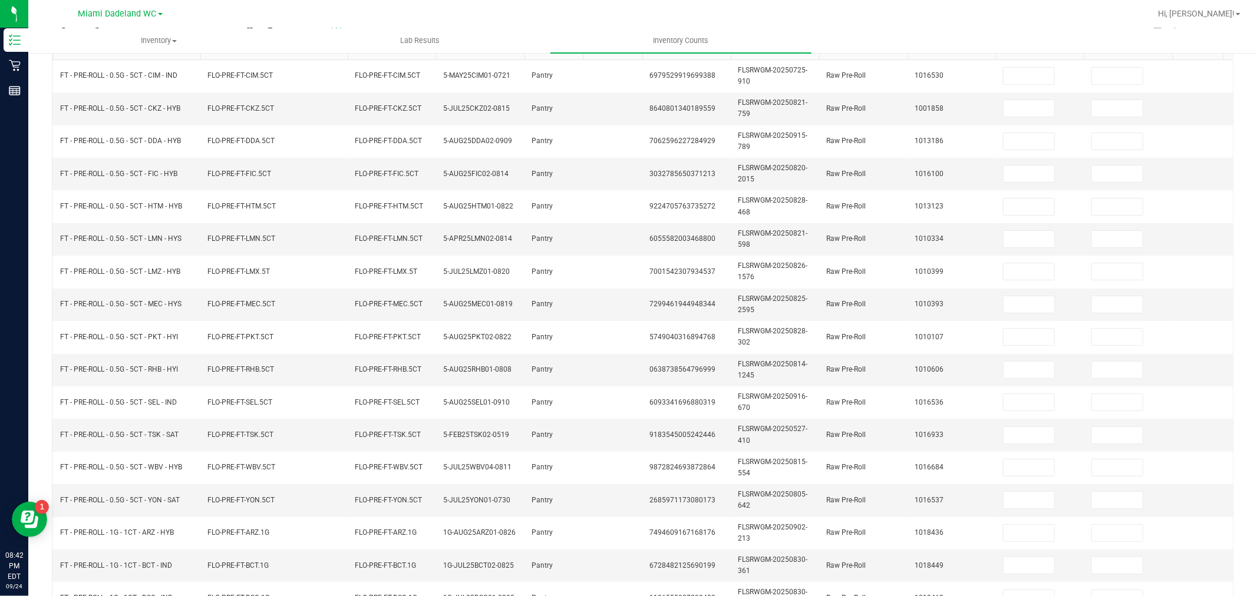
scroll to position [0, 0]
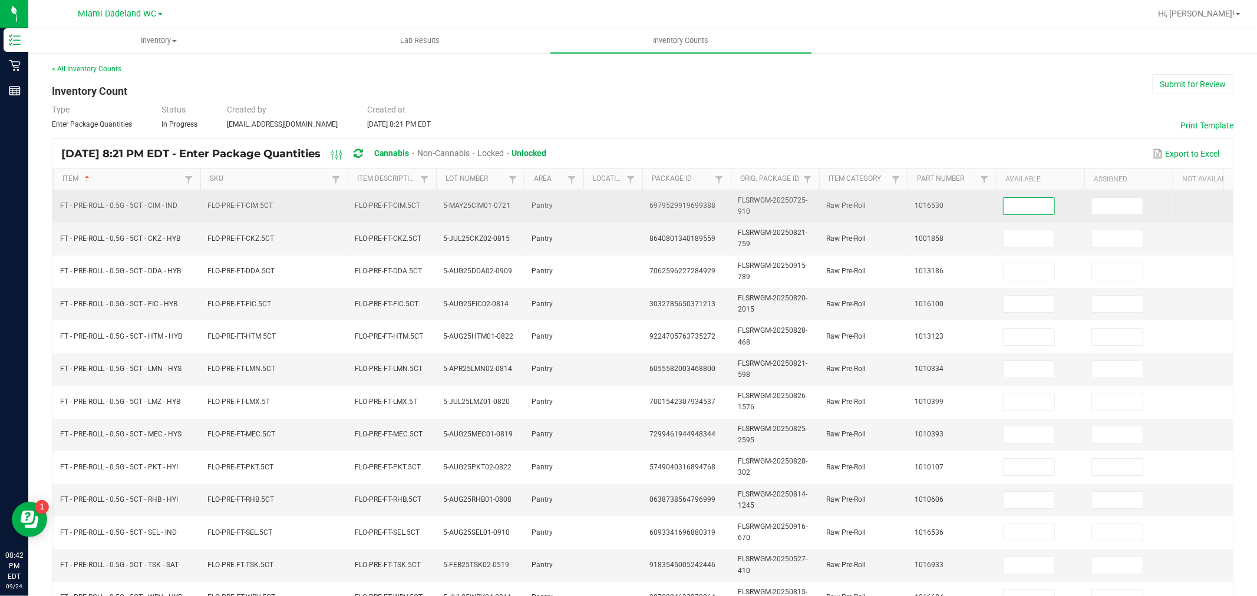
click at [1035, 198] on input at bounding box center [1029, 206] width 51 height 17
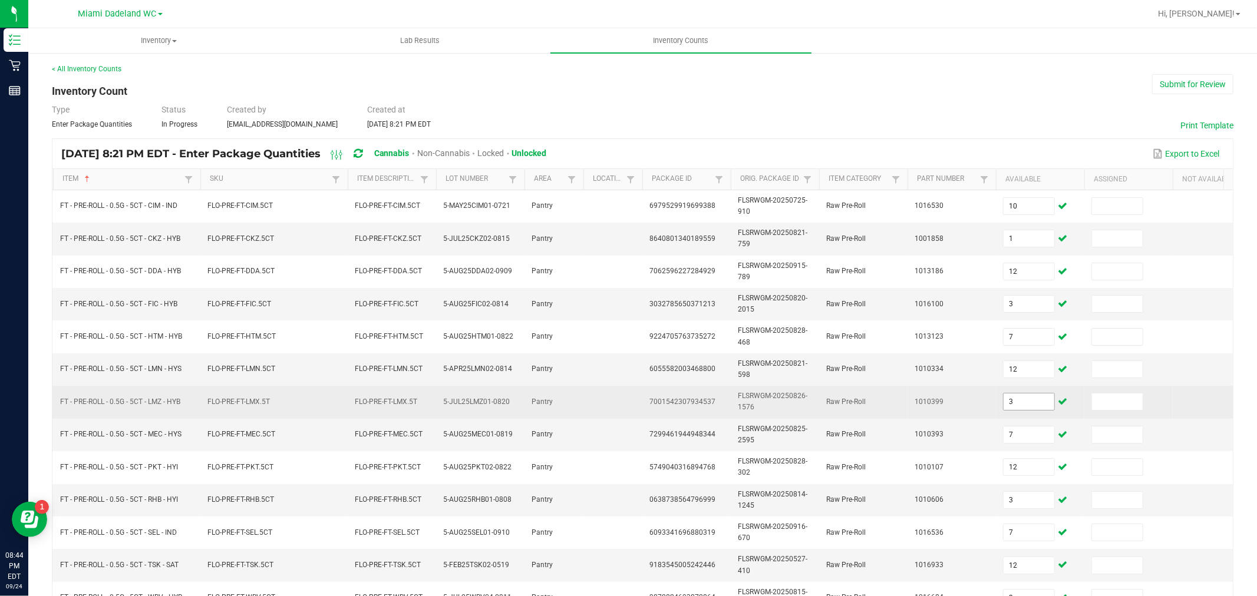
click at [1021, 410] on input "3" at bounding box center [1029, 402] width 51 height 17
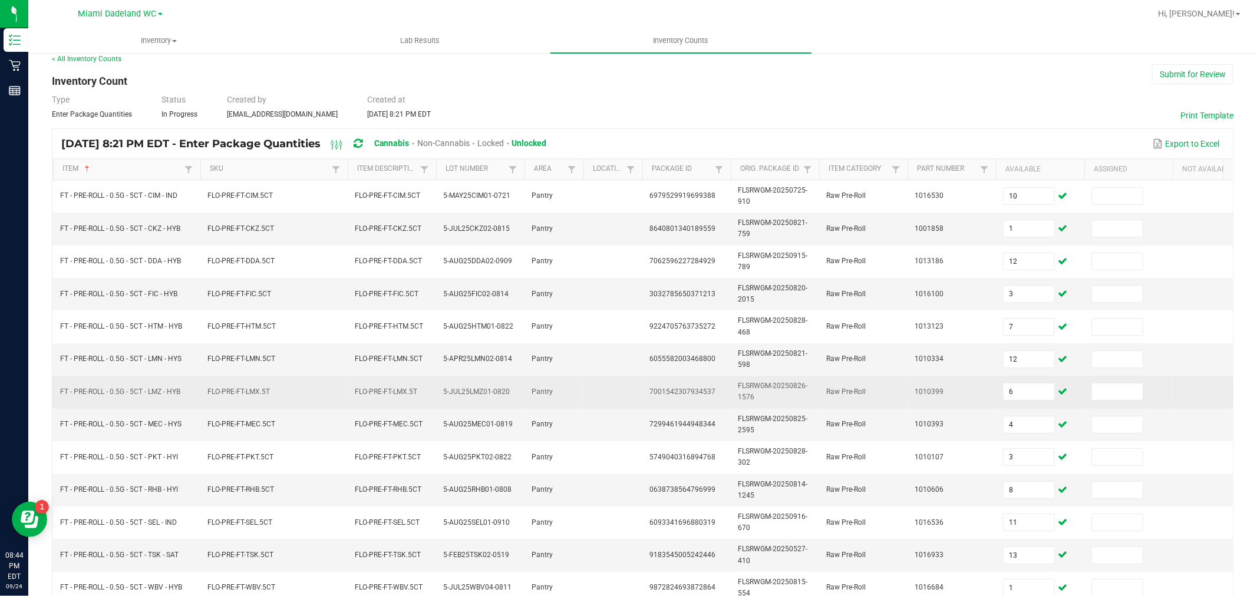
scroll to position [299, 0]
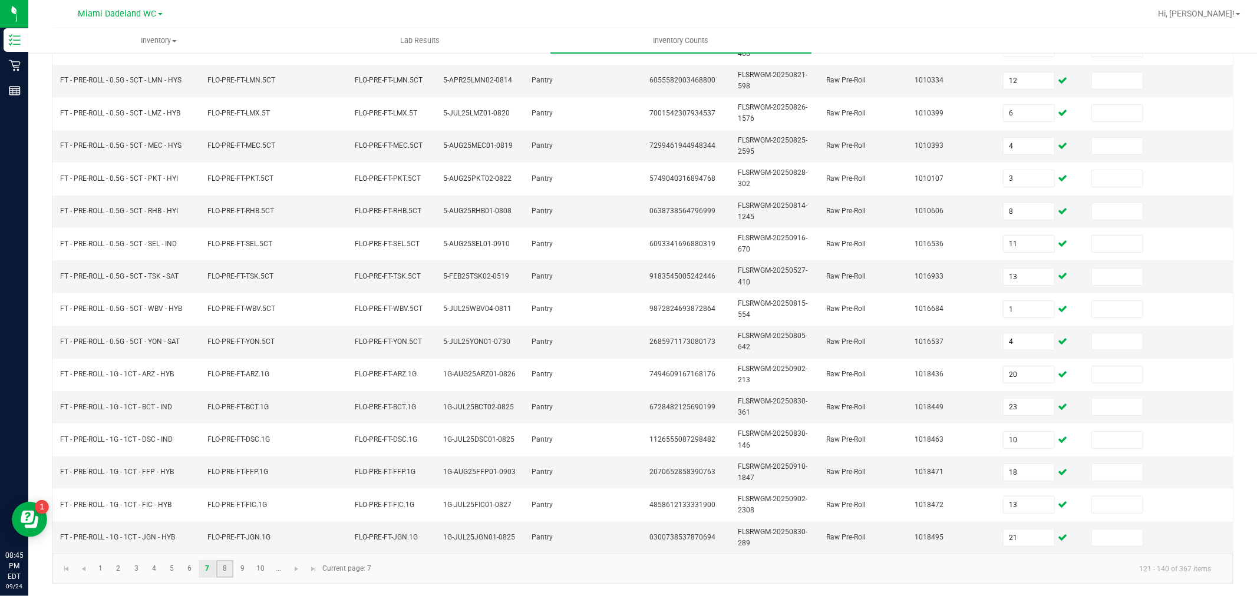
click at [223, 570] on link "8" at bounding box center [224, 569] width 17 height 18
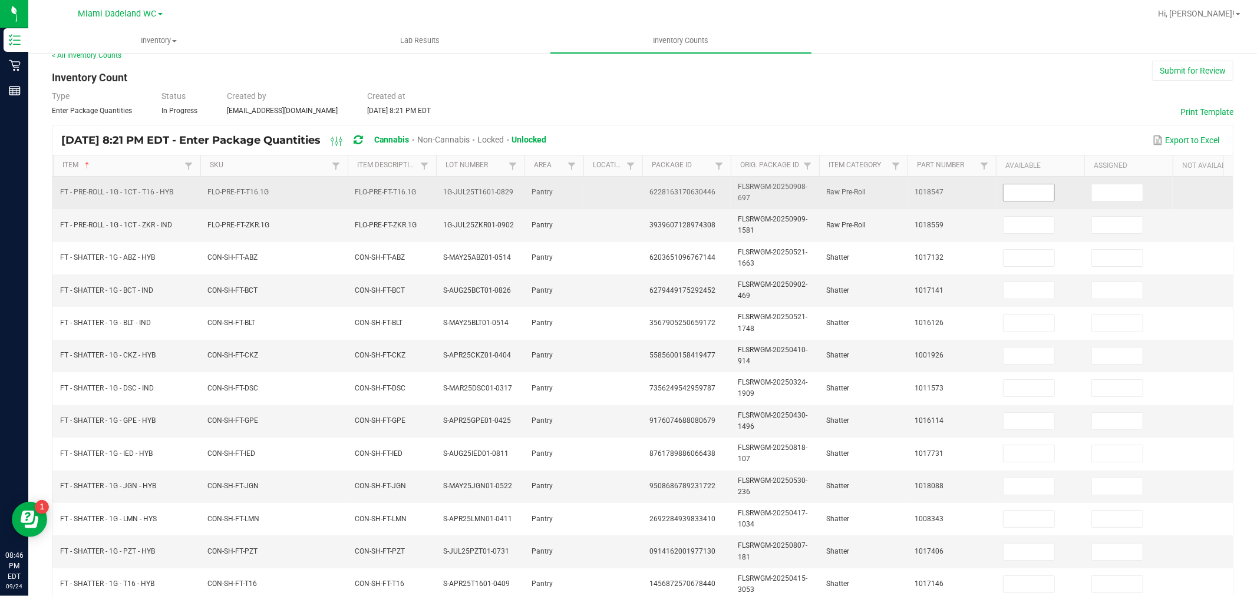
scroll to position [0, 0]
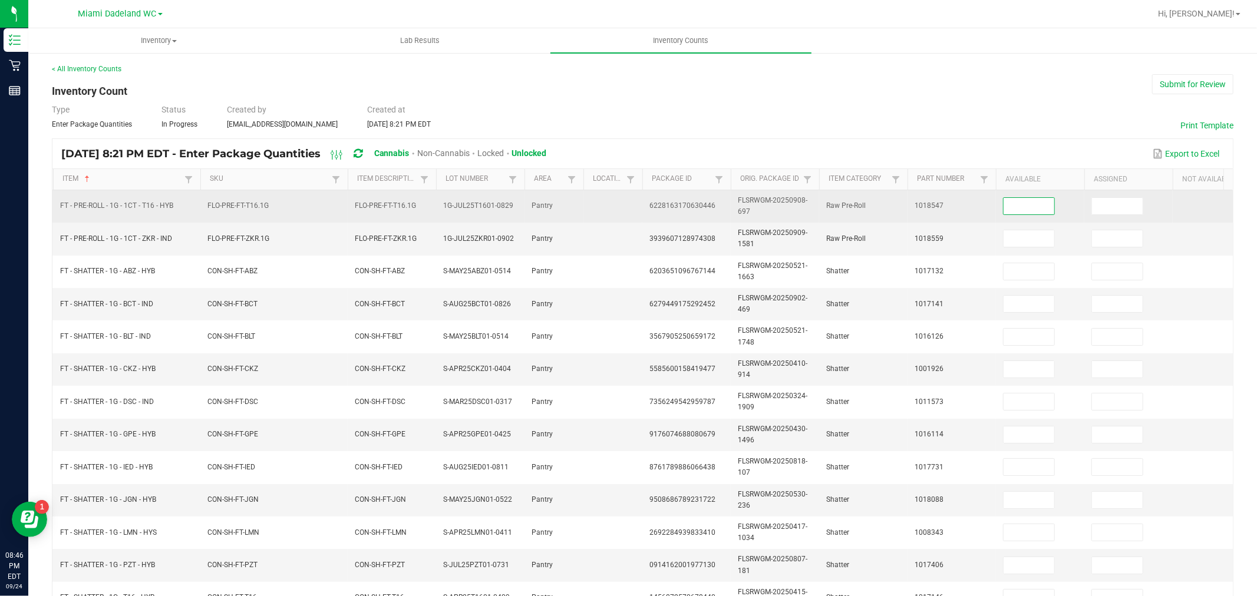
click at [1031, 210] on input at bounding box center [1029, 206] width 51 height 17
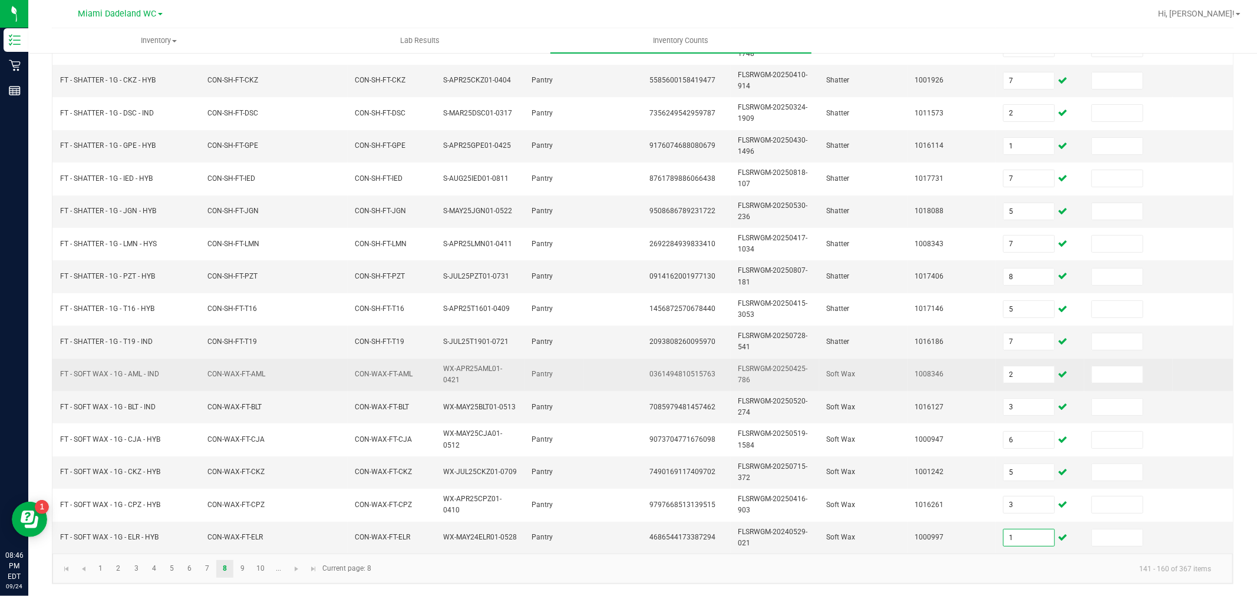
scroll to position [299, 0]
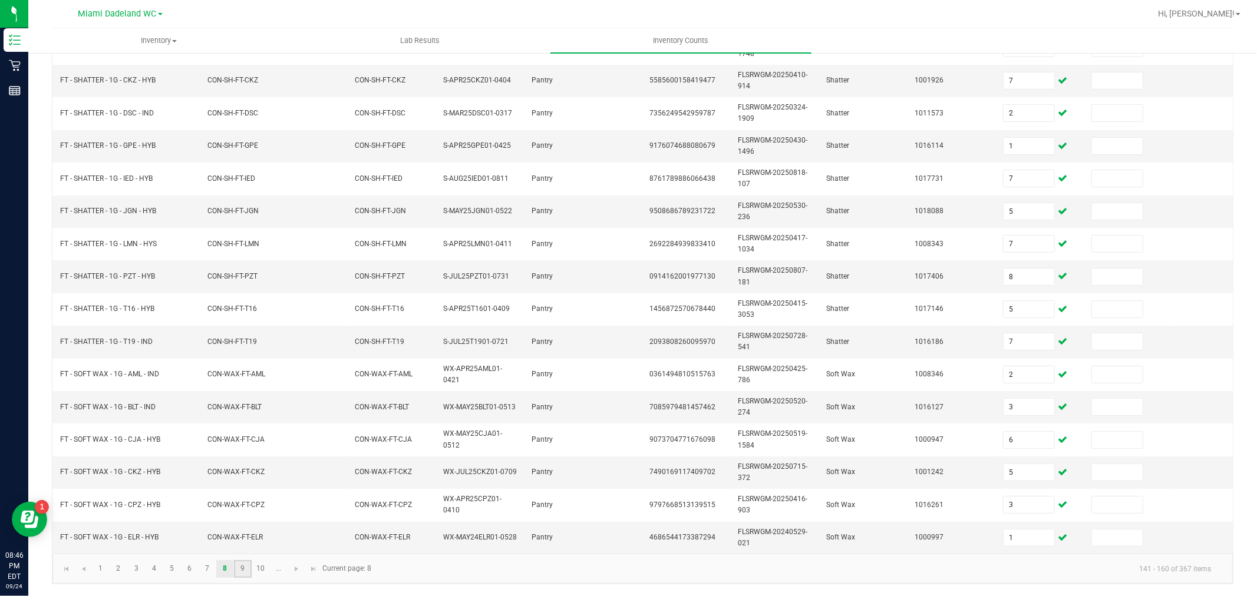
click at [240, 572] on link "9" at bounding box center [242, 569] width 17 height 18
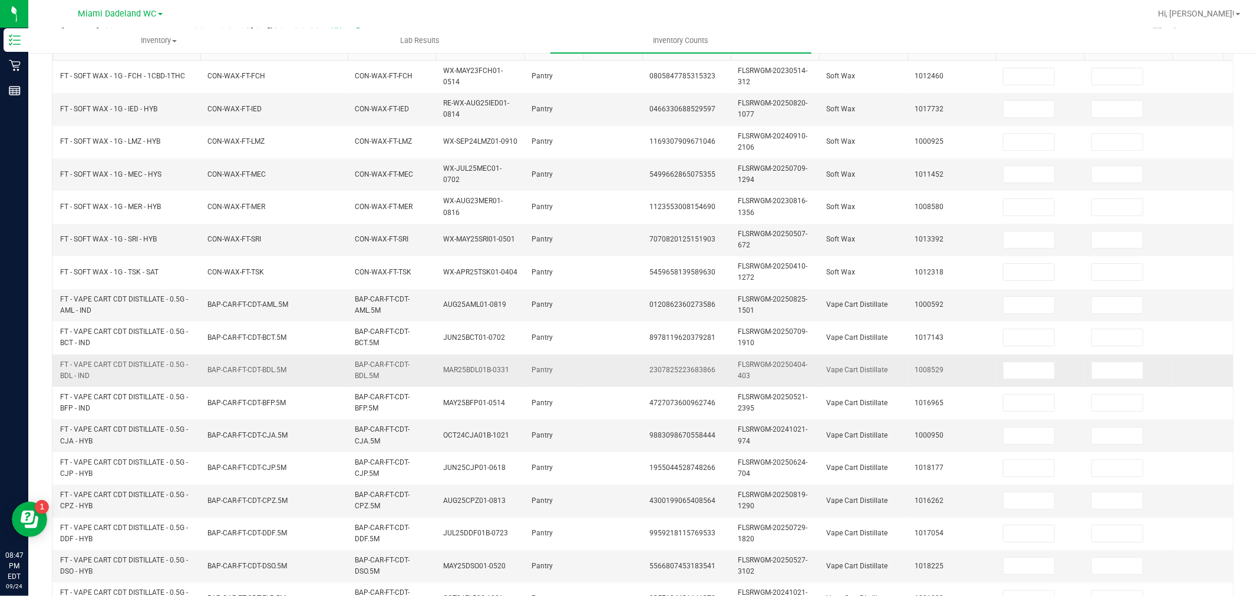
scroll to position [0, 0]
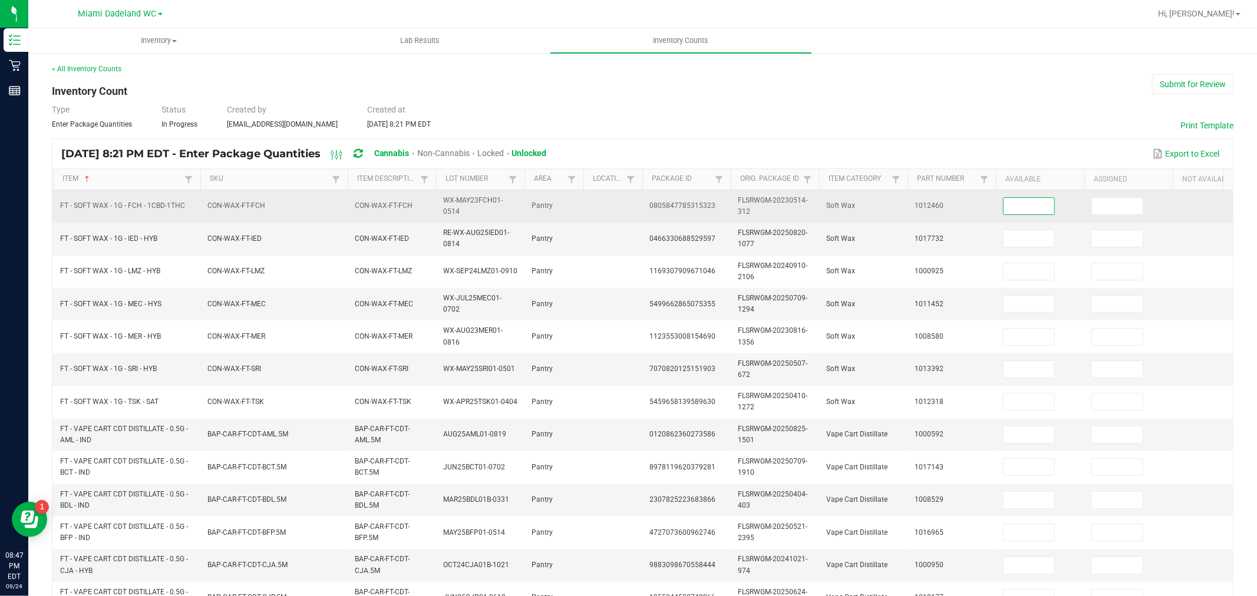
click at [1044, 205] on input at bounding box center [1029, 206] width 51 height 17
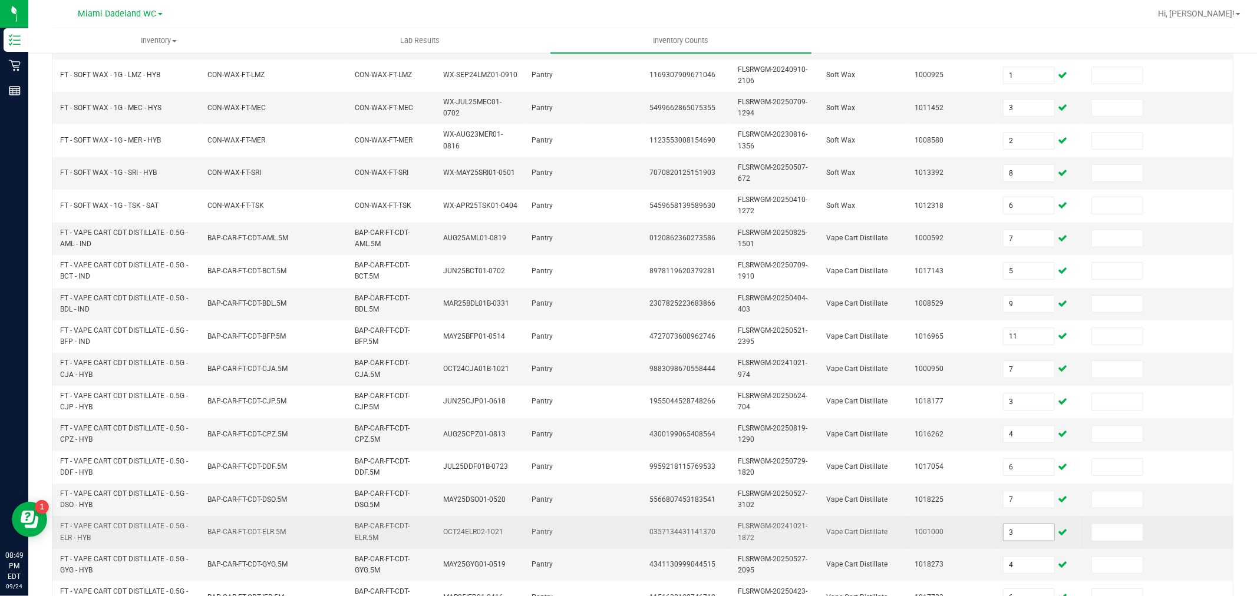
scroll to position [262, 0]
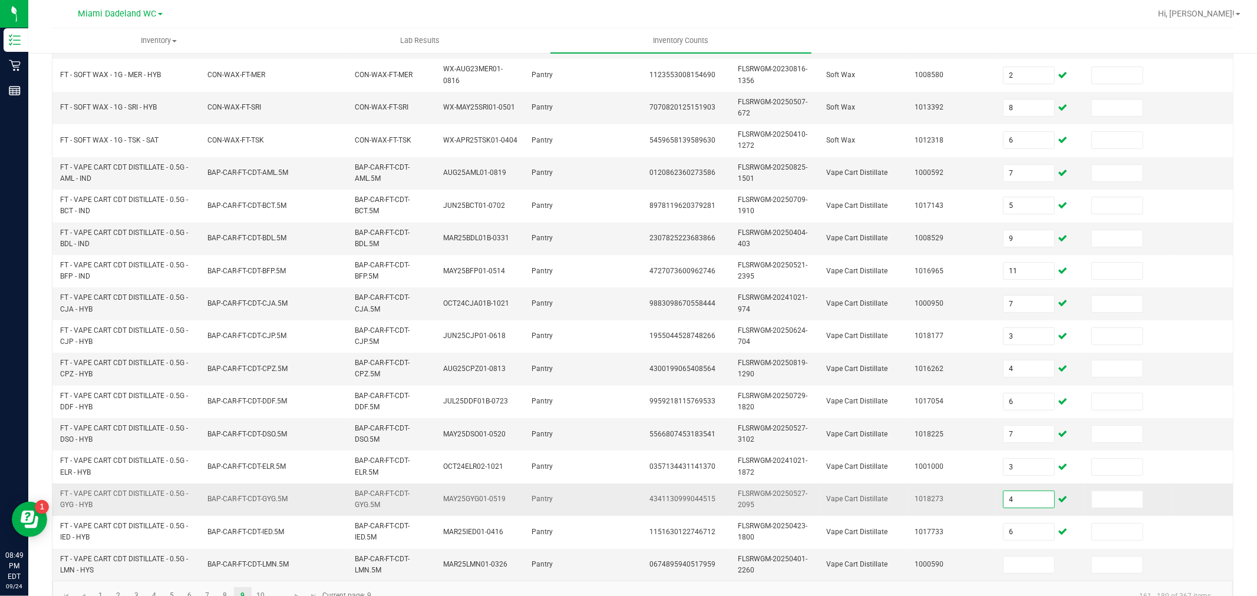
click at [1022, 500] on input "4" at bounding box center [1029, 499] width 51 height 17
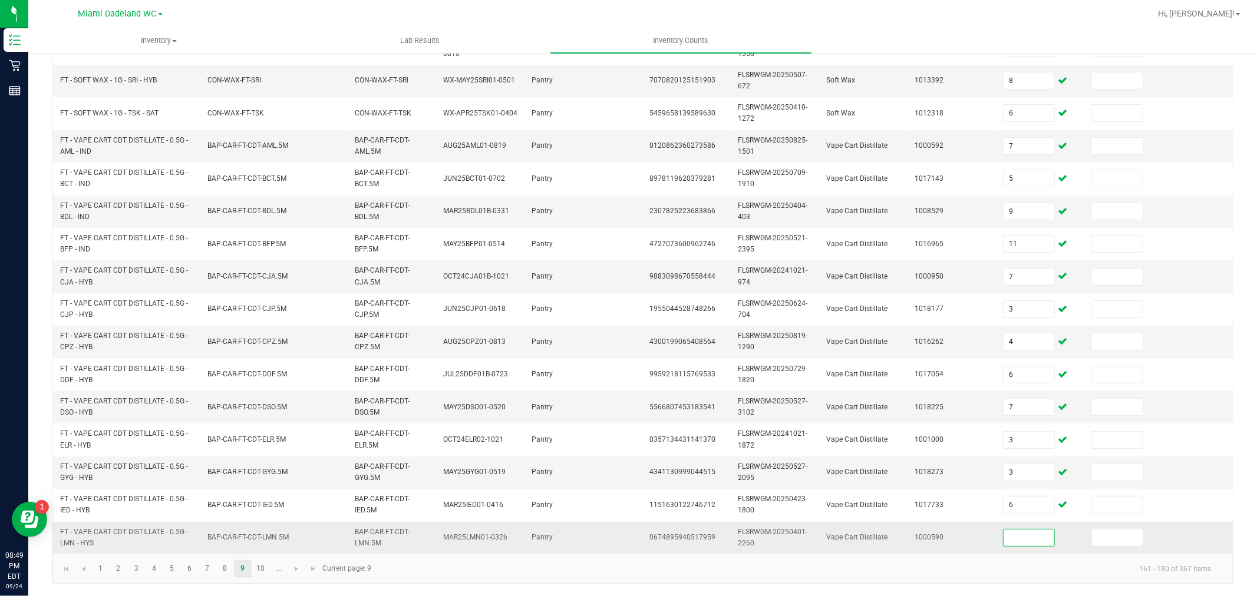
click at [1027, 533] on input at bounding box center [1029, 538] width 51 height 17
click at [263, 563] on link "10" at bounding box center [260, 569] width 17 height 18
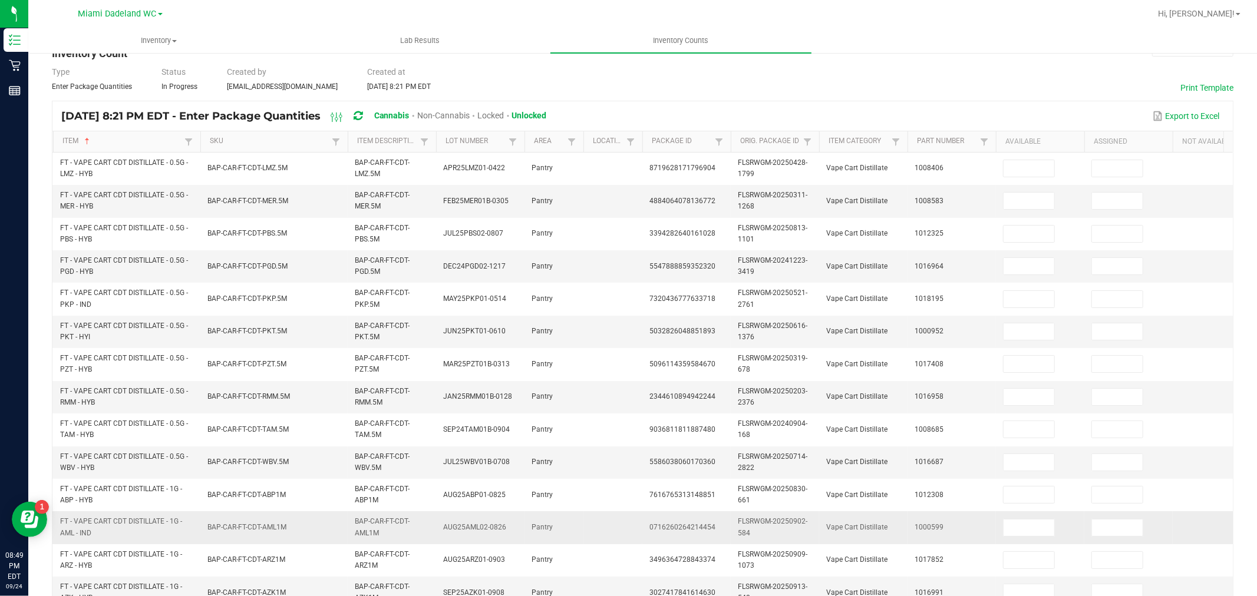
scroll to position [0, 0]
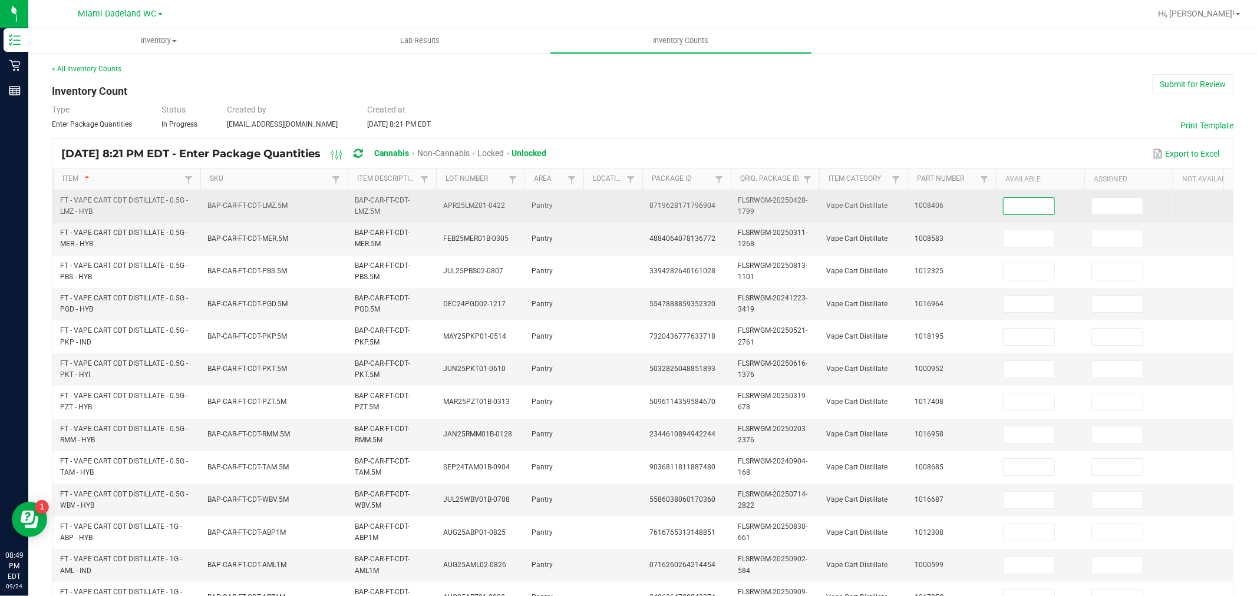
click at [1030, 204] on input at bounding box center [1029, 206] width 51 height 17
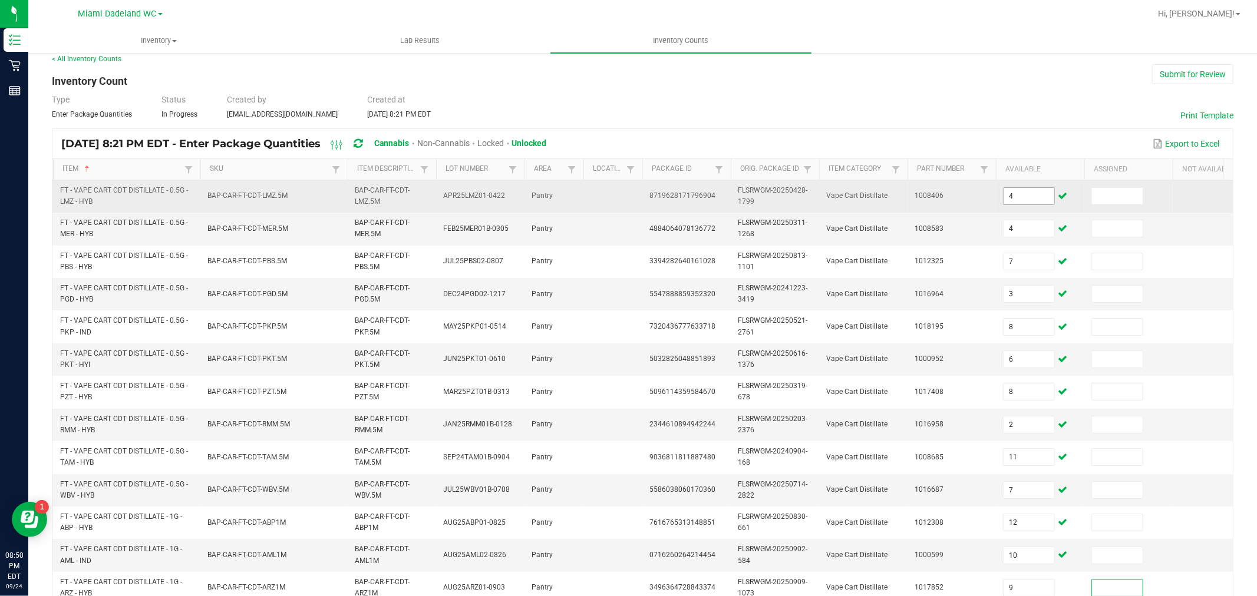
scroll to position [299, 0]
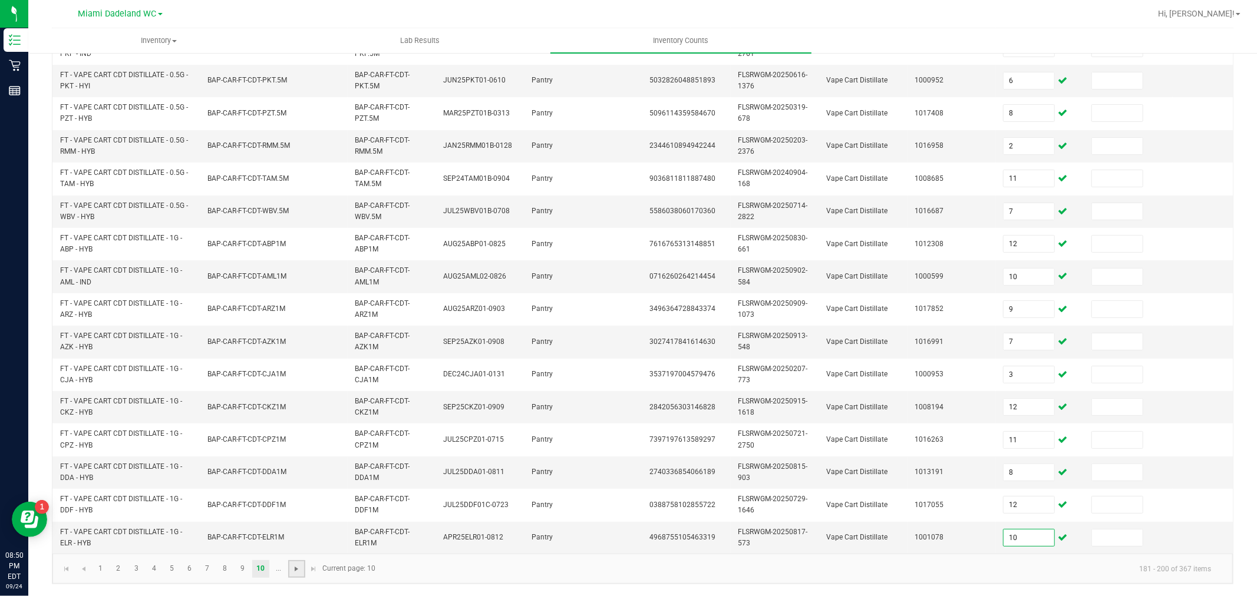
click at [295, 568] on span "Go to the next page" at bounding box center [296, 569] width 9 height 9
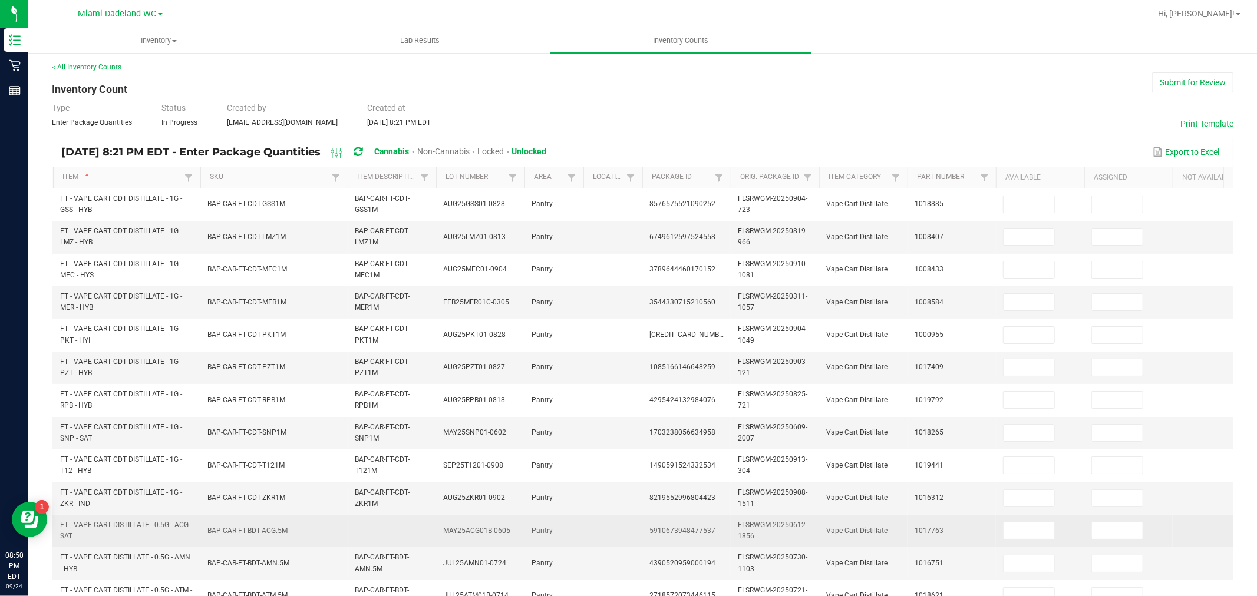
scroll to position [0, 0]
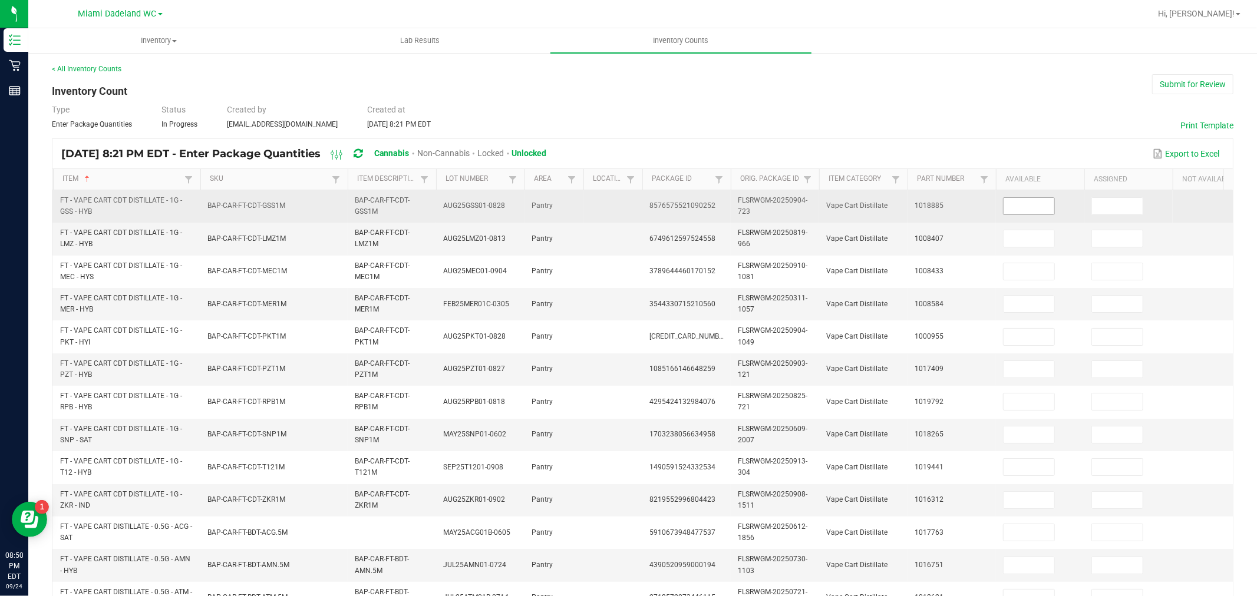
click at [1032, 206] on input at bounding box center [1029, 206] width 51 height 17
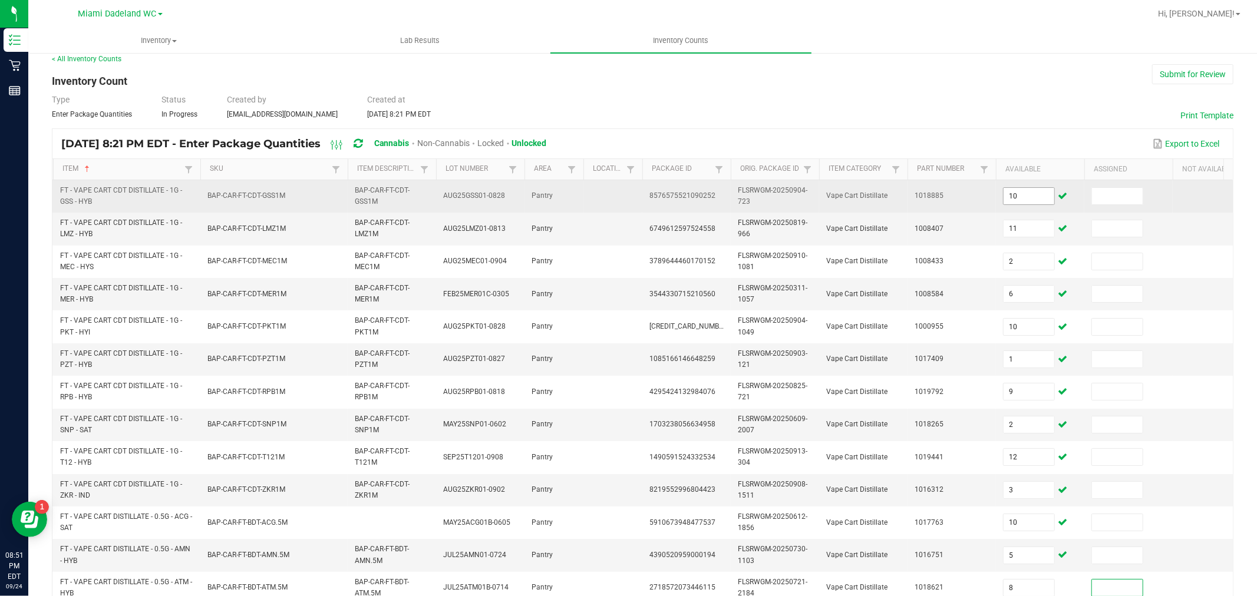
scroll to position [299, 0]
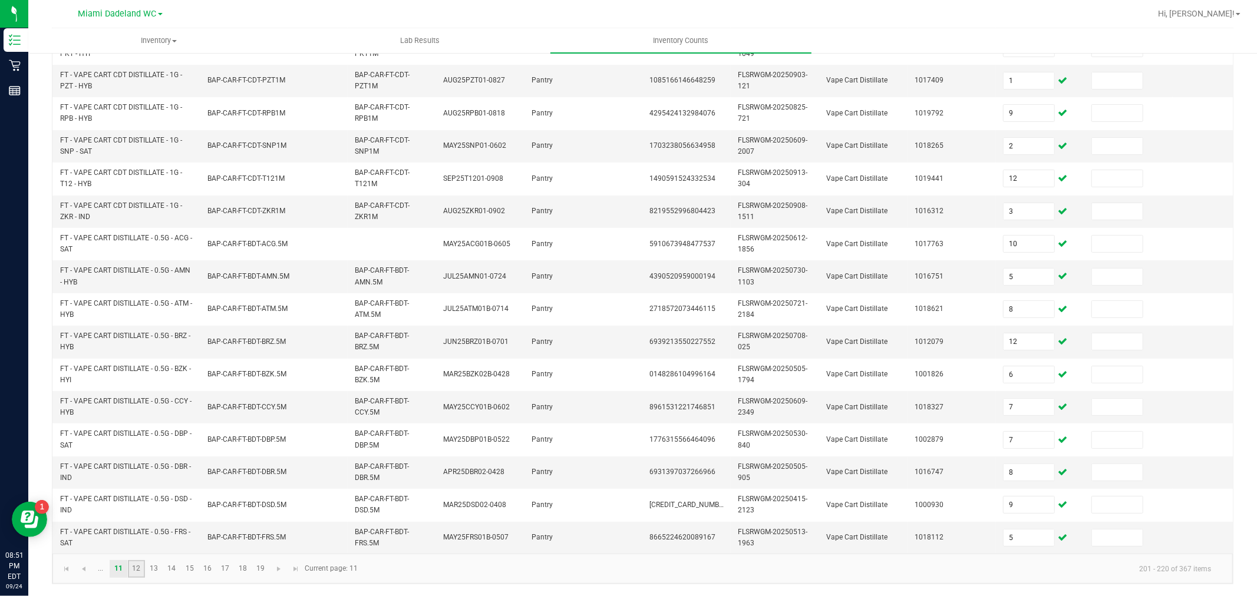
click at [134, 566] on link "12" at bounding box center [136, 569] width 17 height 18
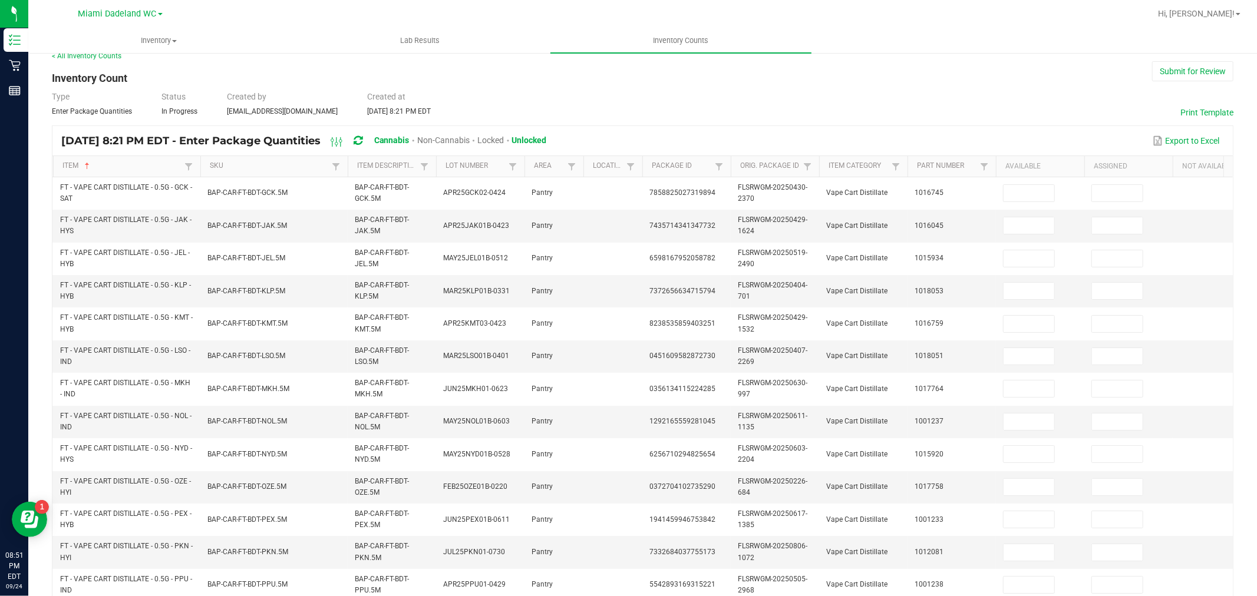
scroll to position [0, 0]
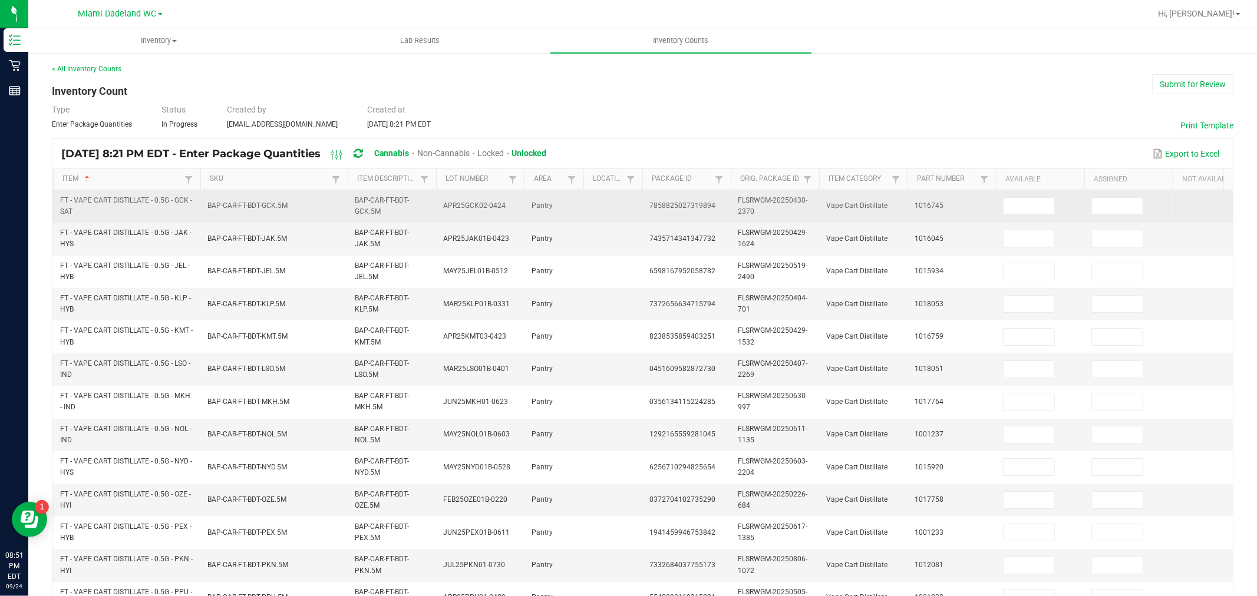
click at [1001, 201] on td at bounding box center [1040, 206] width 88 height 32
click at [1033, 220] on td at bounding box center [1040, 206] width 88 height 32
click at [1026, 206] on input at bounding box center [1029, 206] width 51 height 17
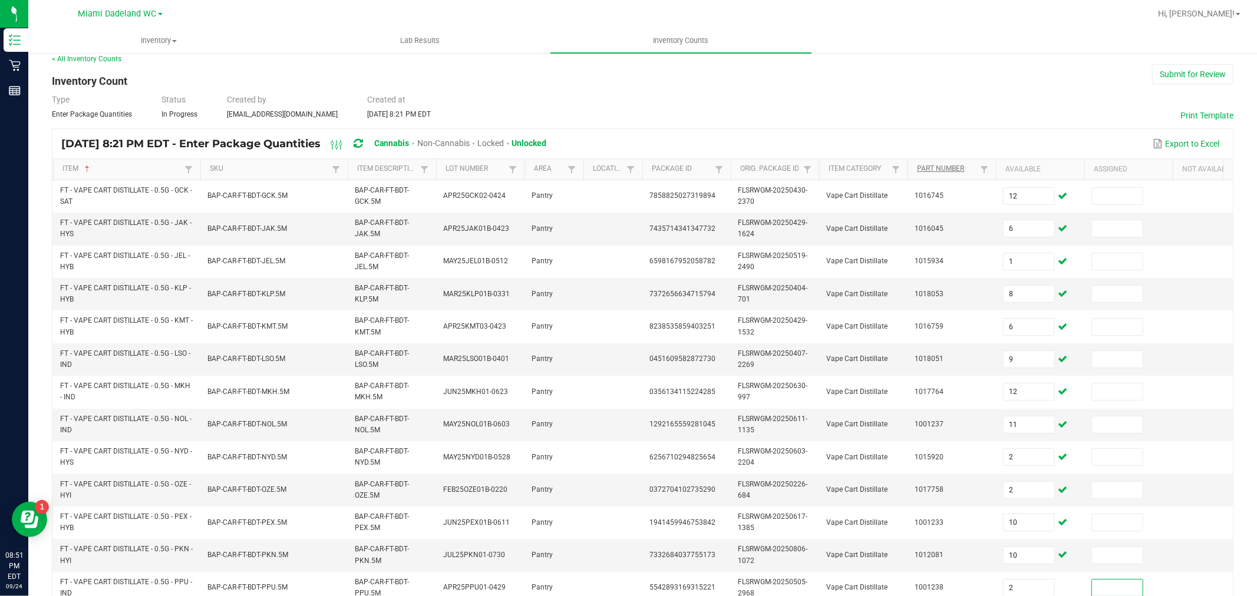
scroll to position [299, 0]
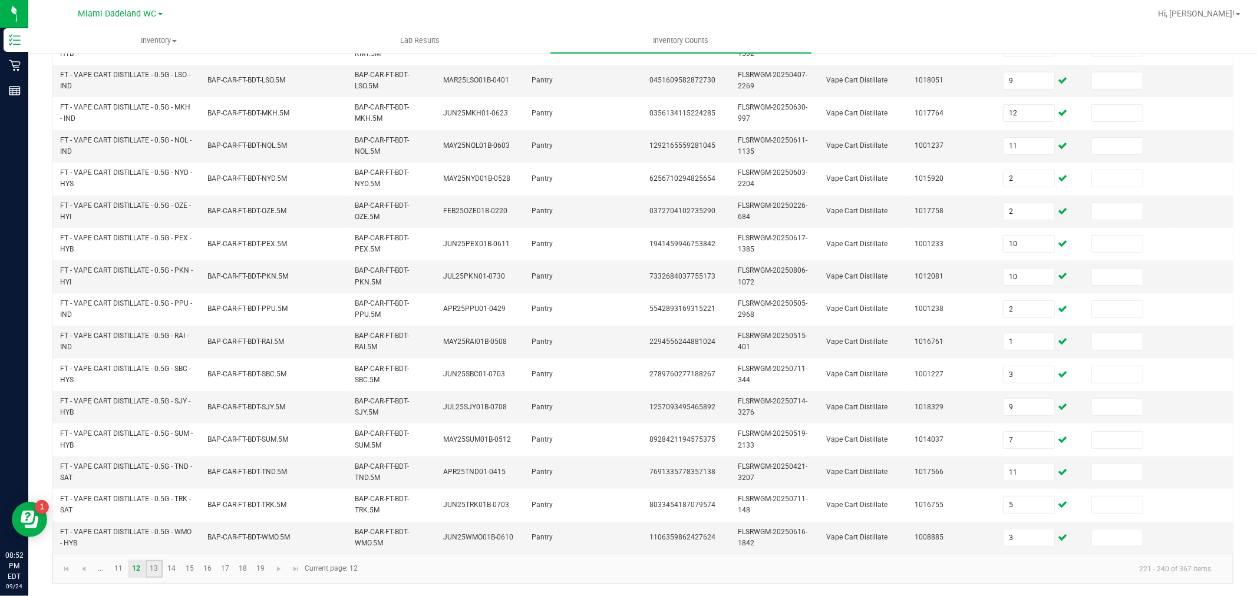
click at [152, 569] on link "13" at bounding box center [154, 569] width 17 height 18
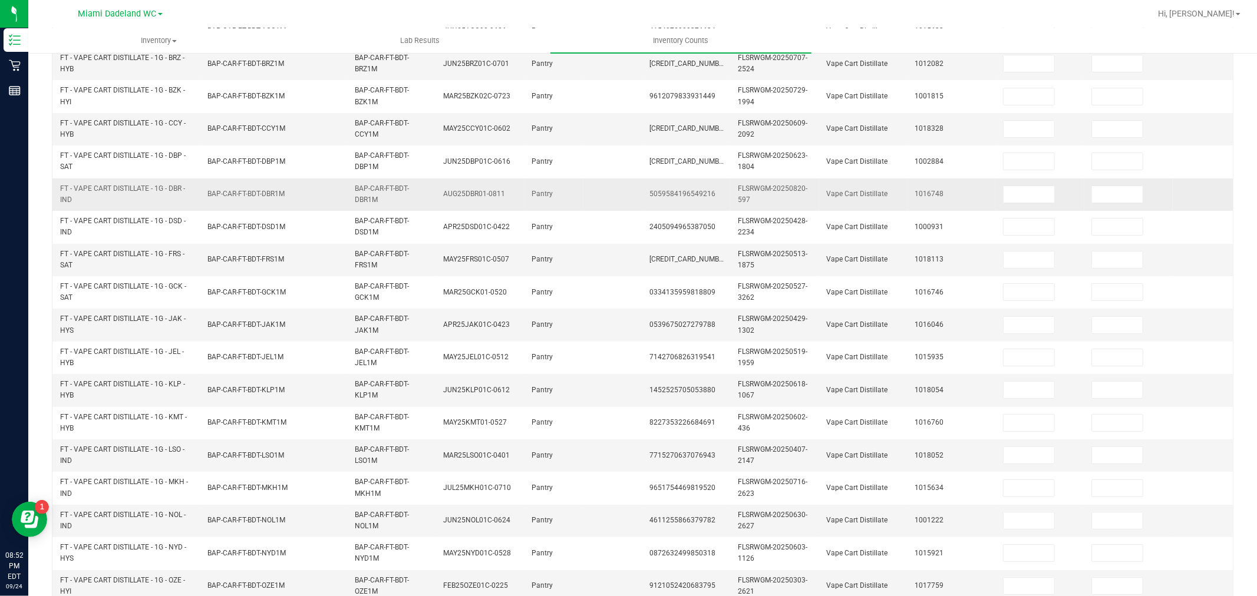
scroll to position [0, 0]
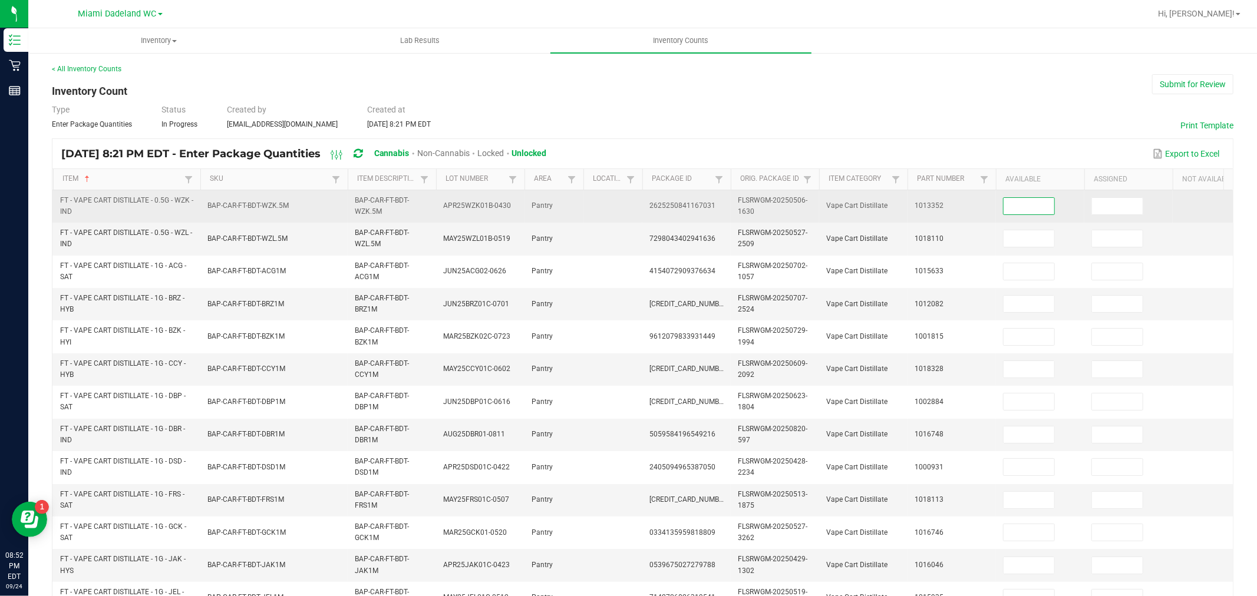
click at [1036, 213] on input at bounding box center [1029, 206] width 51 height 17
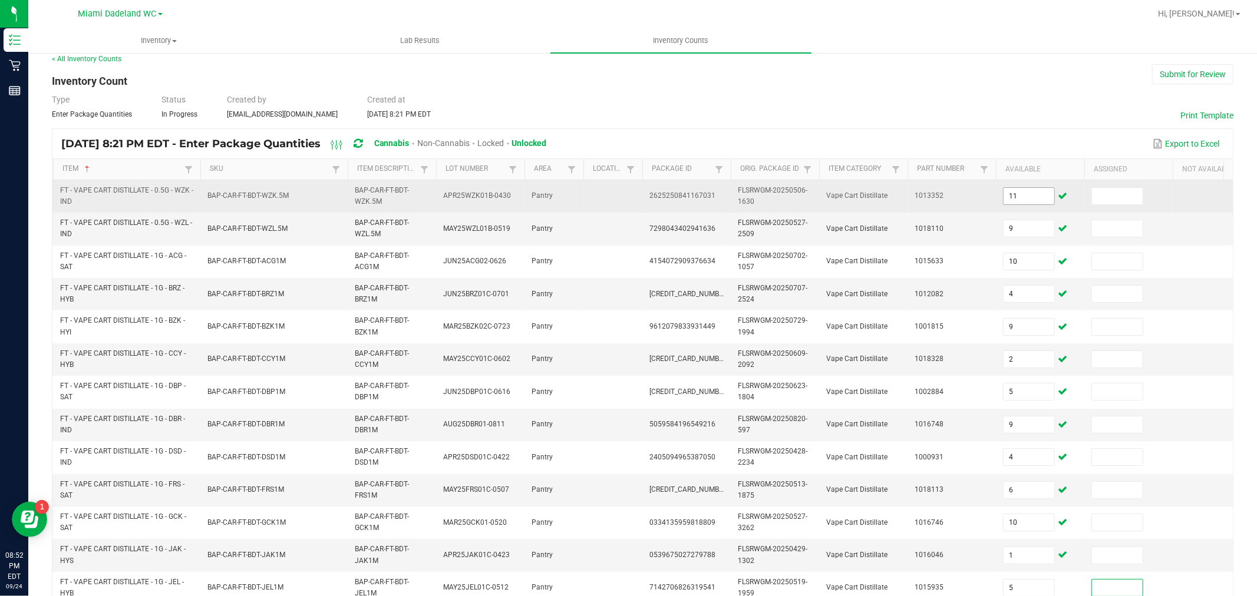
scroll to position [299, 0]
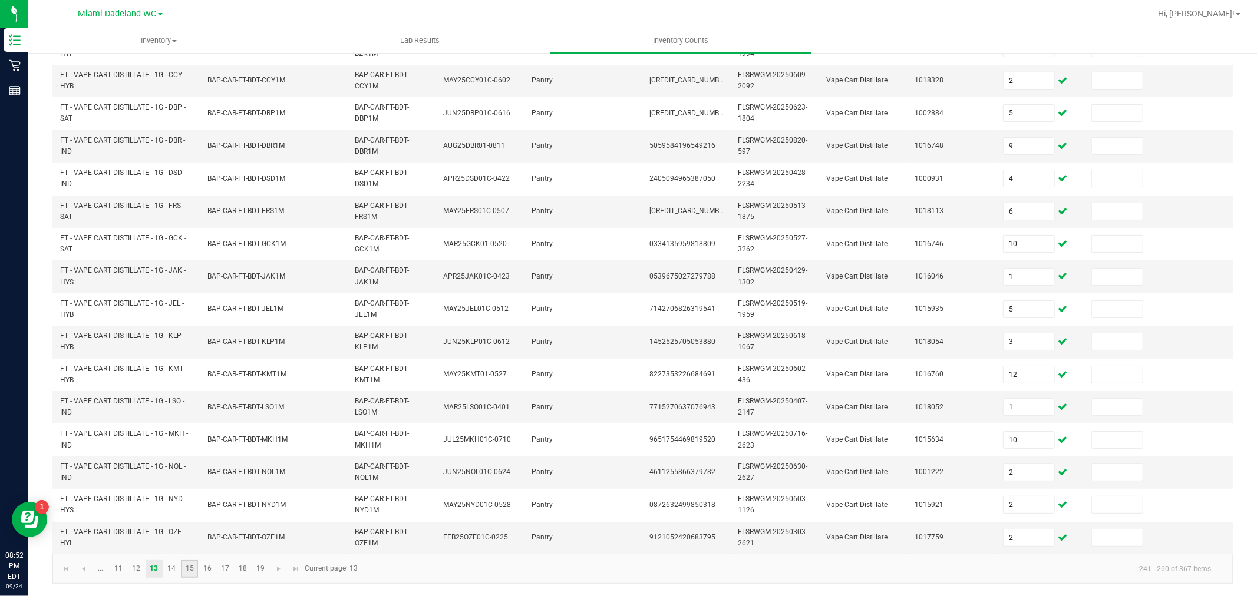
click at [181, 563] on link "15" at bounding box center [189, 569] width 17 height 18
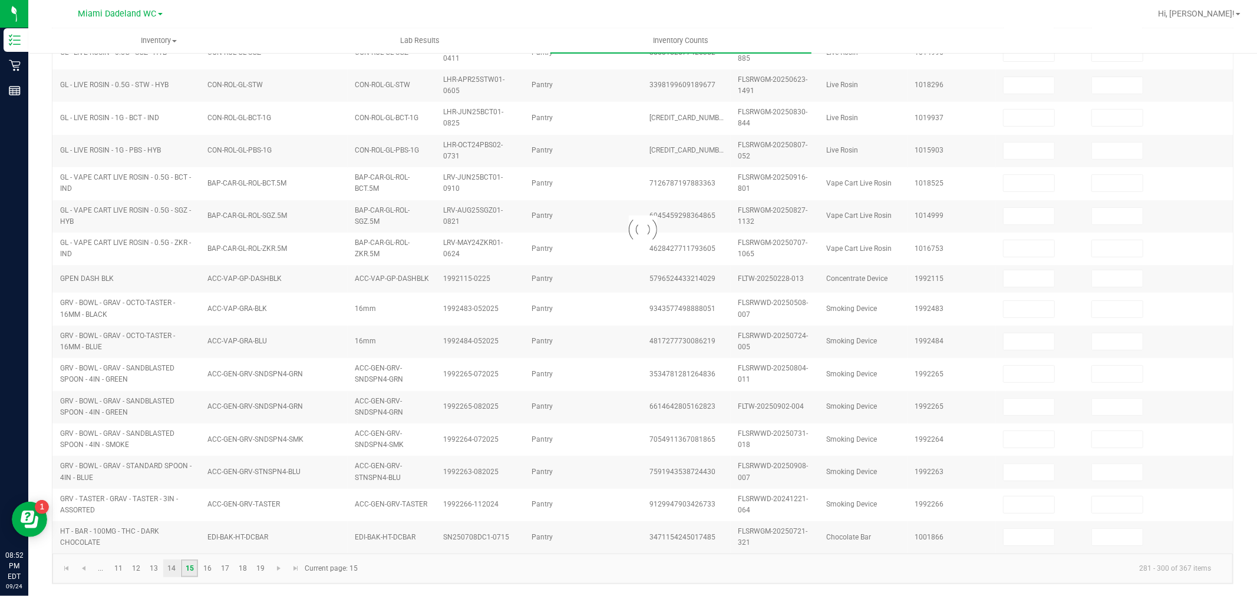
scroll to position [295, 0]
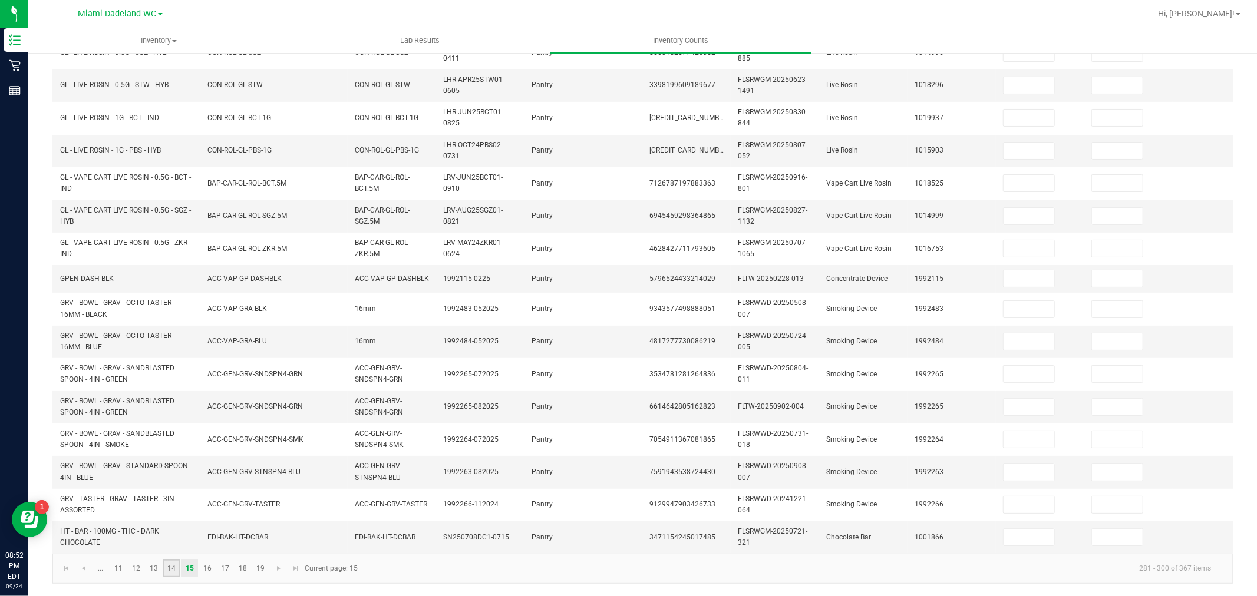
click at [173, 566] on link "14" at bounding box center [171, 569] width 17 height 18
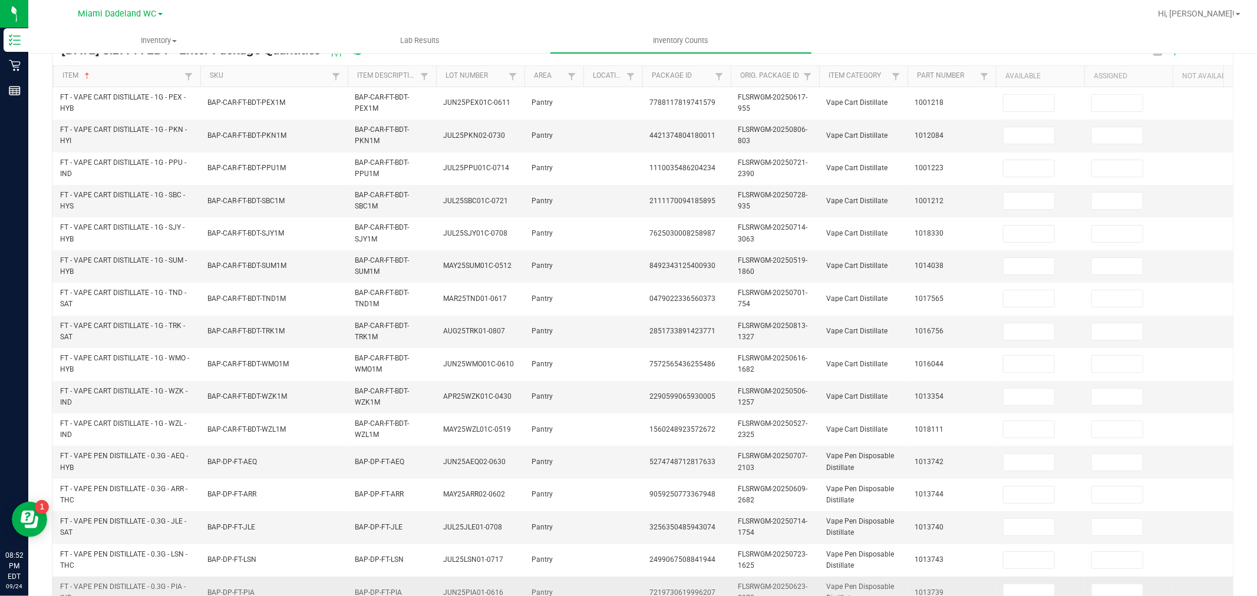
scroll to position [0, 0]
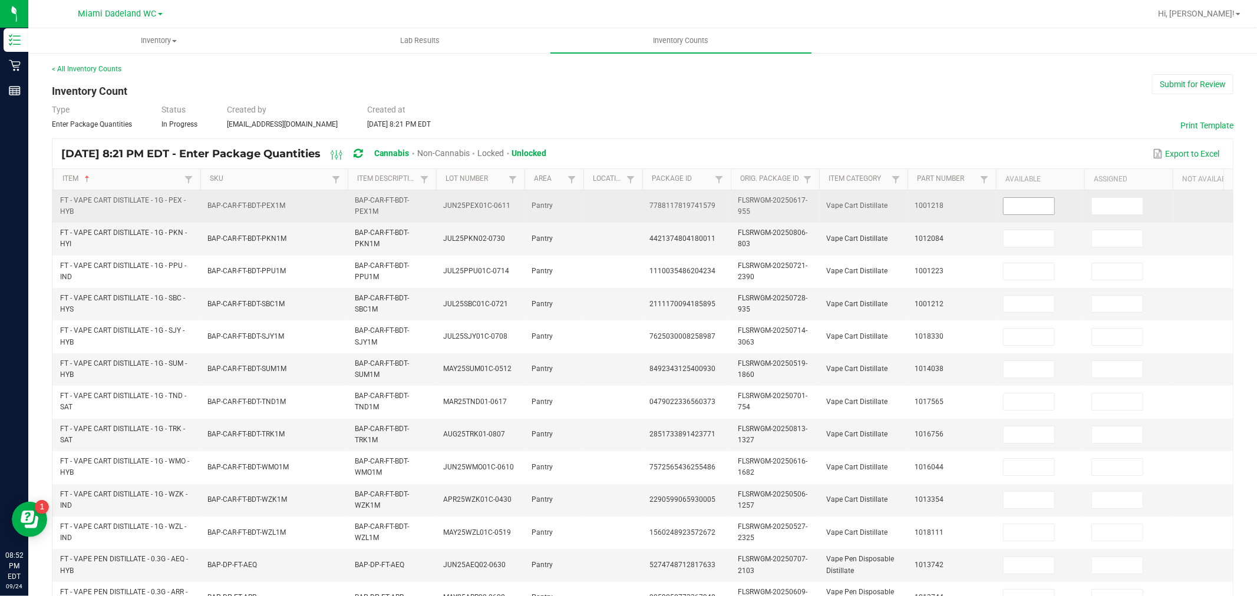
click at [1032, 207] on input at bounding box center [1029, 206] width 51 height 17
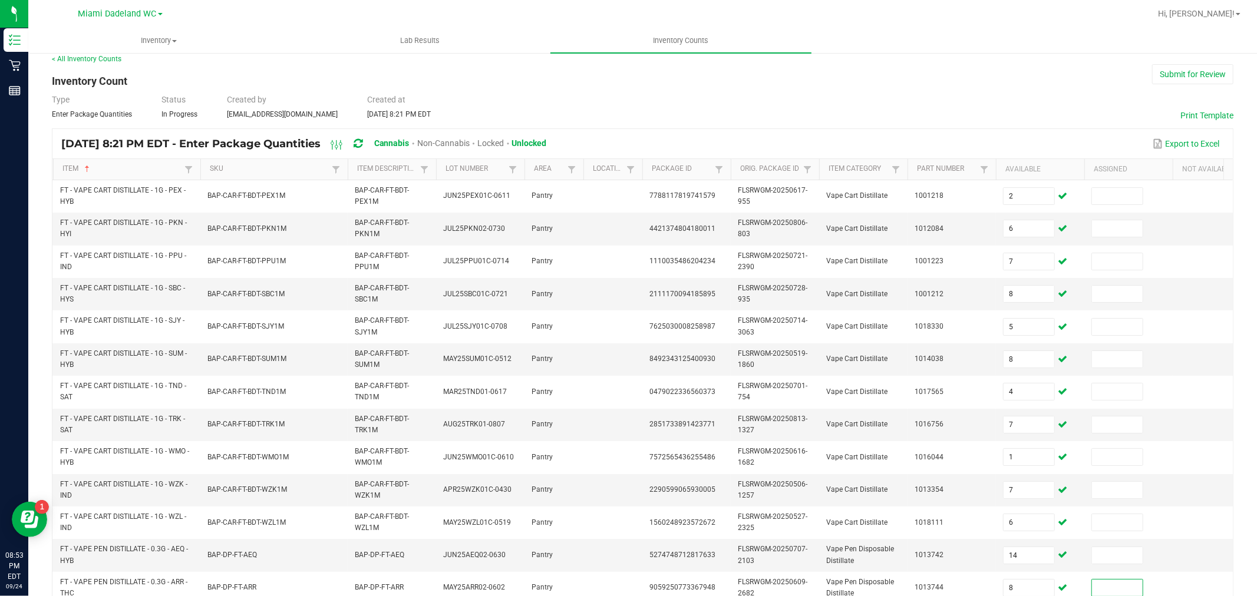
scroll to position [299, 0]
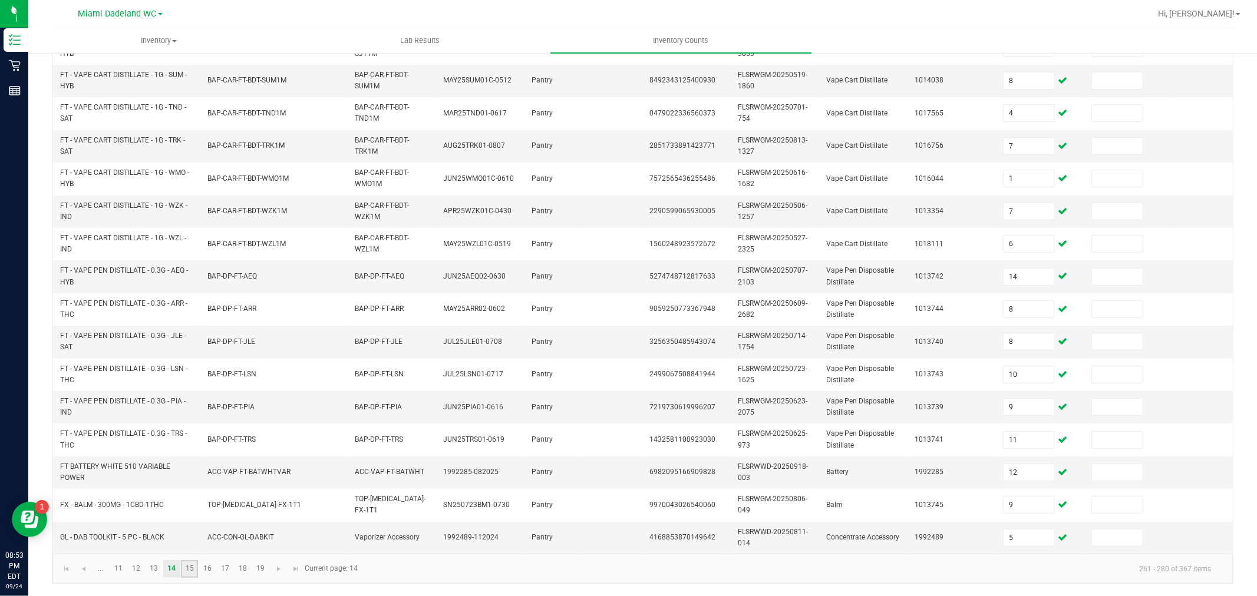
click at [193, 568] on link "15" at bounding box center [189, 569] width 17 height 18
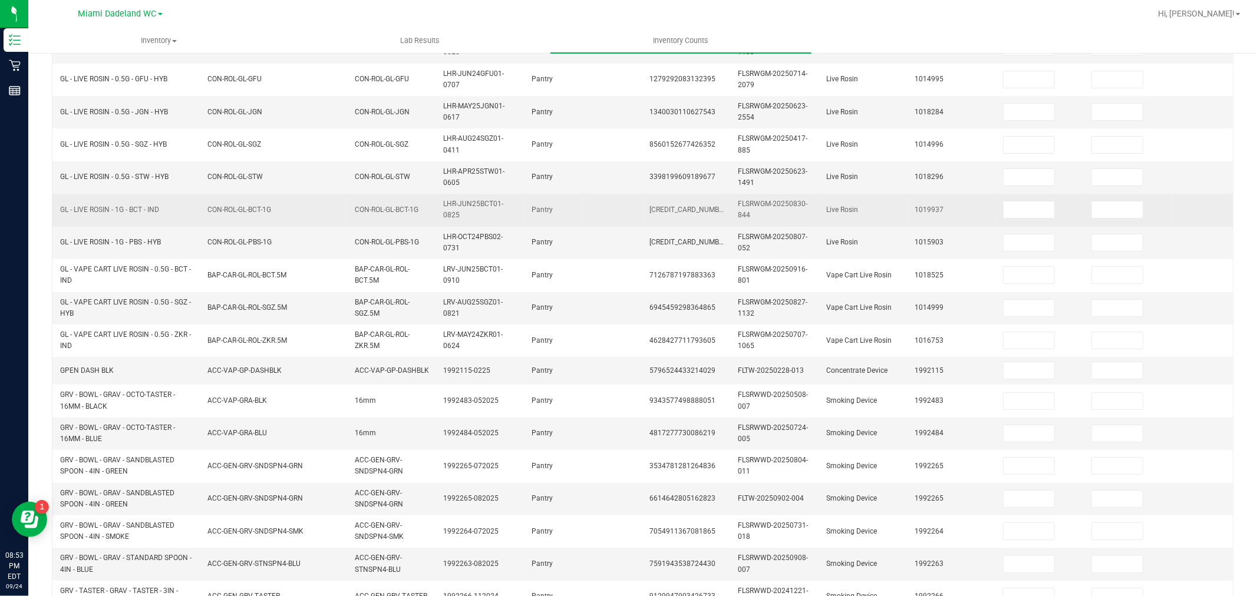
scroll to position [0, 0]
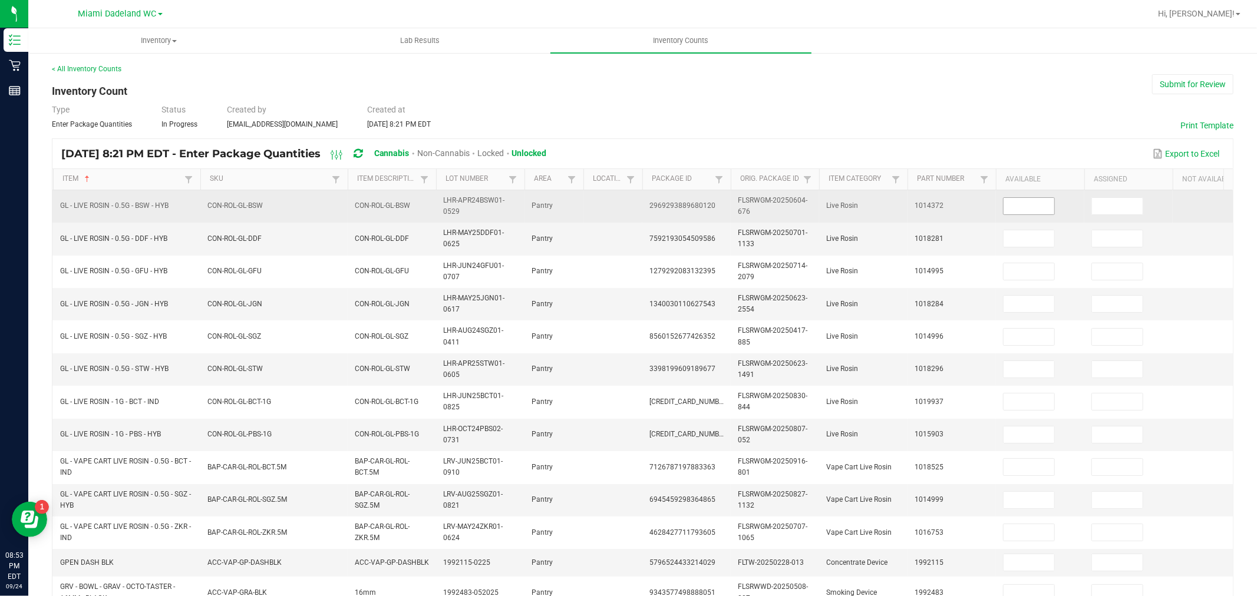
click at [1033, 207] on input at bounding box center [1029, 206] width 51 height 17
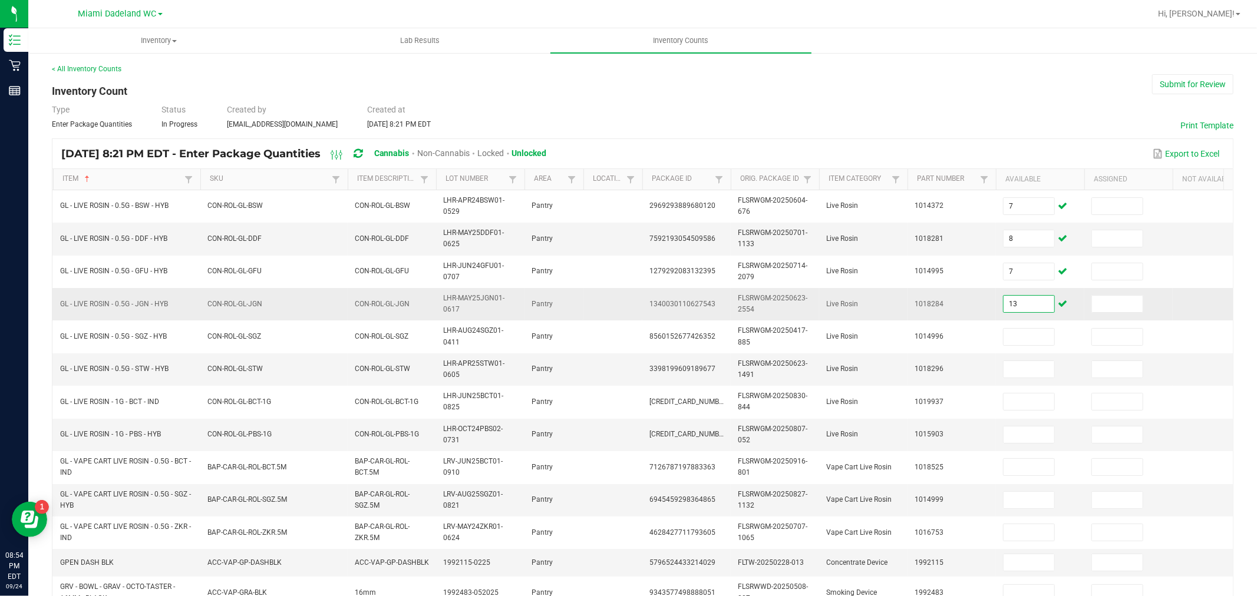
click at [1028, 302] on input "13" at bounding box center [1029, 304] width 51 height 17
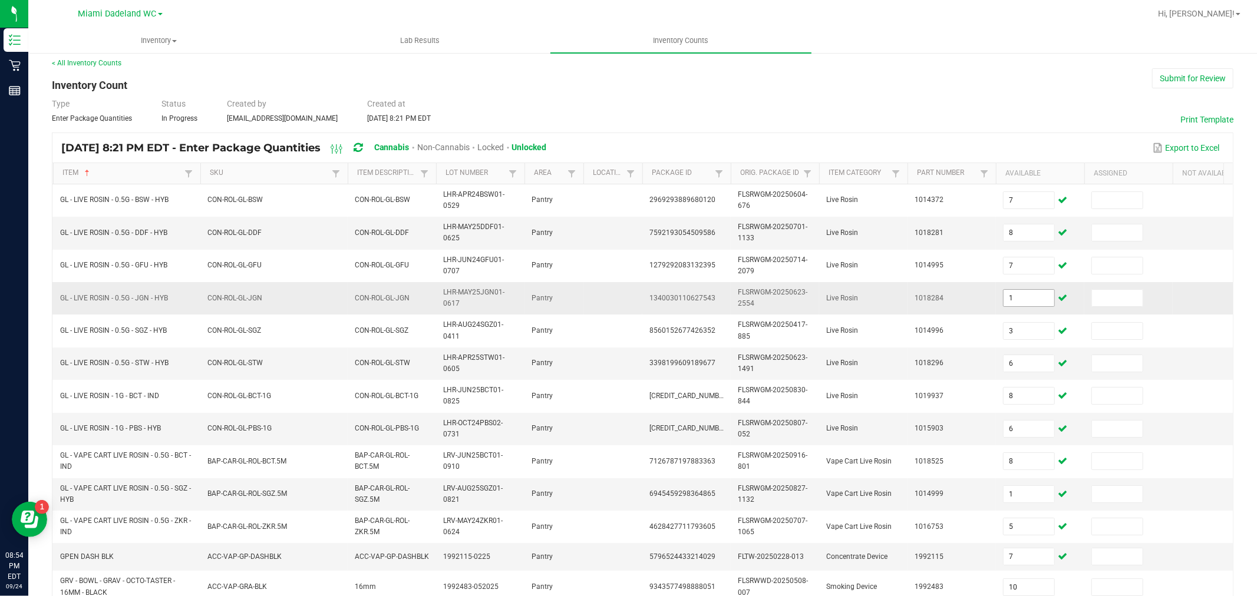
scroll to position [295, 0]
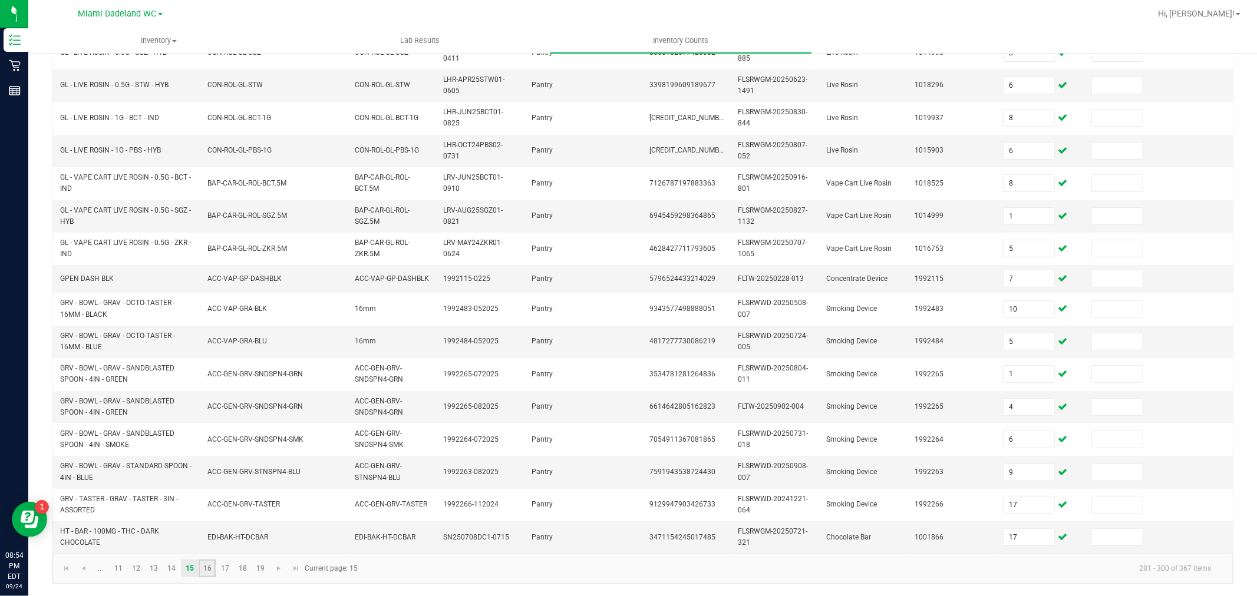
click at [209, 566] on link "16" at bounding box center [207, 569] width 17 height 18
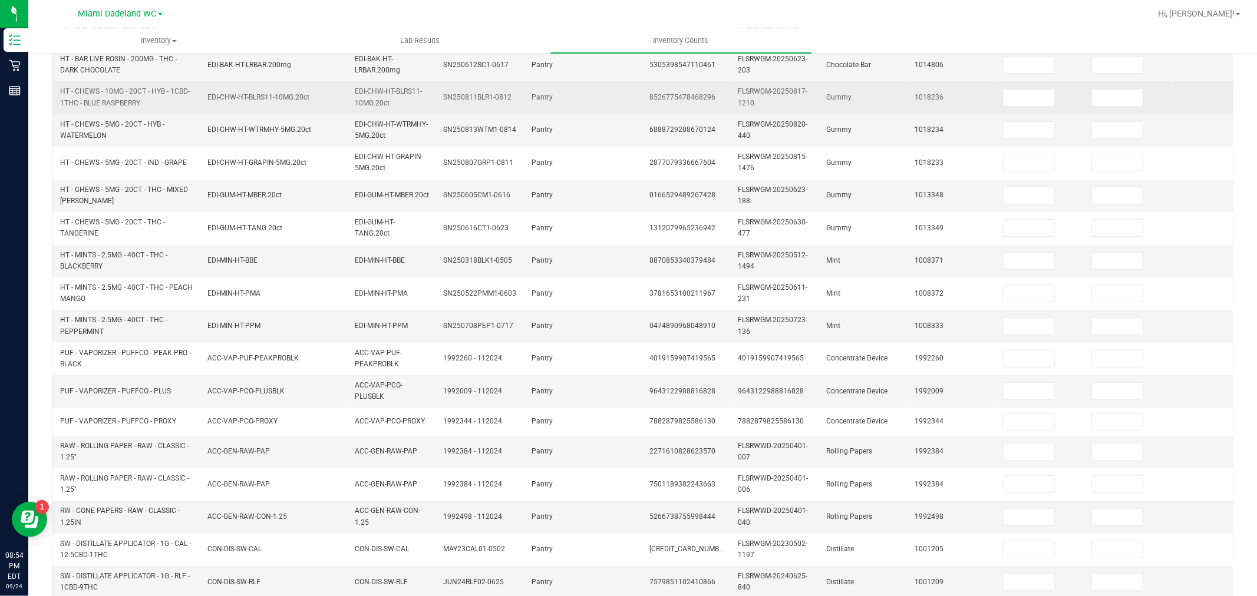
scroll to position [0, 0]
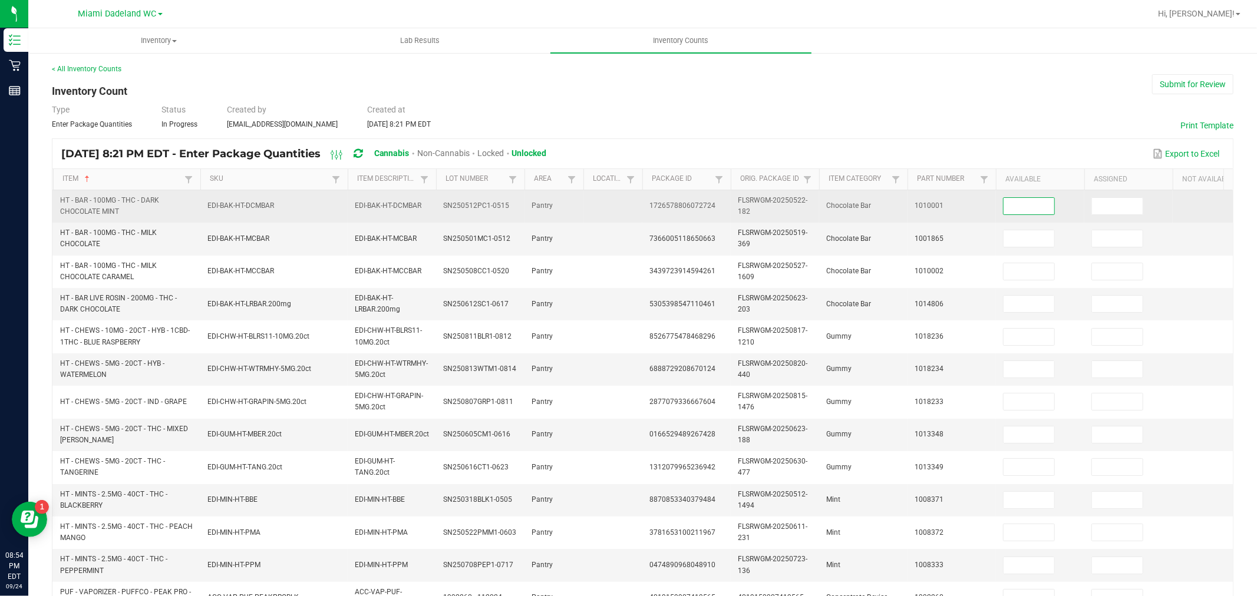
click at [1027, 203] on input at bounding box center [1029, 206] width 51 height 17
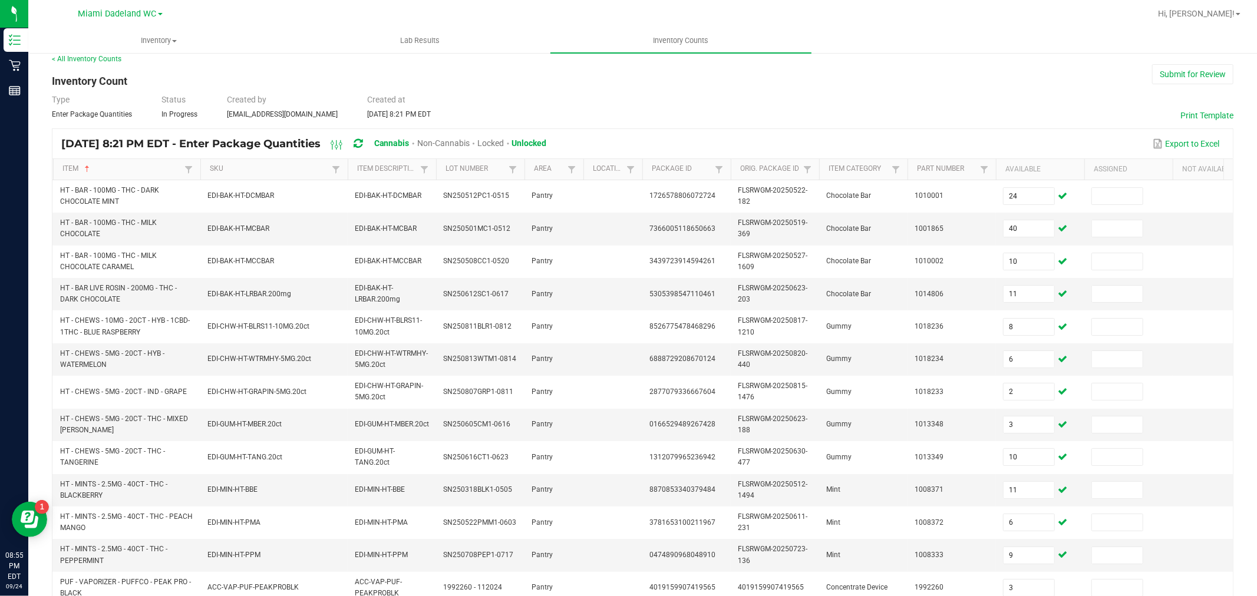
scroll to position [295, 0]
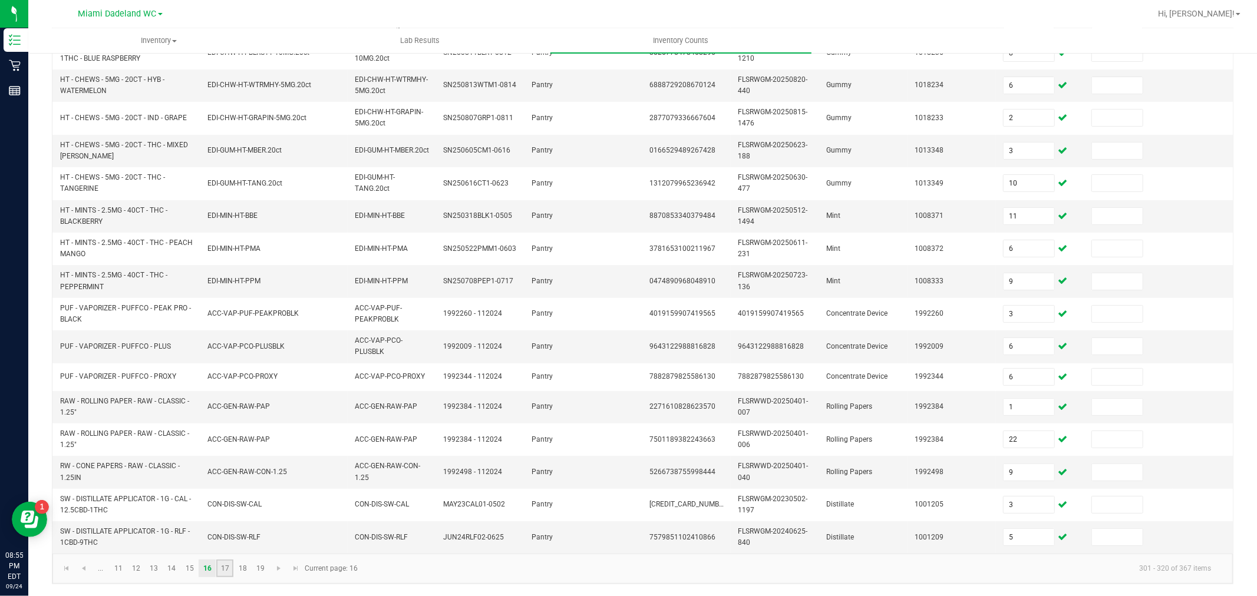
click at [222, 572] on link "17" at bounding box center [224, 569] width 17 height 18
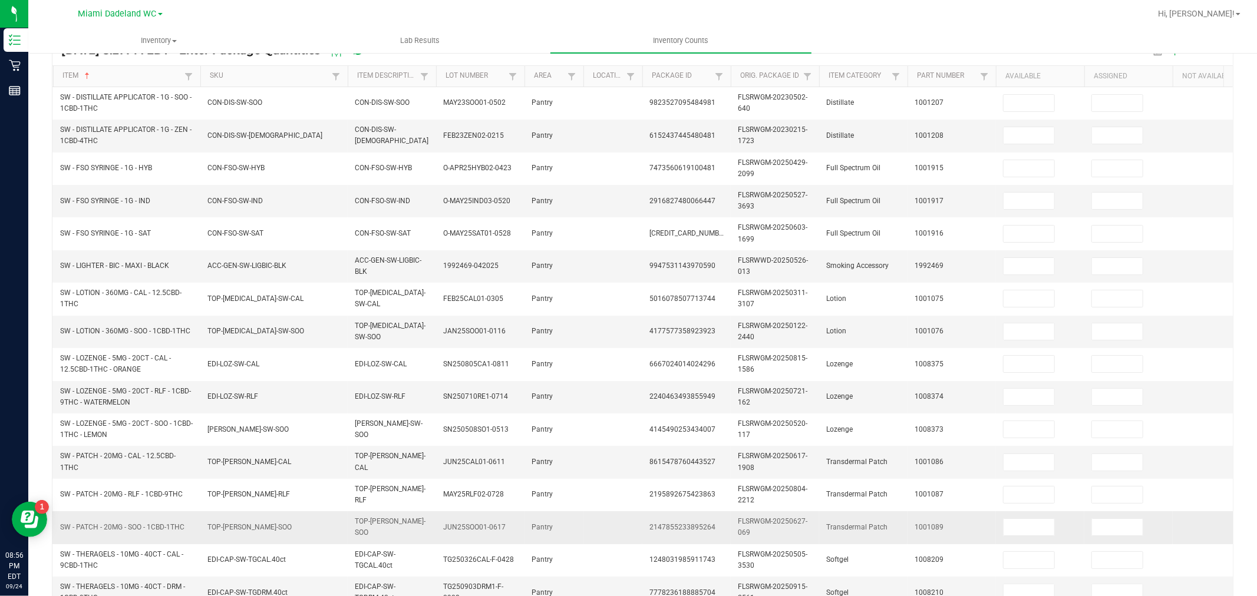
scroll to position [0, 0]
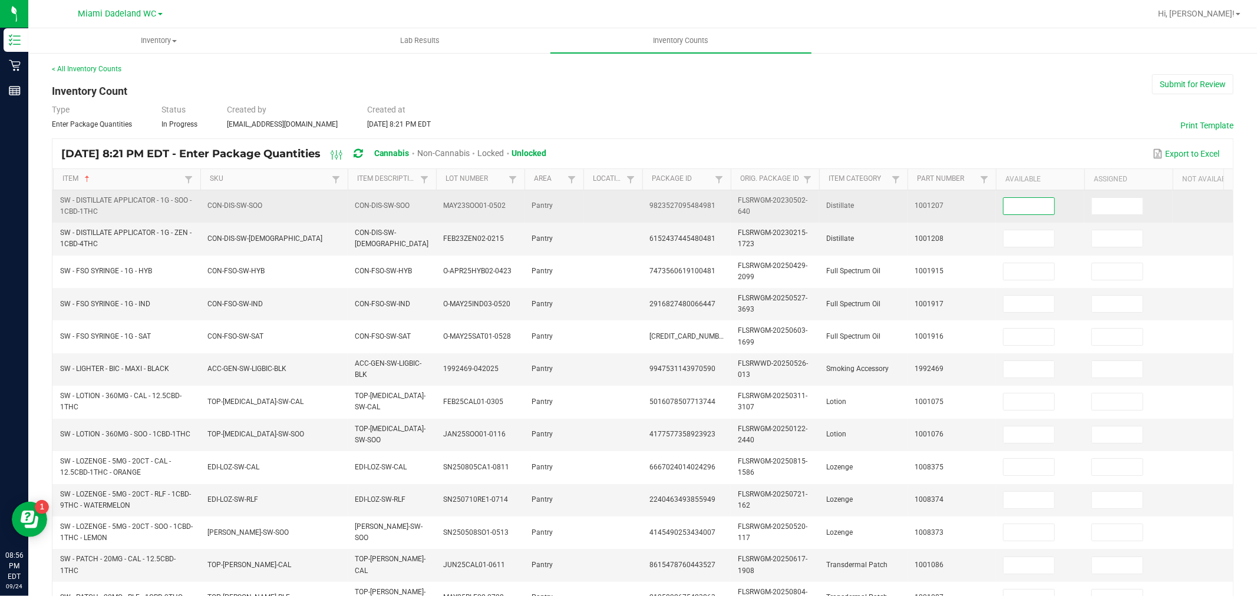
click at [1011, 207] on input at bounding box center [1029, 206] width 51 height 17
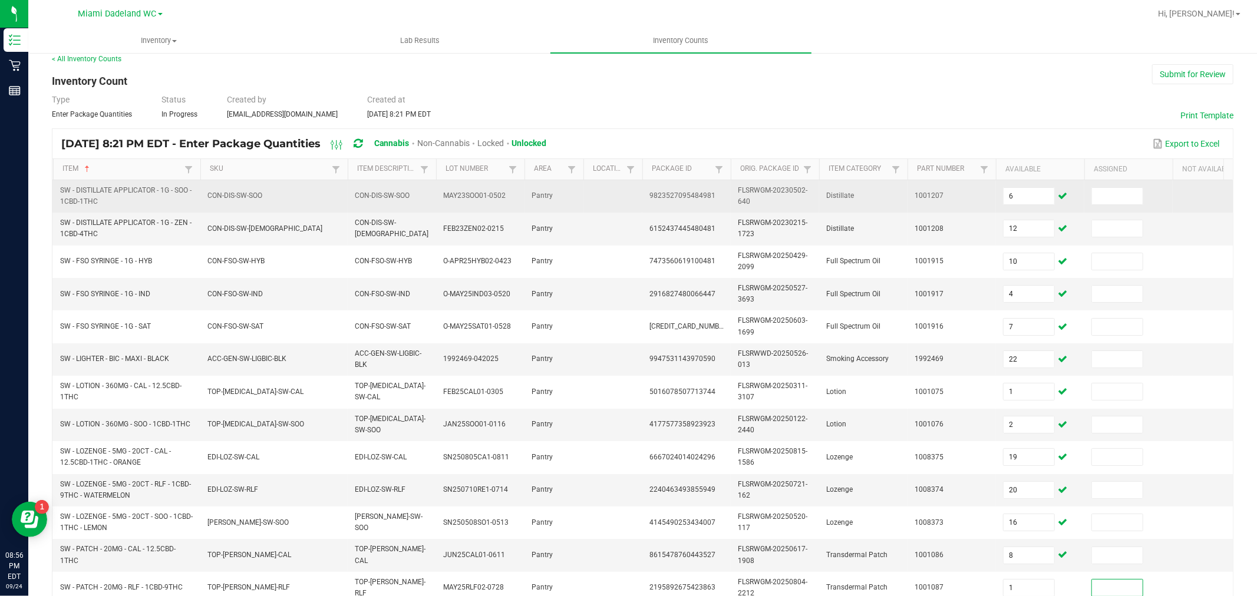
scroll to position [299, 0]
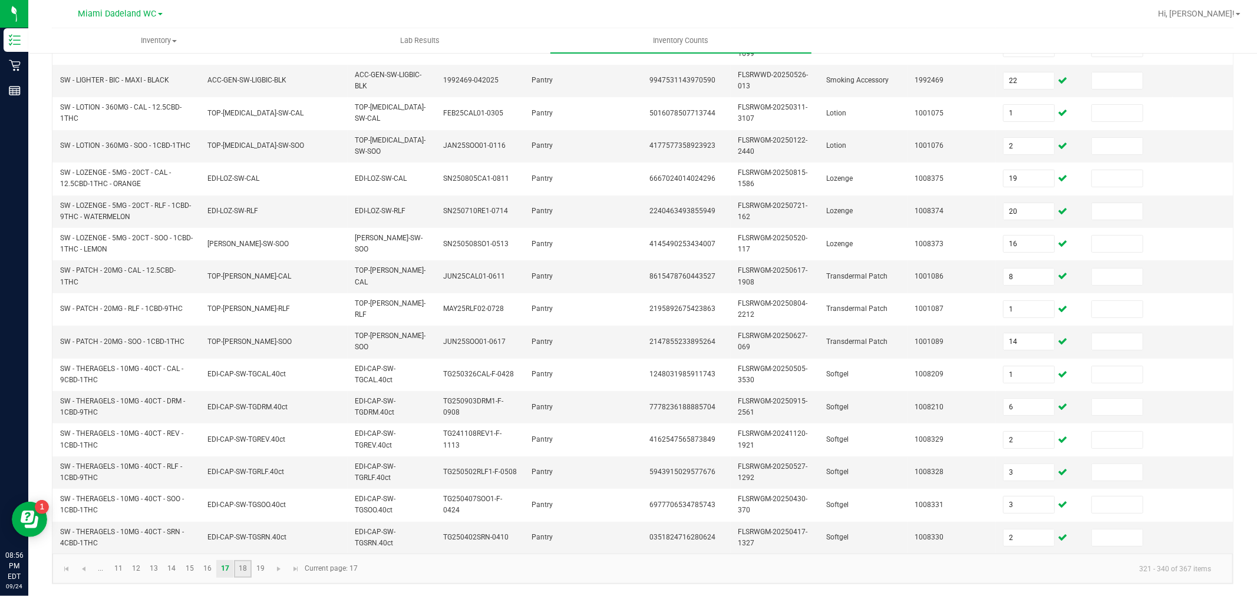
click at [242, 568] on link "18" at bounding box center [242, 569] width 17 height 18
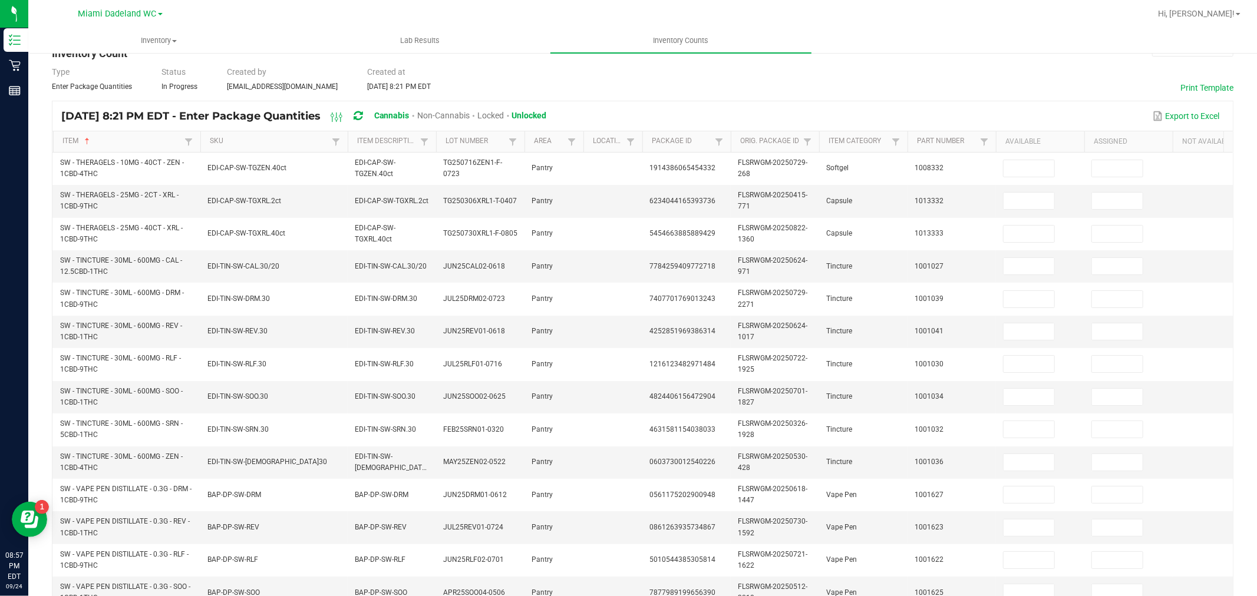
scroll to position [0, 0]
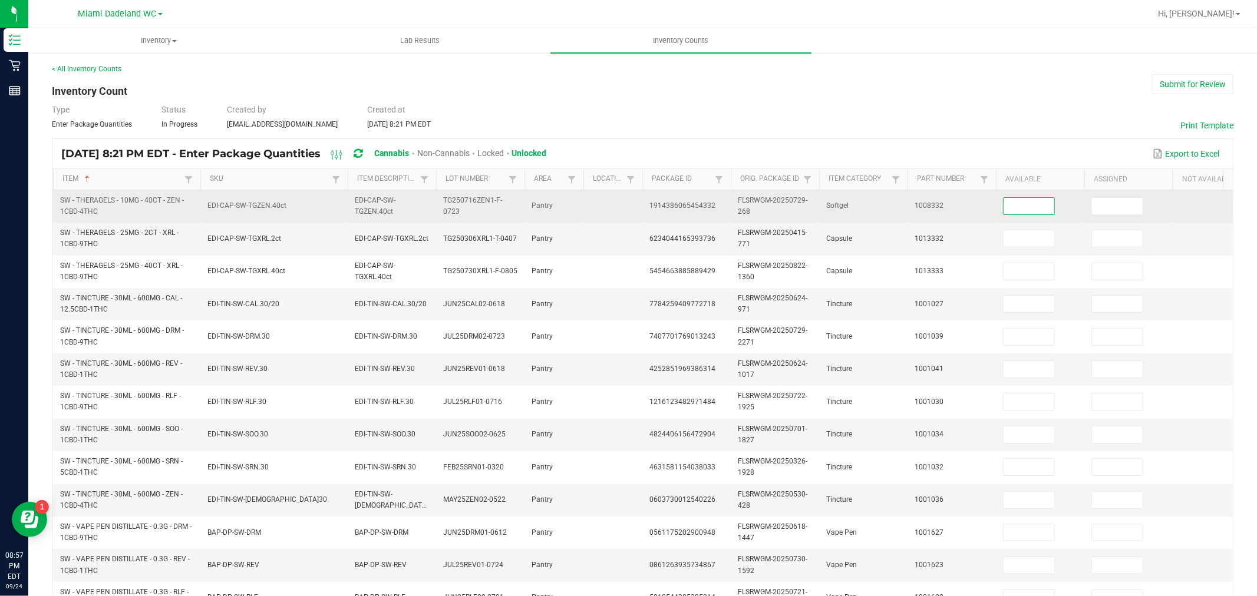
click at [1028, 209] on input at bounding box center [1029, 206] width 51 height 17
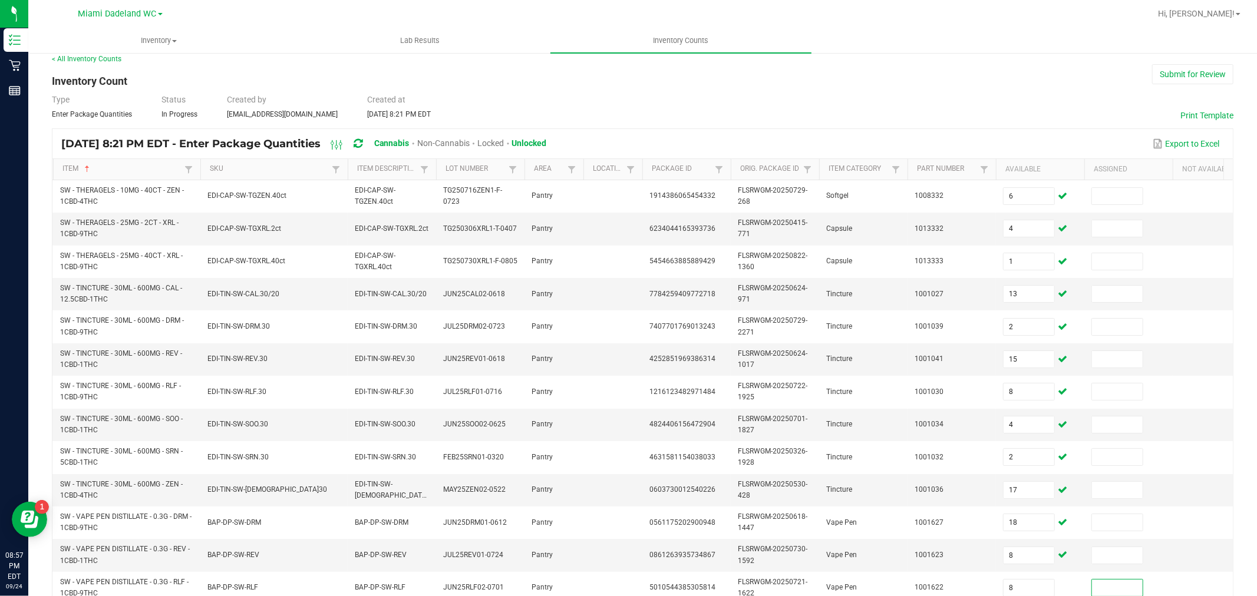
scroll to position [299, 0]
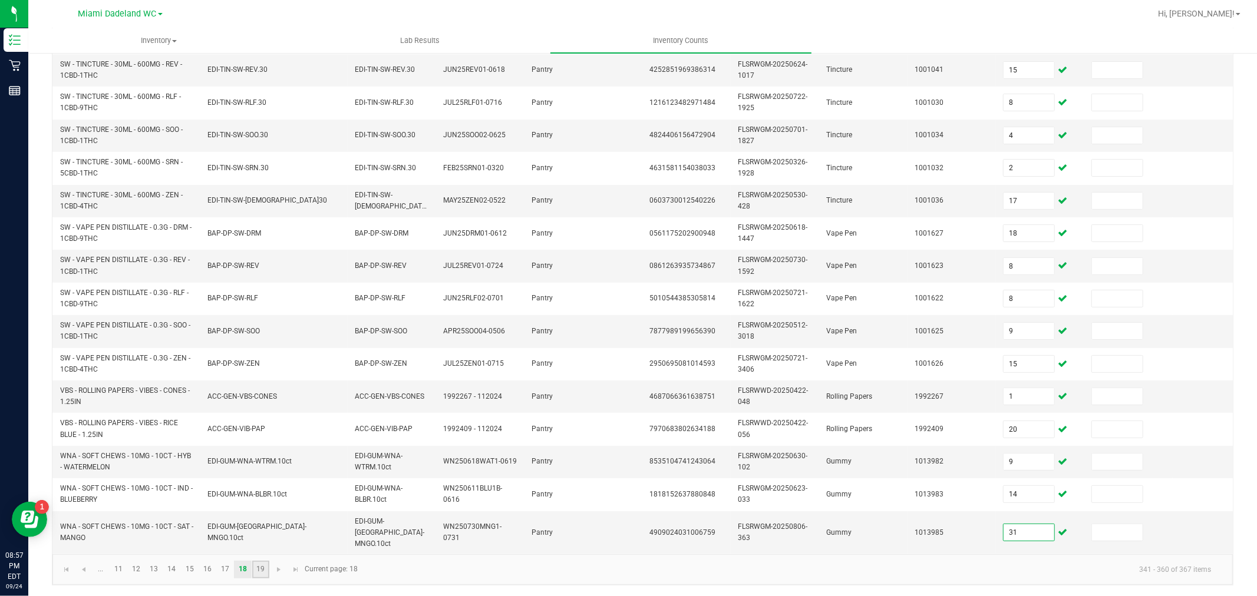
click at [260, 563] on link "19" at bounding box center [260, 570] width 17 height 18
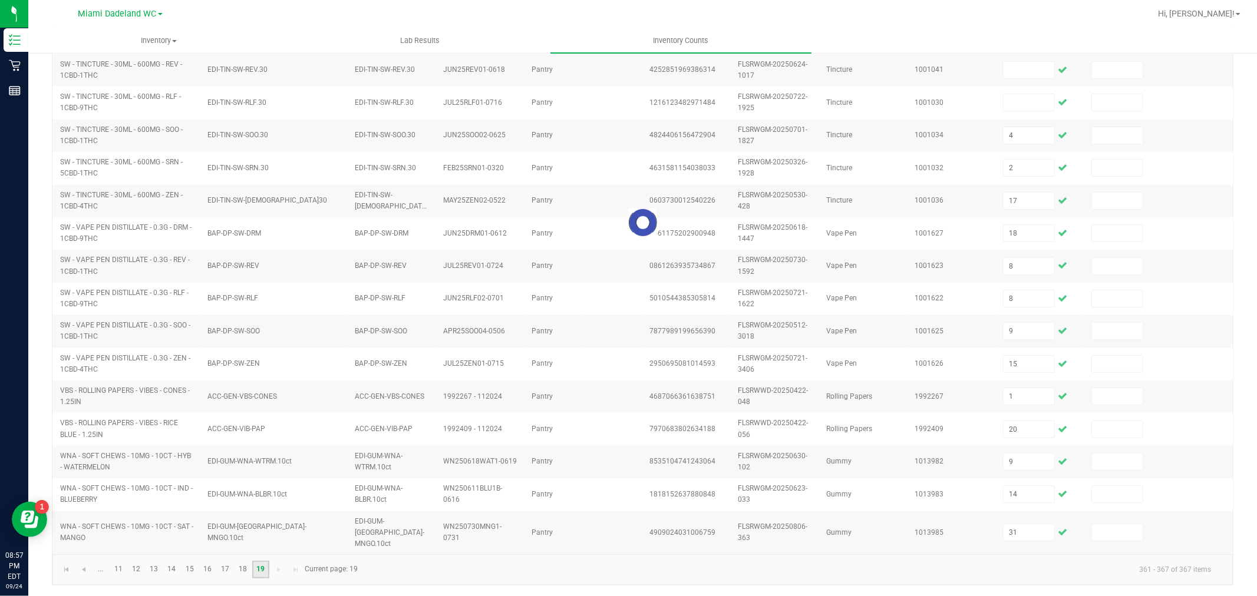
scroll to position [0, 0]
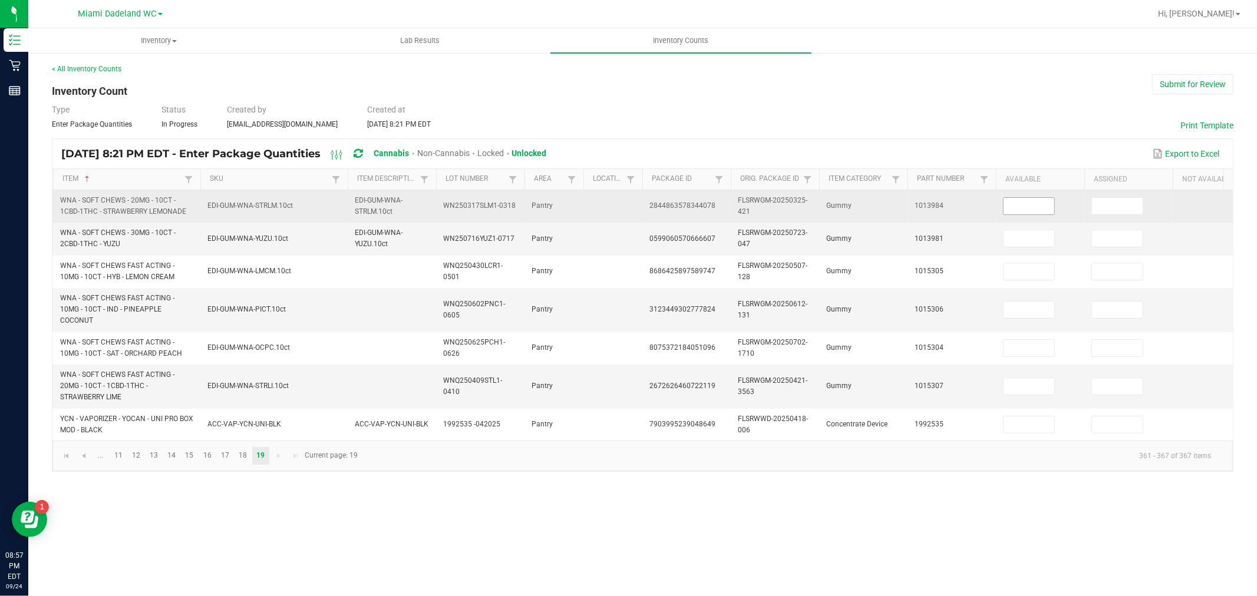
click at [1020, 213] on input at bounding box center [1029, 206] width 51 height 17
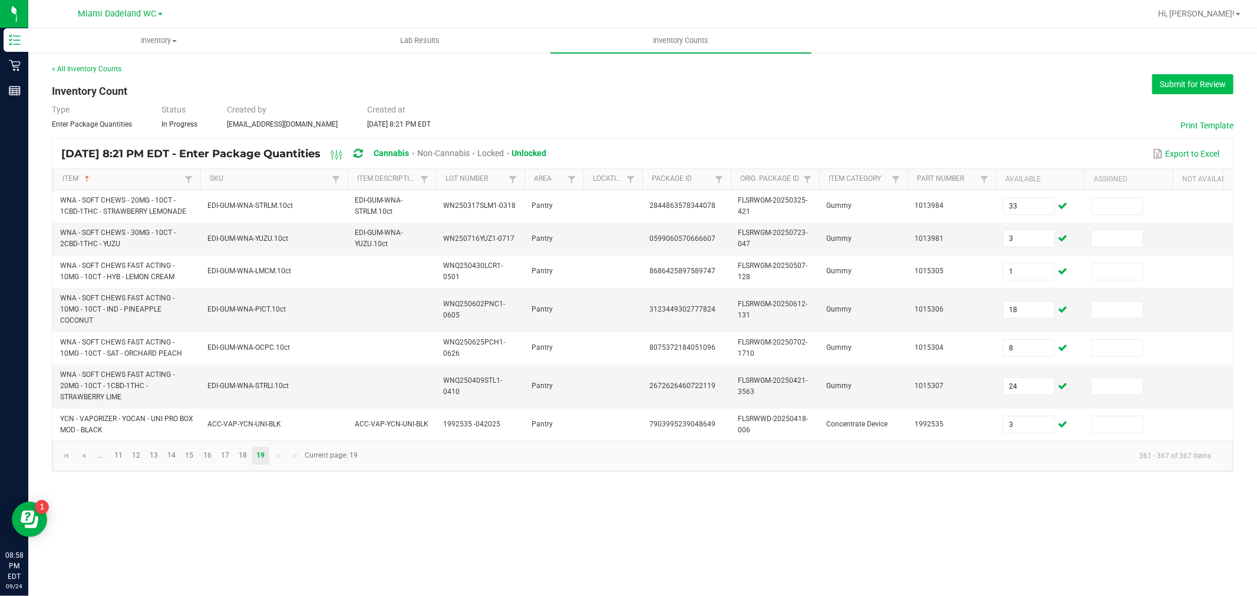
click at [1191, 84] on button "Submit for Review" at bounding box center [1192, 84] width 81 height 20
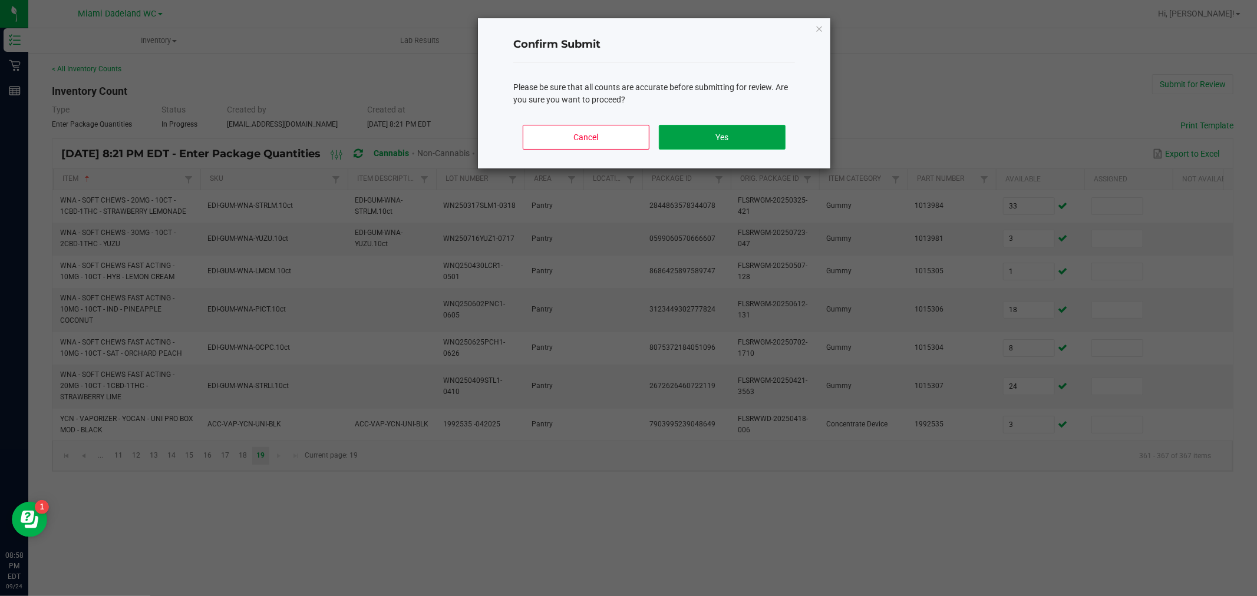
click at [691, 131] on button "Yes" at bounding box center [722, 137] width 127 height 25
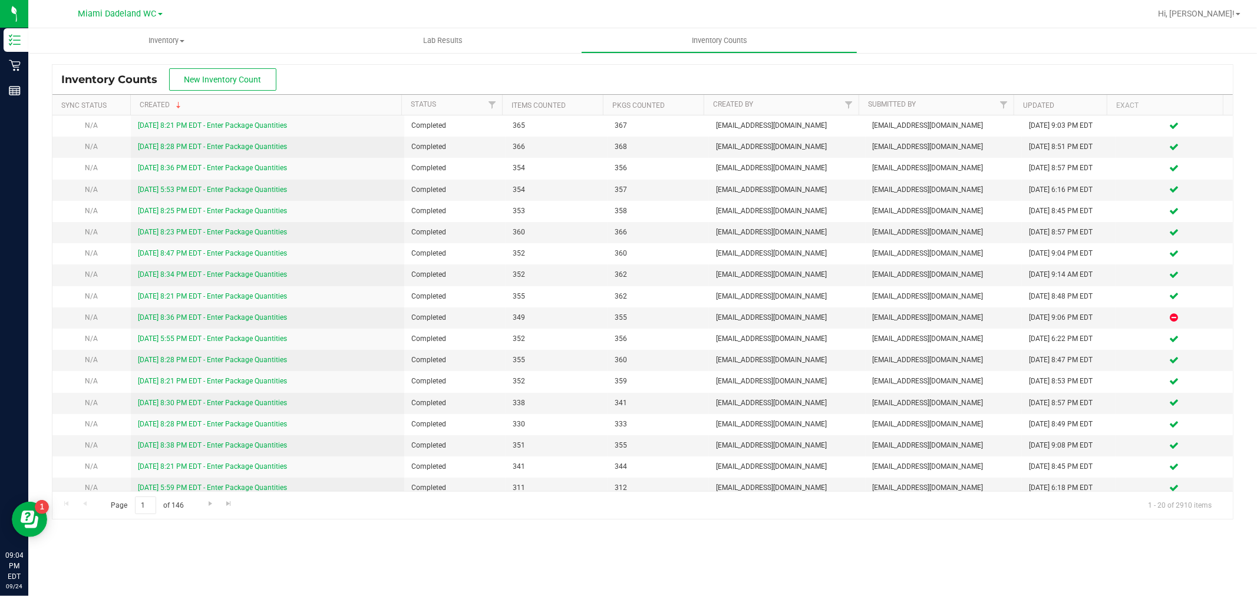
click at [182, 62] on div "Inventory Counts New Inventory Count Sync Status Created Status Items Counted P…" at bounding box center [642, 292] width 1229 height 480
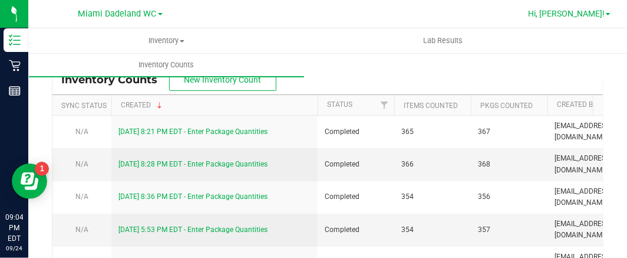
click at [582, 10] on span "Hi, [PERSON_NAME]!" at bounding box center [566, 13] width 77 height 9
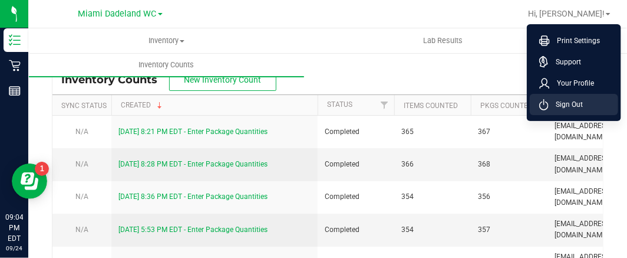
click at [573, 98] on span "Sign Out" at bounding box center [566, 104] width 34 height 12
